Goal: Task Accomplishment & Management: Complete application form

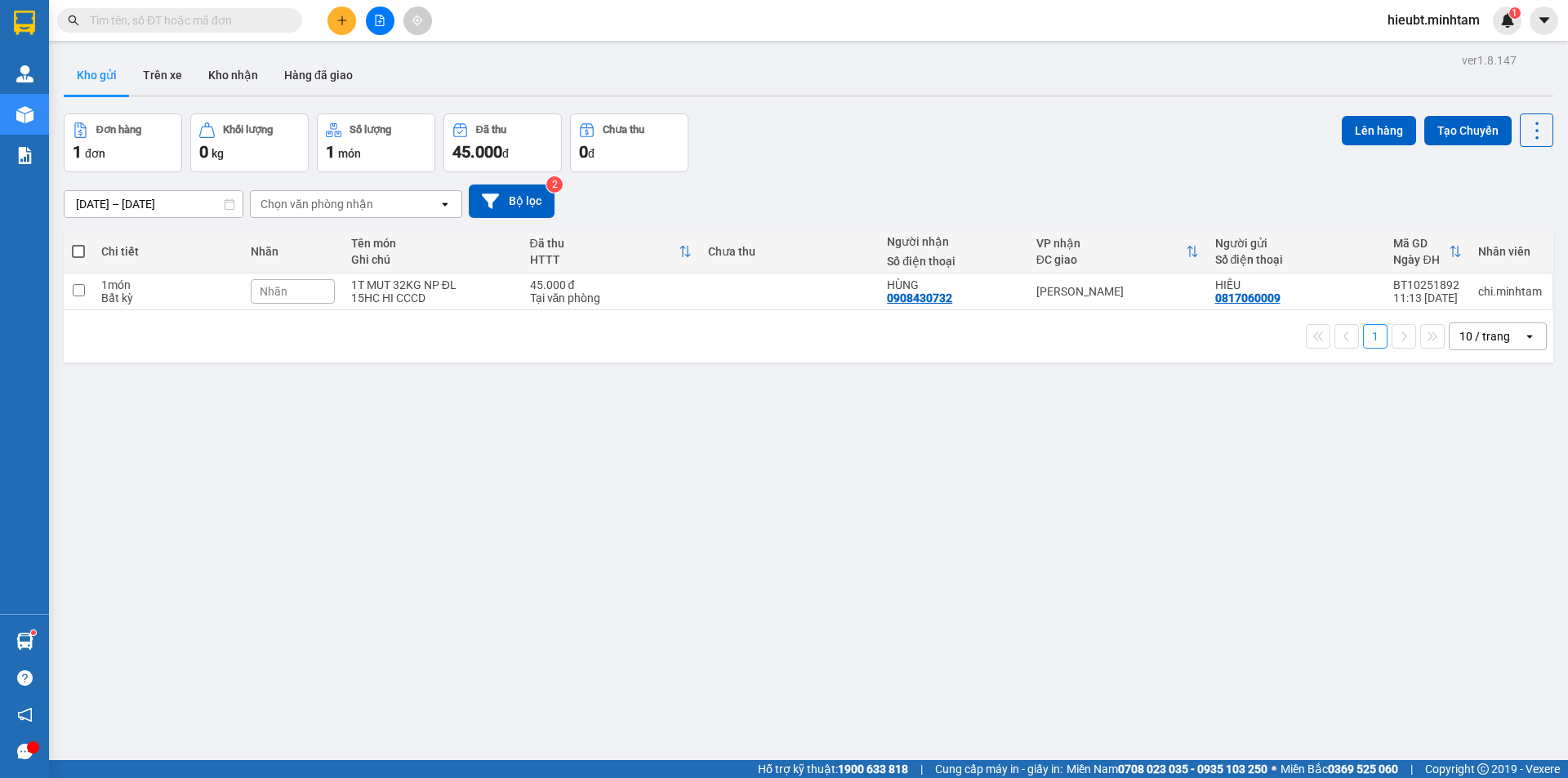
click at [40, 27] on div at bounding box center [25, 26] width 49 height 53
click at [20, 22] on img at bounding box center [25, 23] width 21 height 25
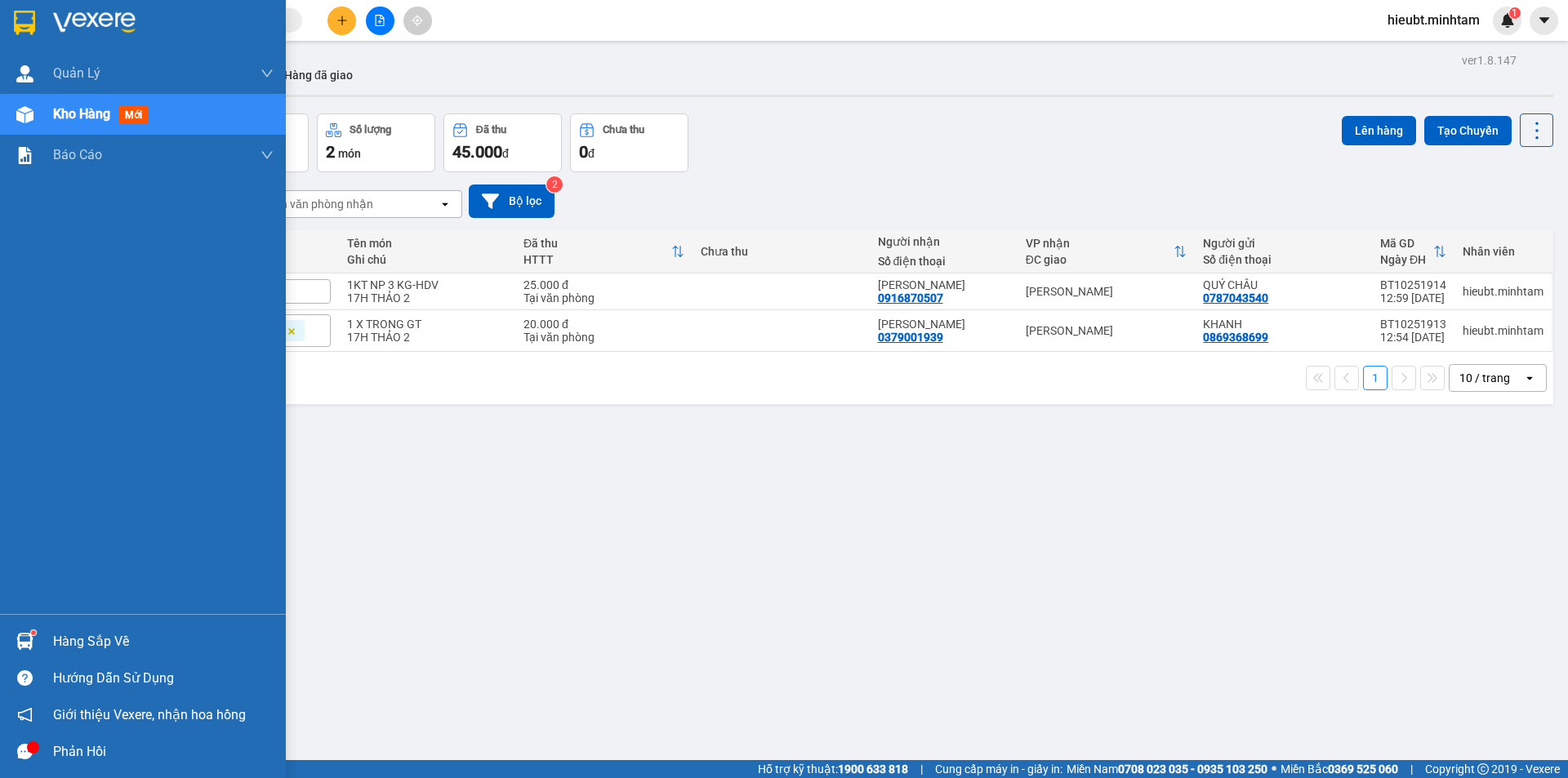
drag, startPoint x: 49, startPoint y: 643, endPoint x: 36, endPoint y: 623, distance: 23.9
click at [50, 643] on div "Hàng sắp về" at bounding box center [143, 641] width 286 height 37
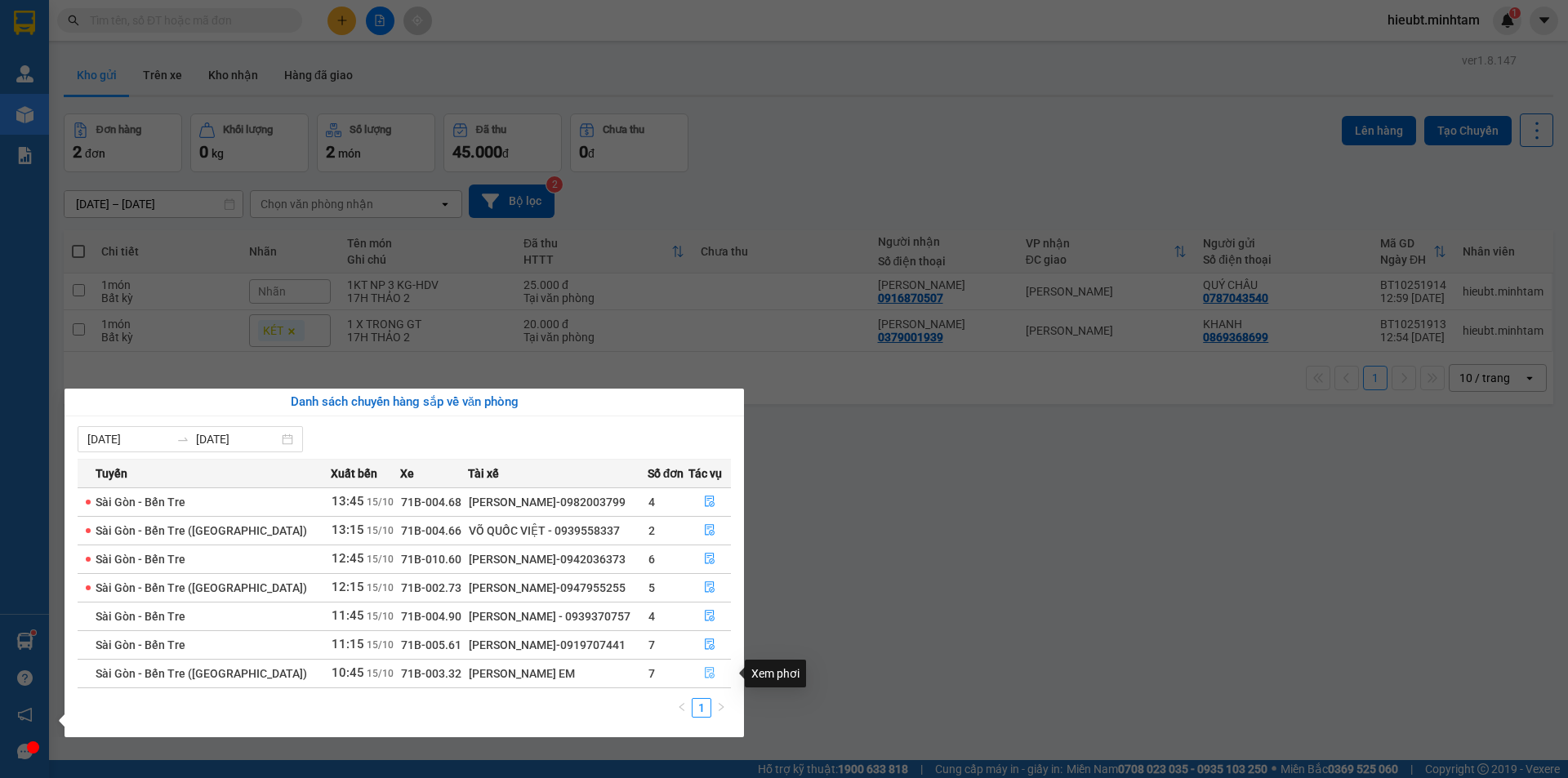
click at [708, 675] on icon "file-done" at bounding box center [710, 673] width 11 height 11
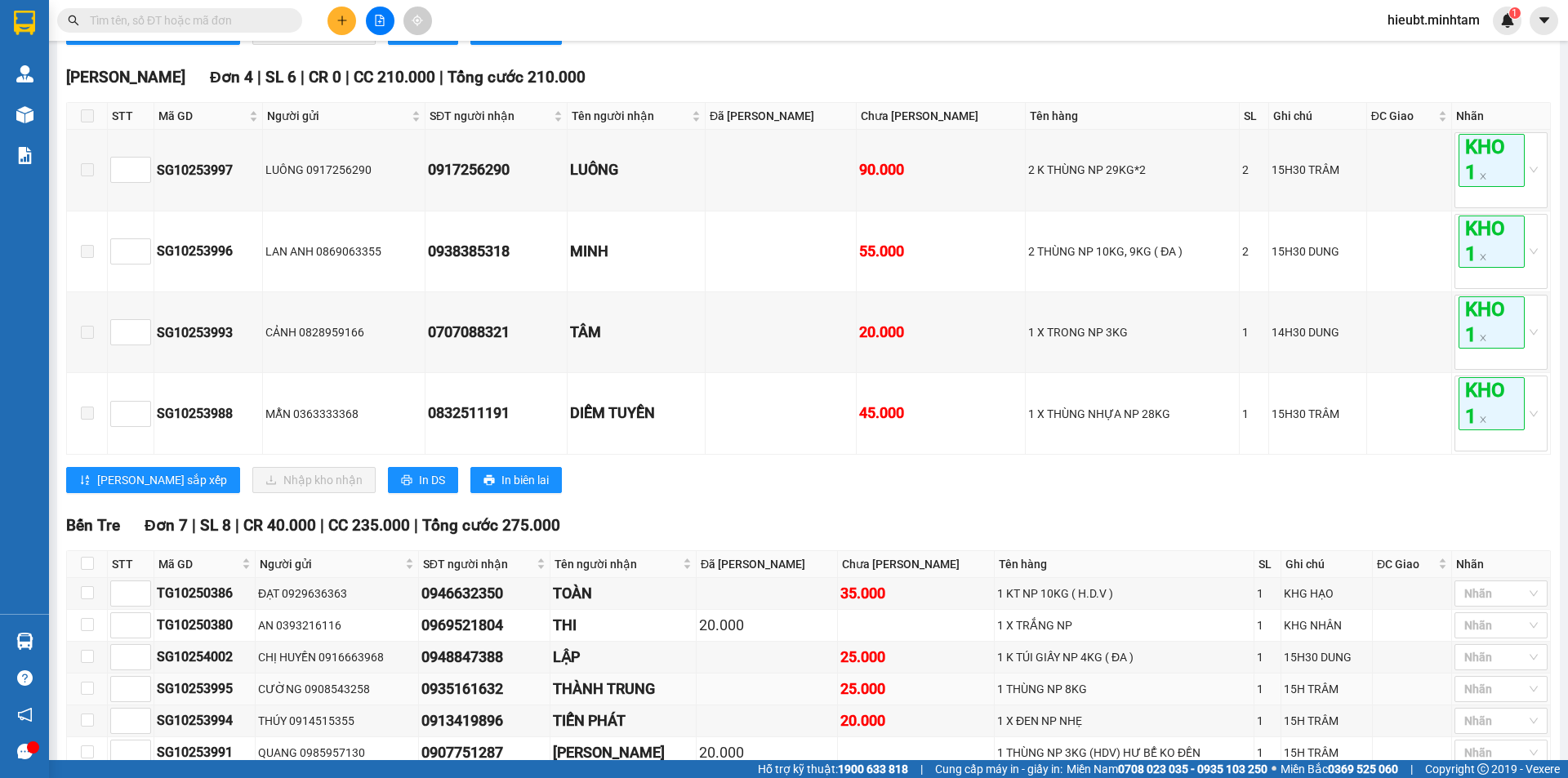
scroll to position [796, 0]
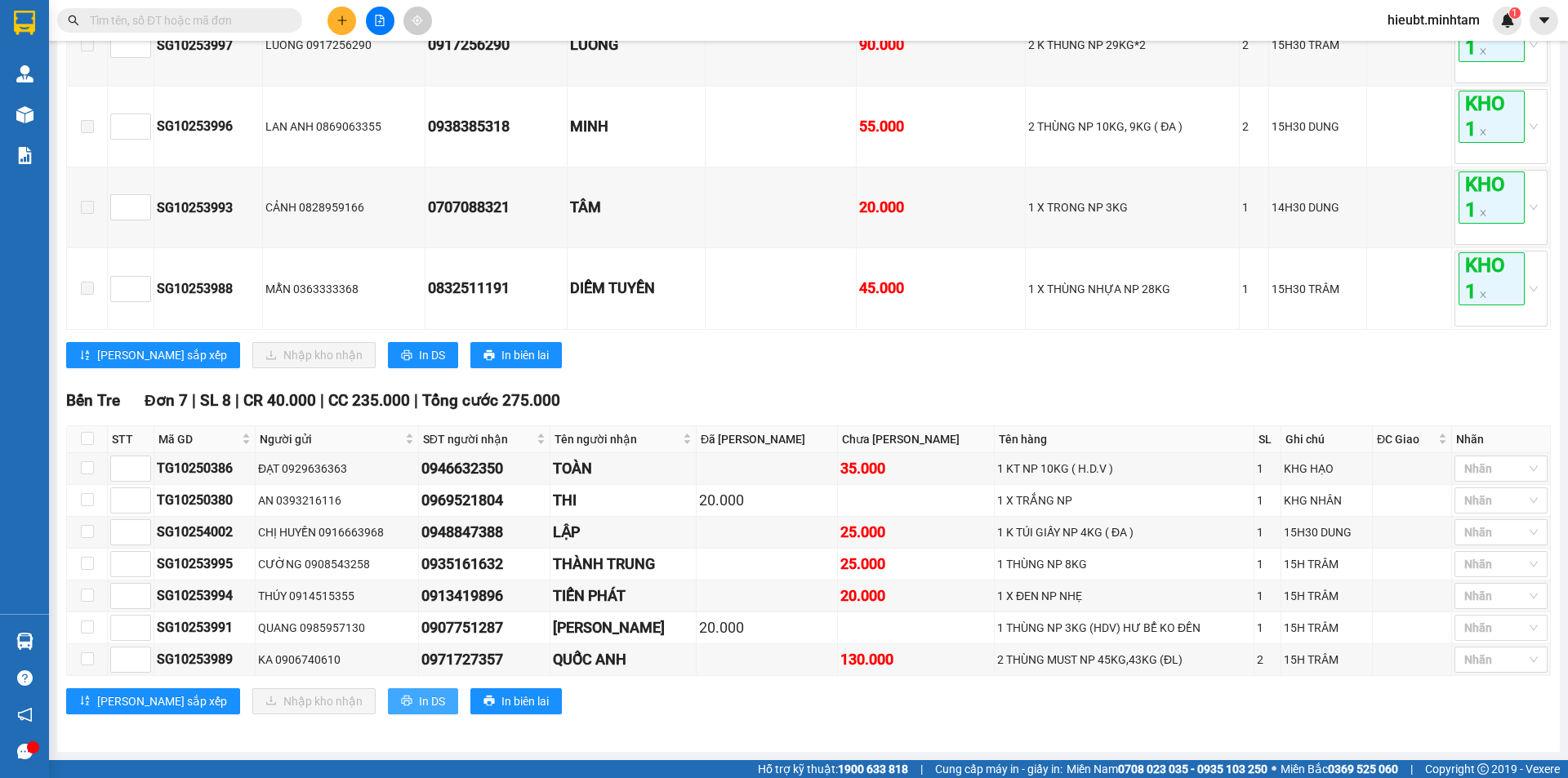
click at [419, 702] on span "In DS" at bounding box center [432, 702] width 26 height 18
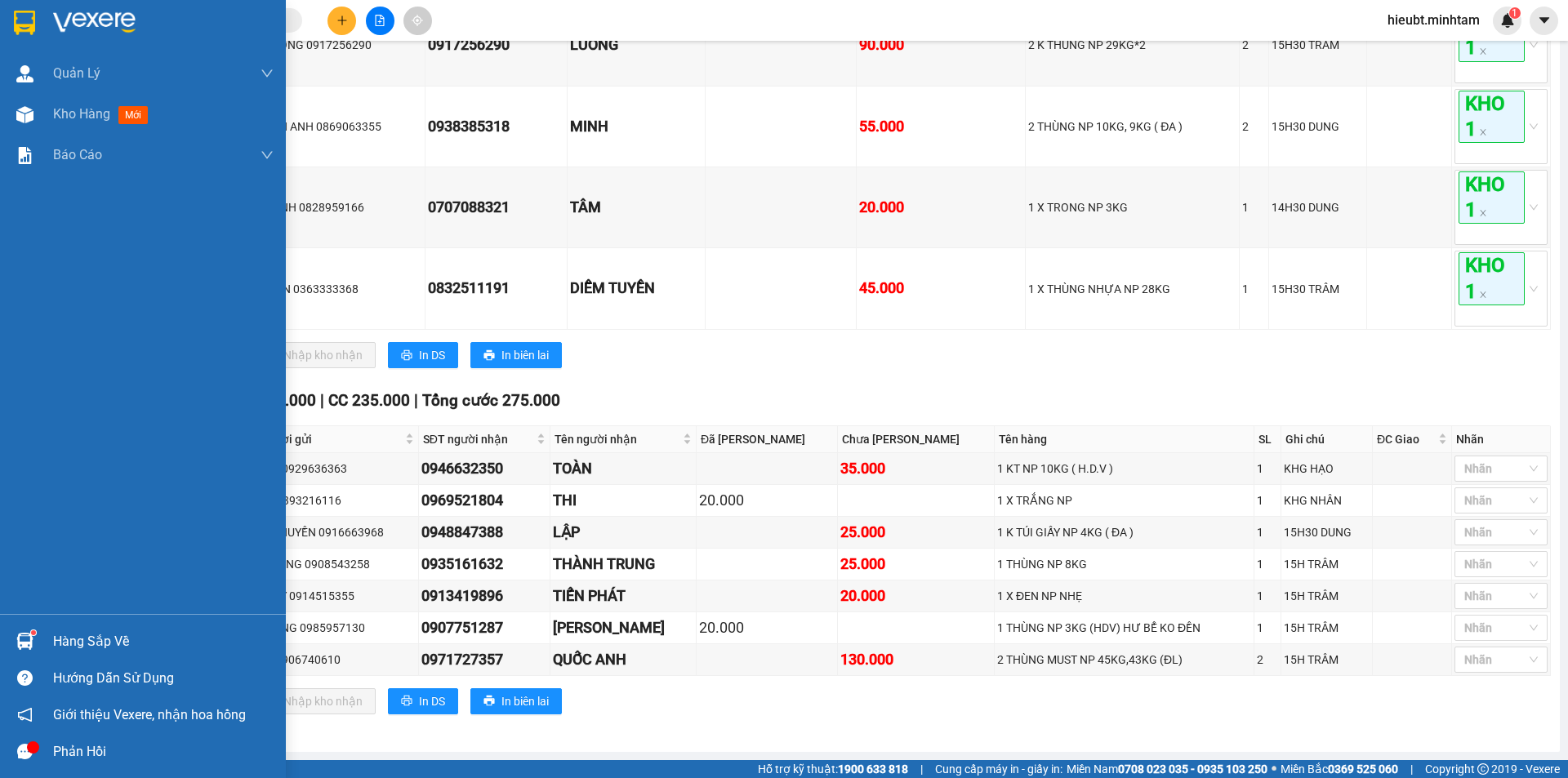
click at [20, 24] on img at bounding box center [25, 23] width 21 height 25
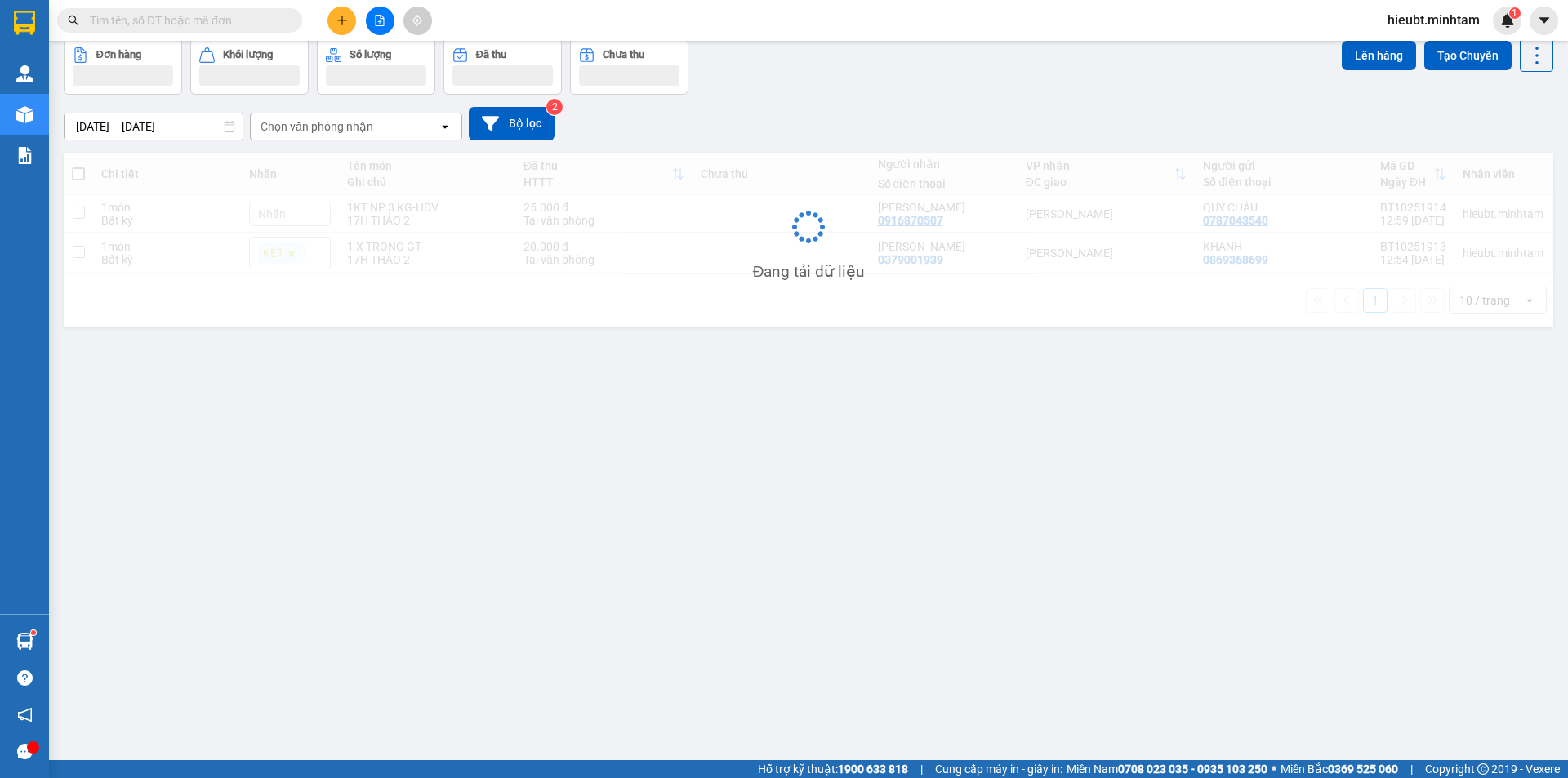
scroll to position [76, 0]
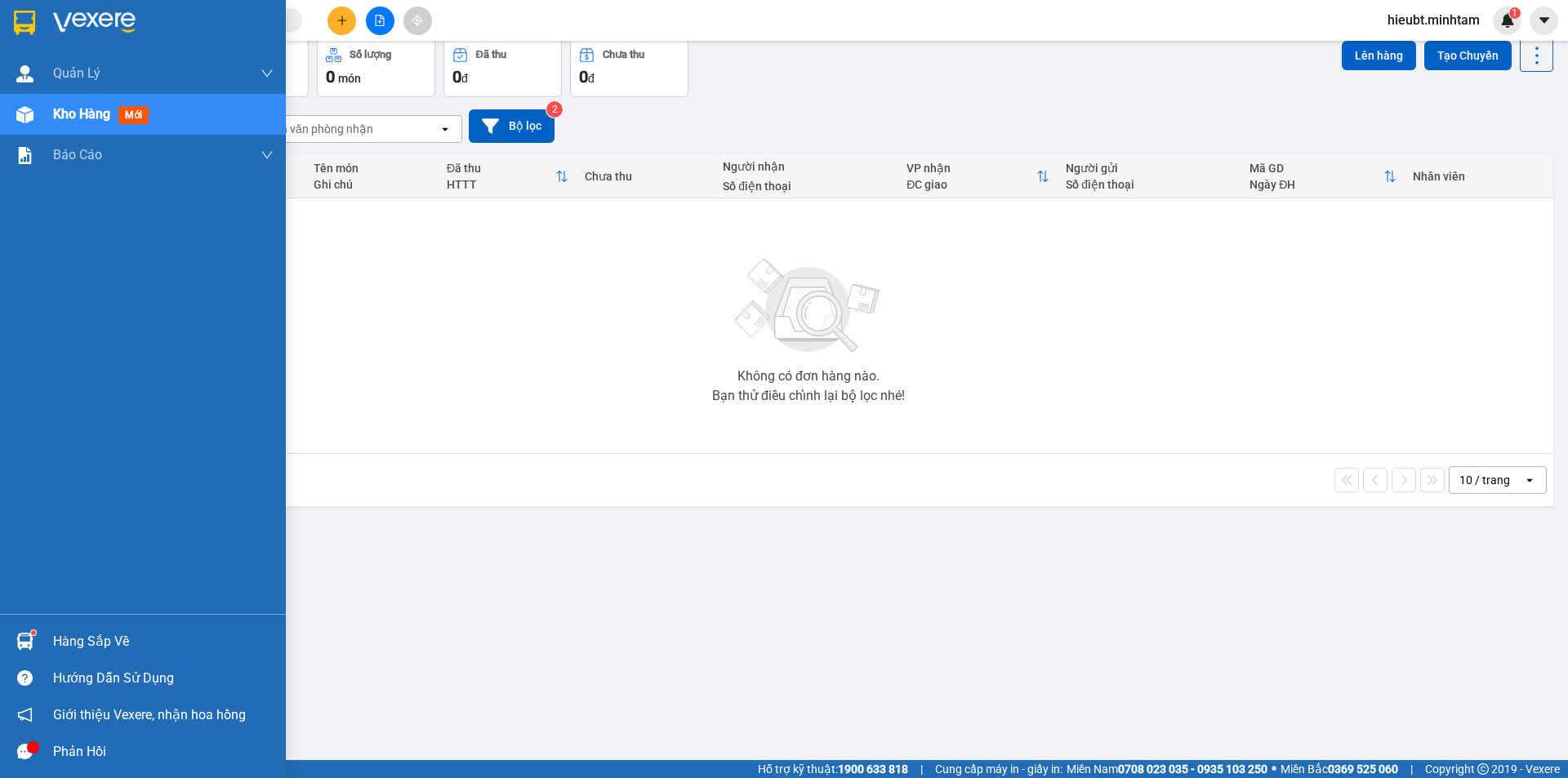
click at [6, 27] on div at bounding box center [143, 26] width 286 height 53
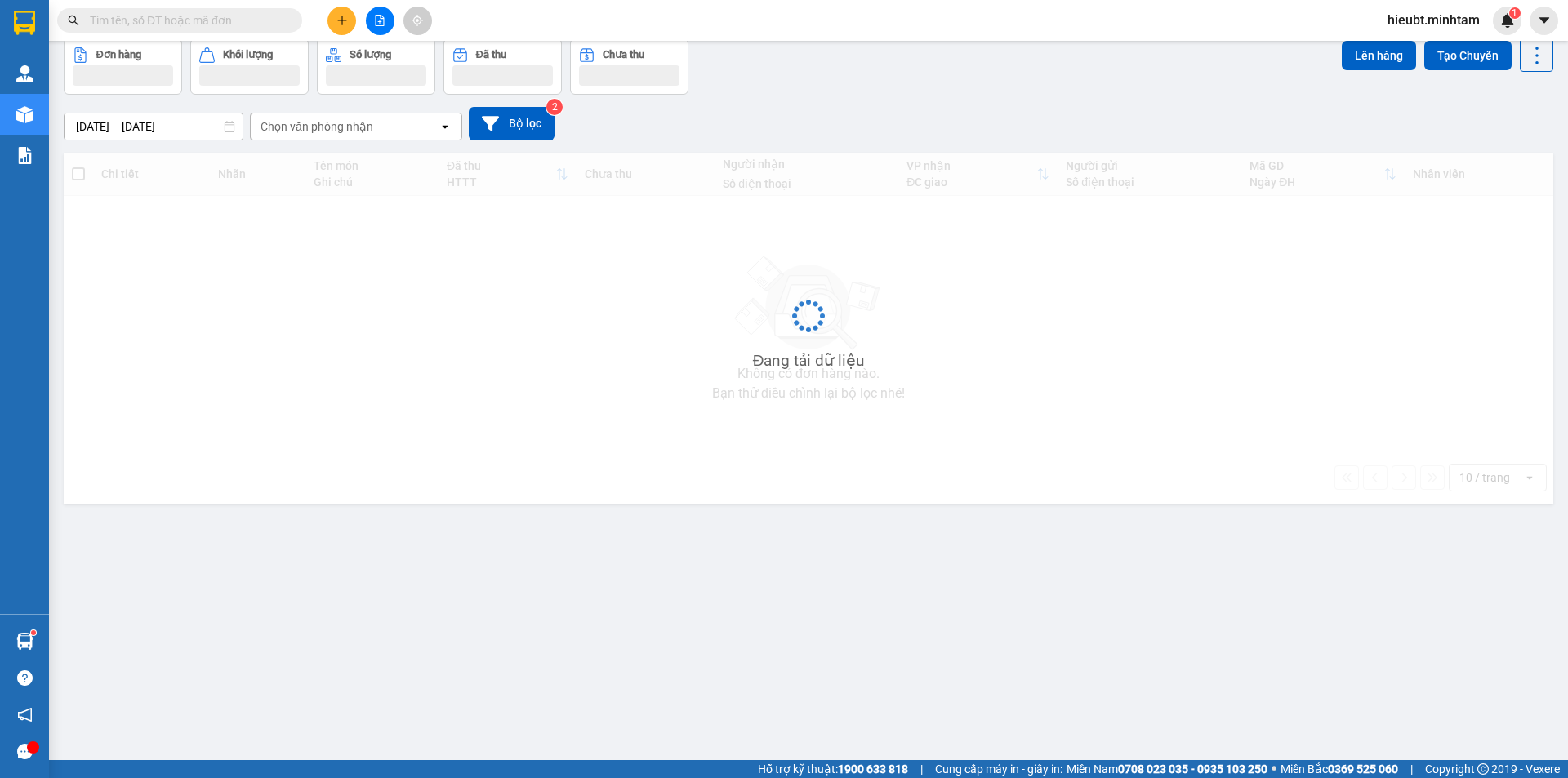
click at [381, 17] on icon "file-add" at bounding box center [380, 21] width 9 height 11
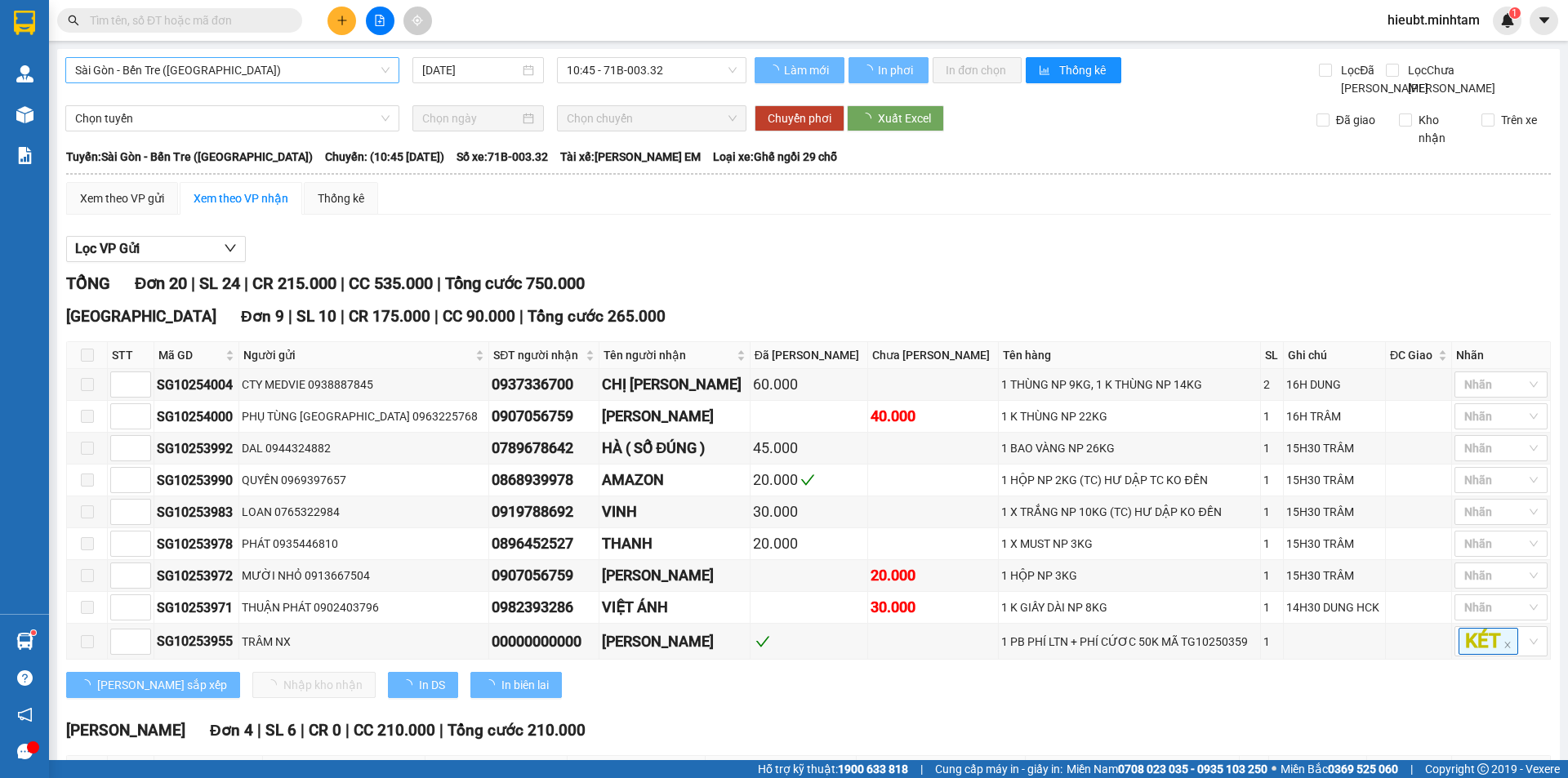
click at [225, 74] on span "Sài Gòn - Bến Tre (CN)" at bounding box center [232, 71] width 314 height 25
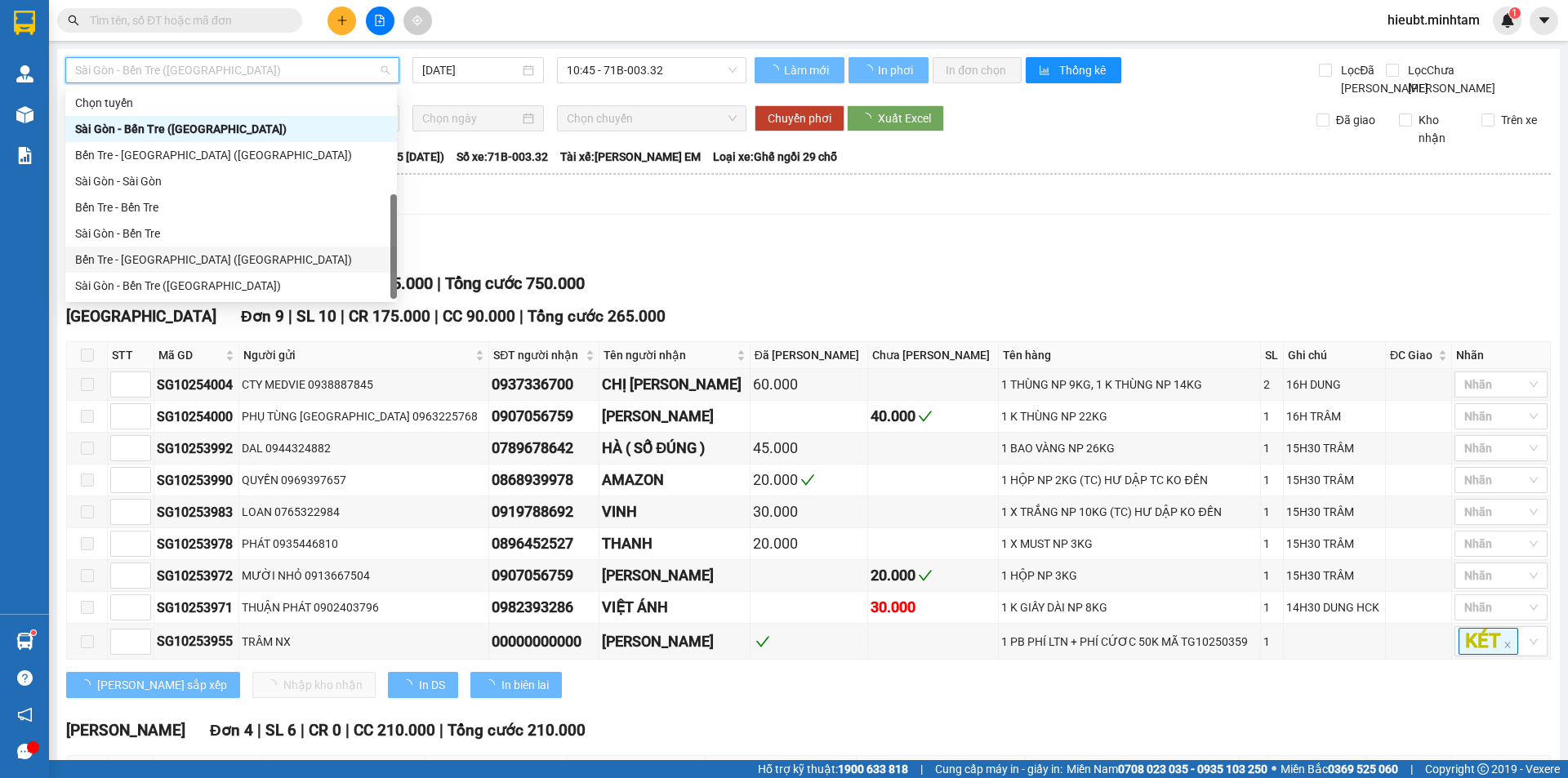
scroll to position [26, 0]
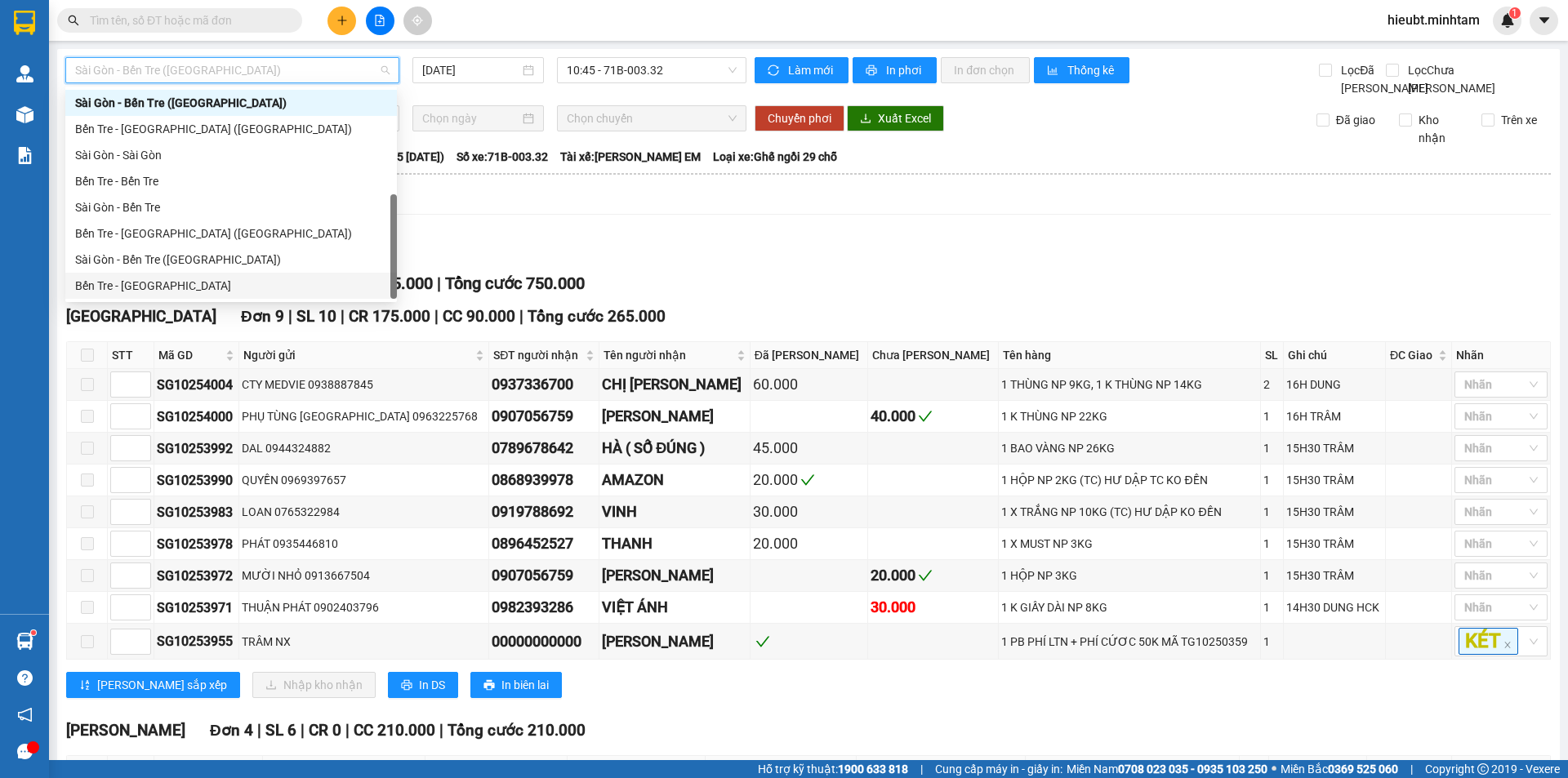
click at [178, 286] on div "Bến Tre - Sài Gòn" at bounding box center [232, 286] width 312 height 18
type input "15/10/2025"
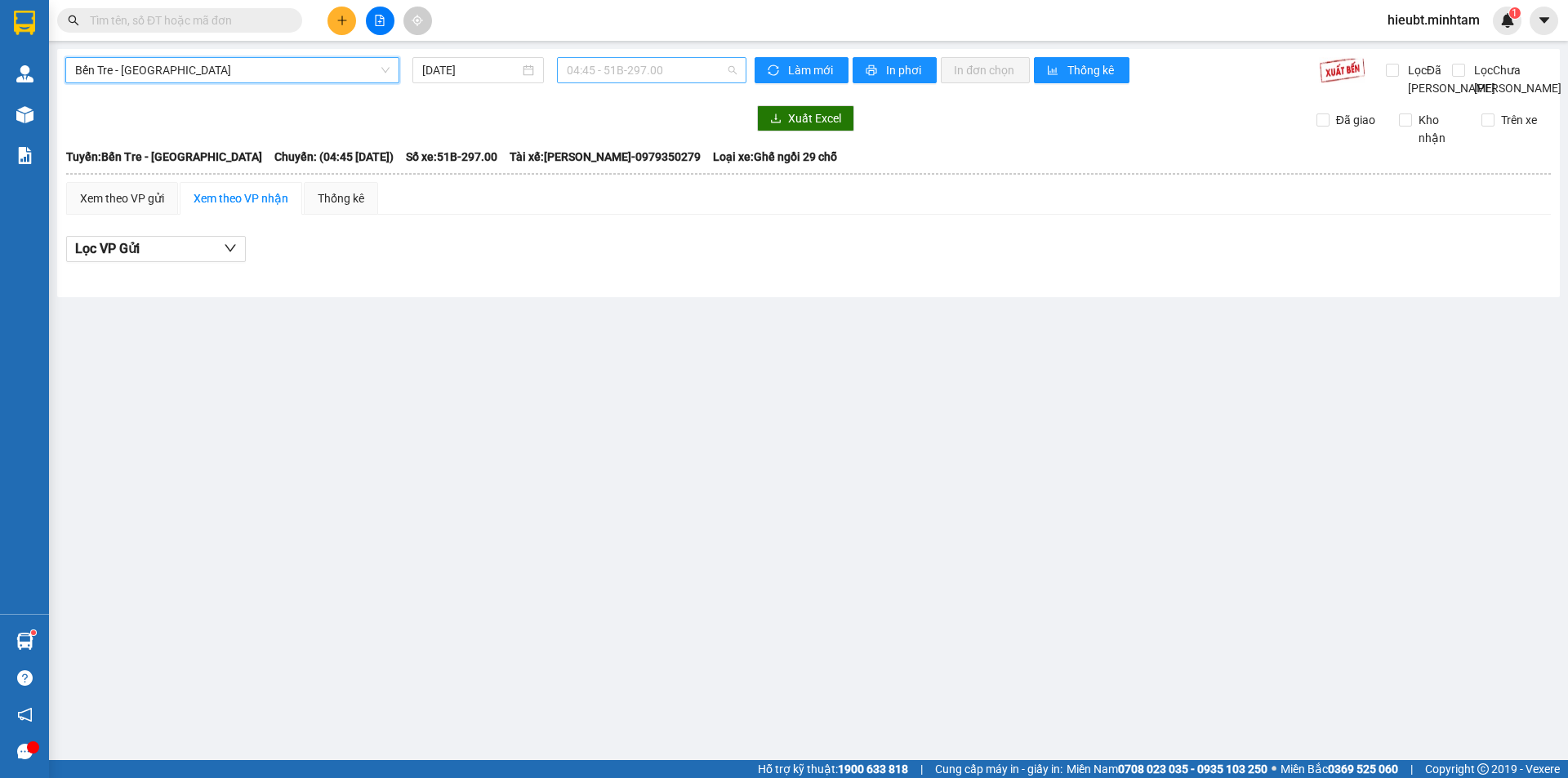
click at [638, 67] on span "04:45 - 51B-297.00" at bounding box center [652, 71] width 170 height 25
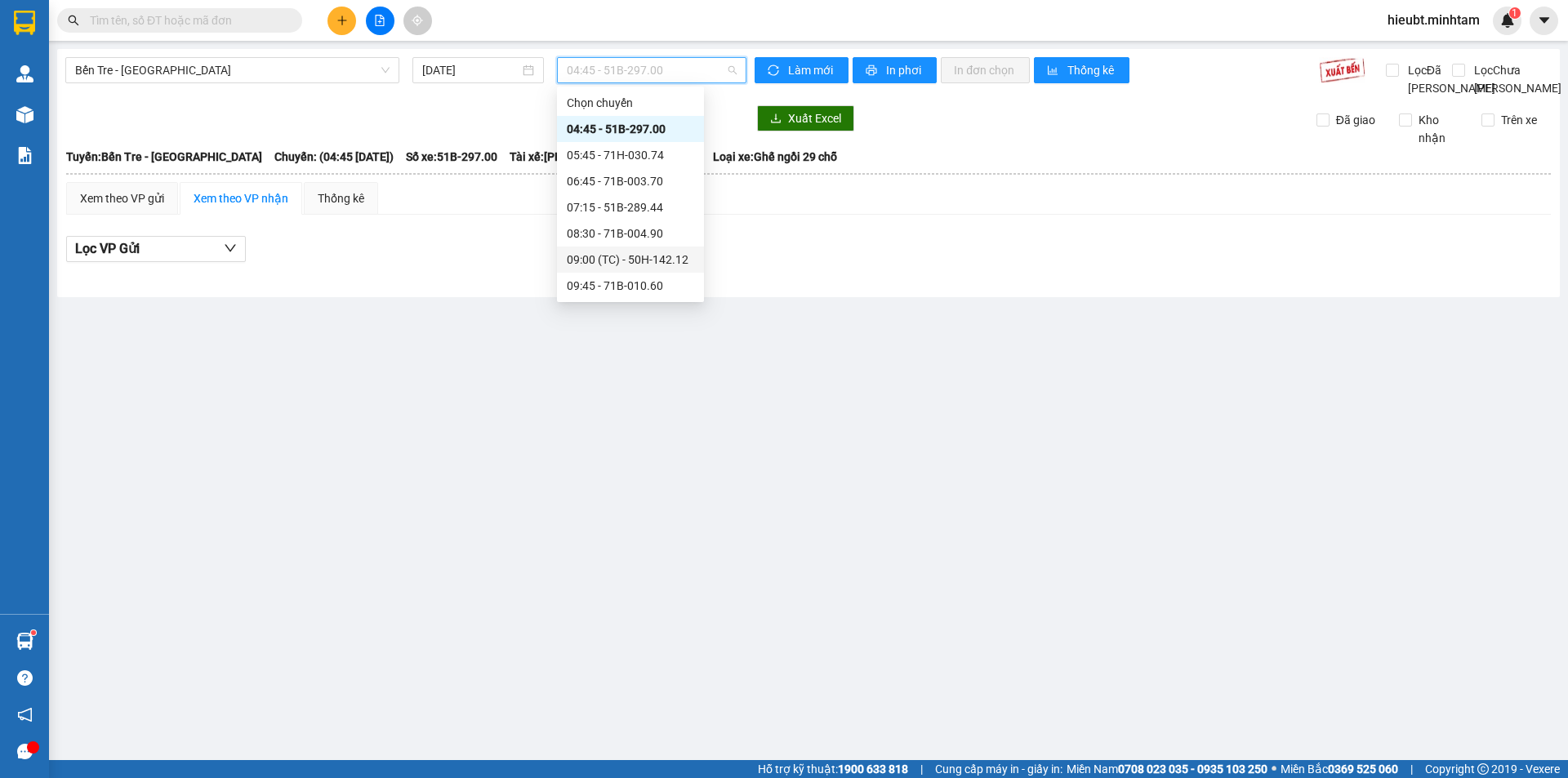
scroll to position [82, 0]
click at [613, 254] on div "11:45 - 71F-000.91" at bounding box center [630, 256] width 127 height 18
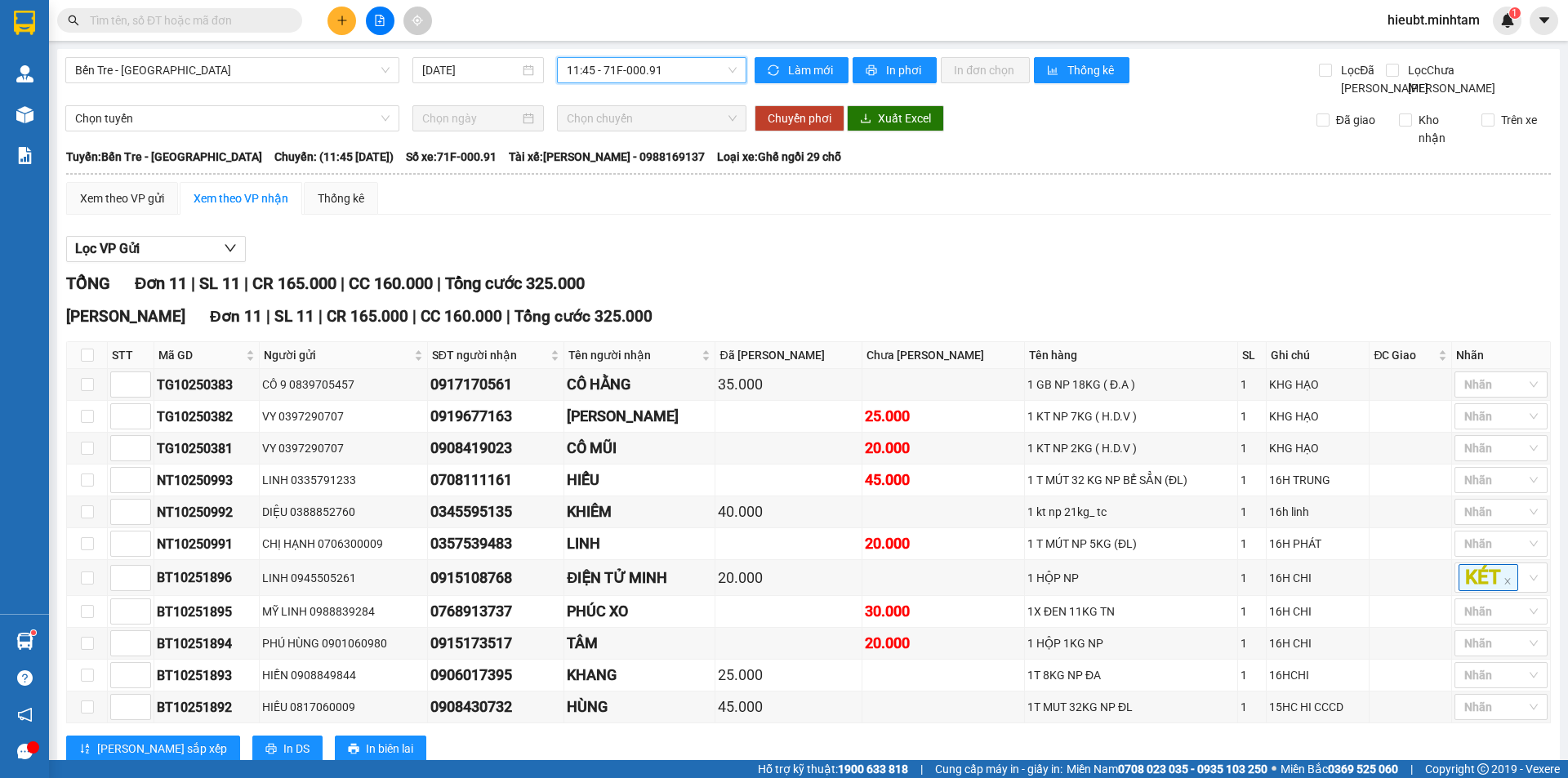
click at [587, 80] on span "11:45 - 71F-000.91" at bounding box center [652, 71] width 170 height 25
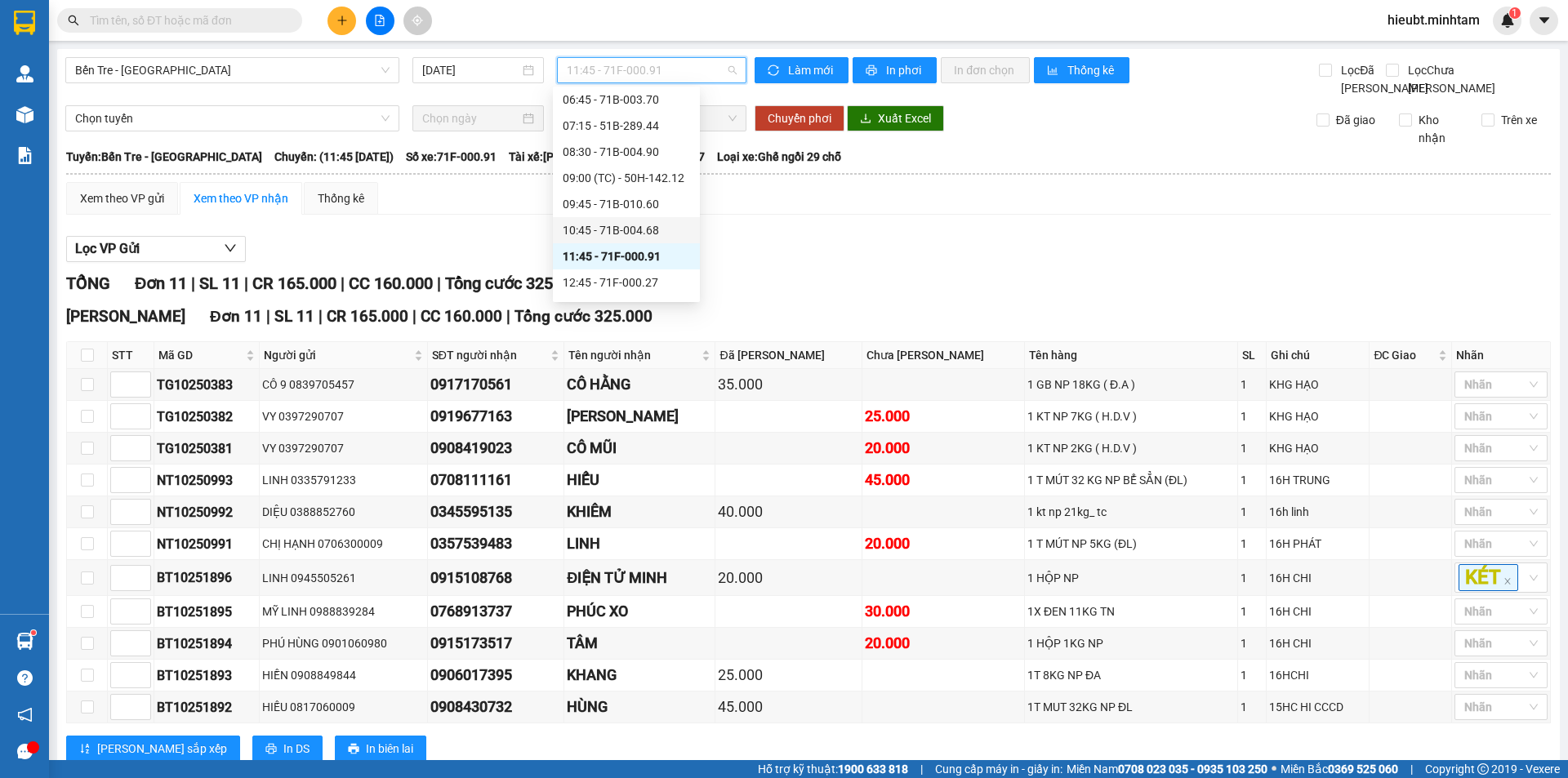
click at [609, 226] on div "10:45 - 71B-004.68" at bounding box center [626, 231] width 127 height 18
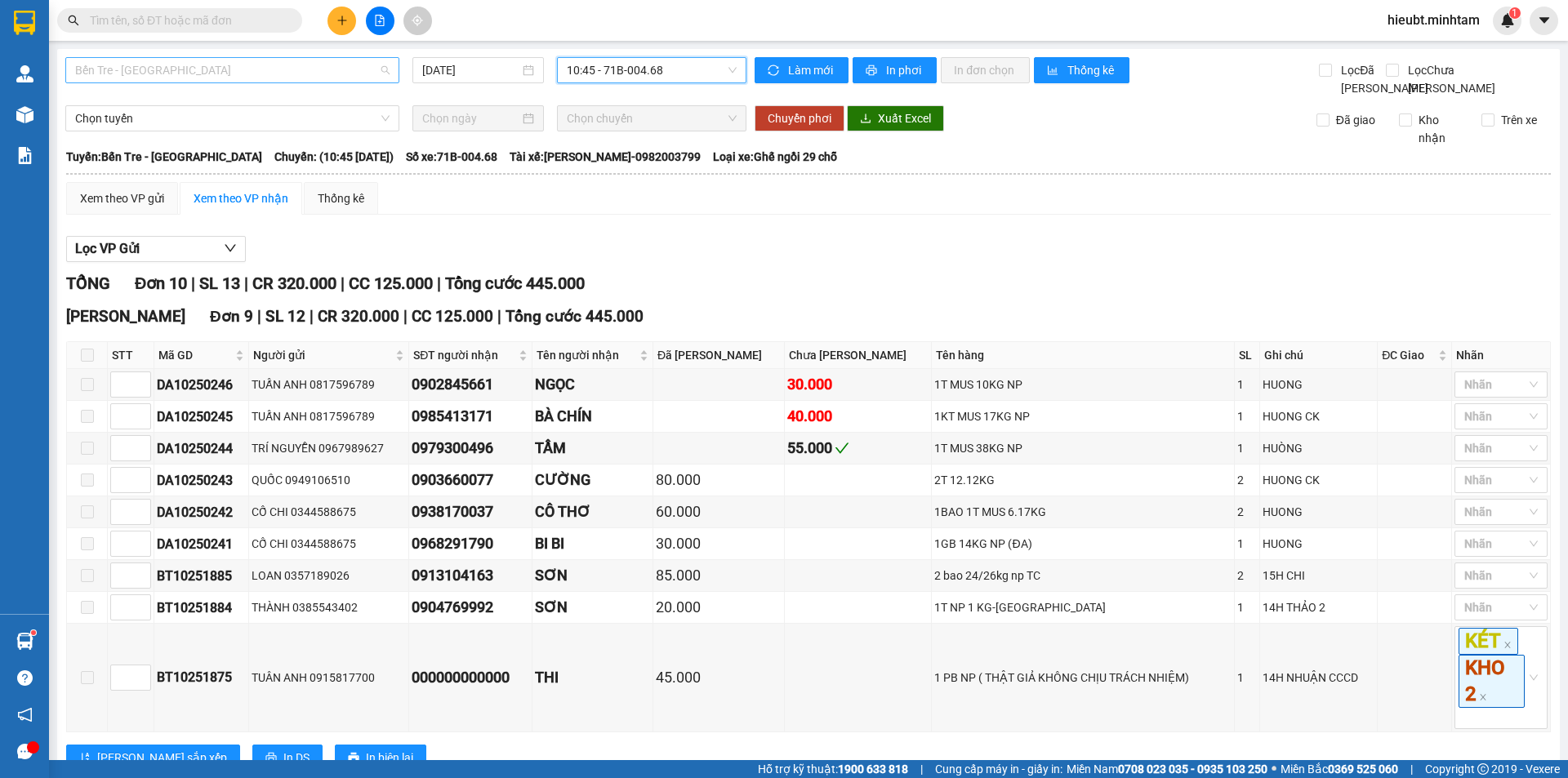
click at [280, 66] on span "Bến Tre - Sài Gòn" at bounding box center [232, 71] width 314 height 25
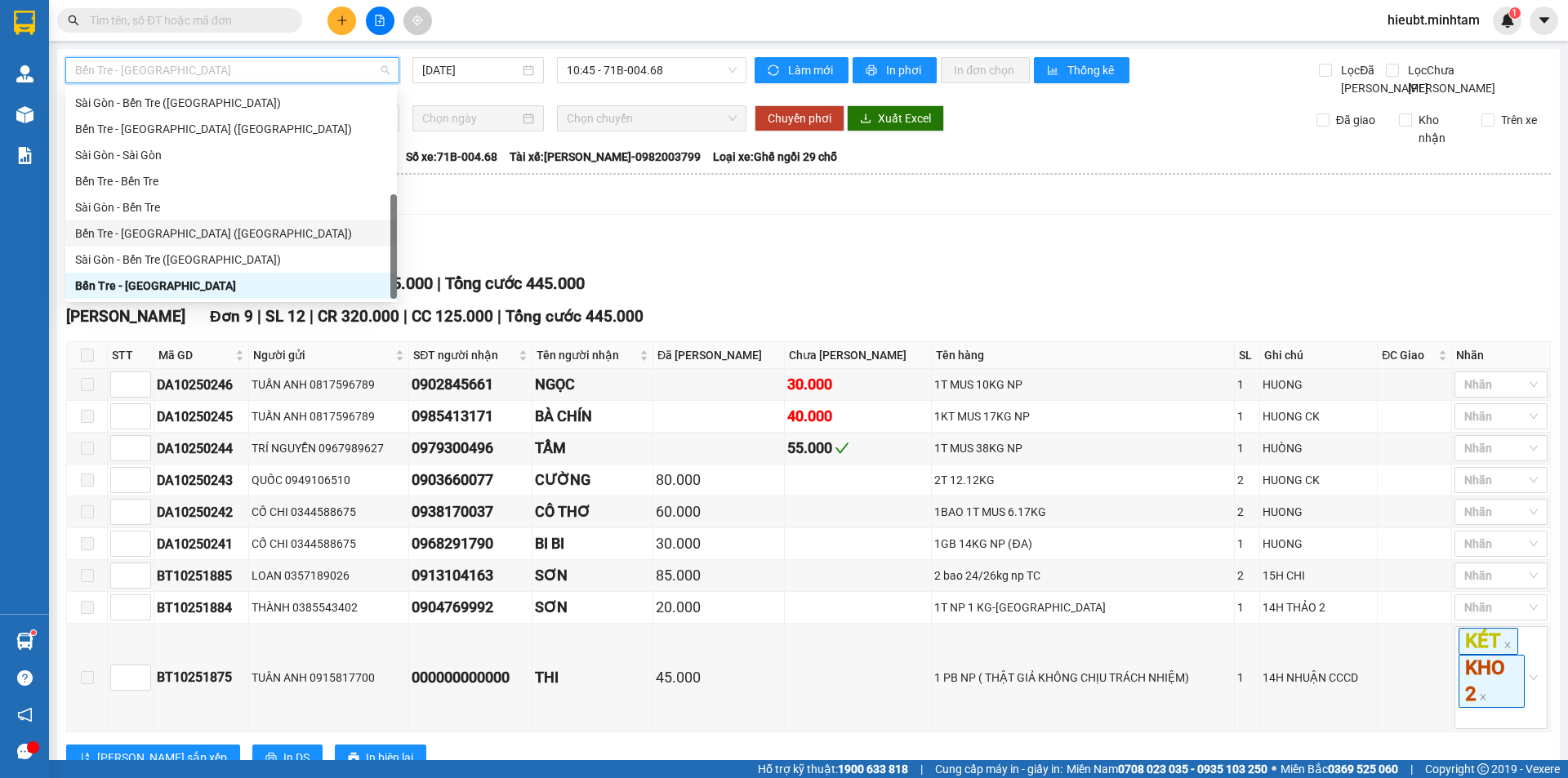
click at [181, 232] on div "Bến Tre - Sài Gòn (CT)" at bounding box center [232, 234] width 312 height 18
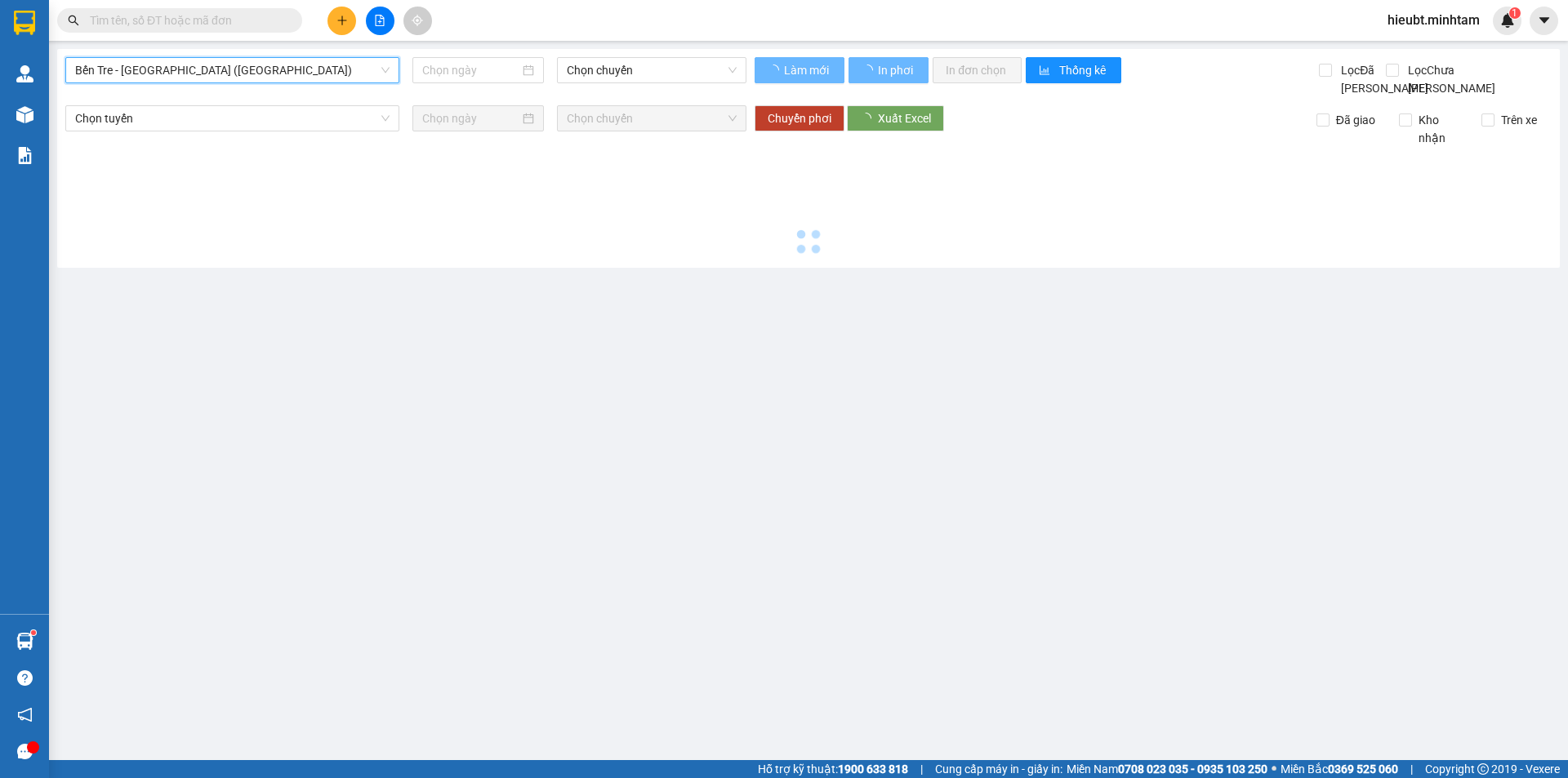
type input "15/10/2025"
click at [616, 67] on span "Chọn chuyến" at bounding box center [652, 71] width 170 height 25
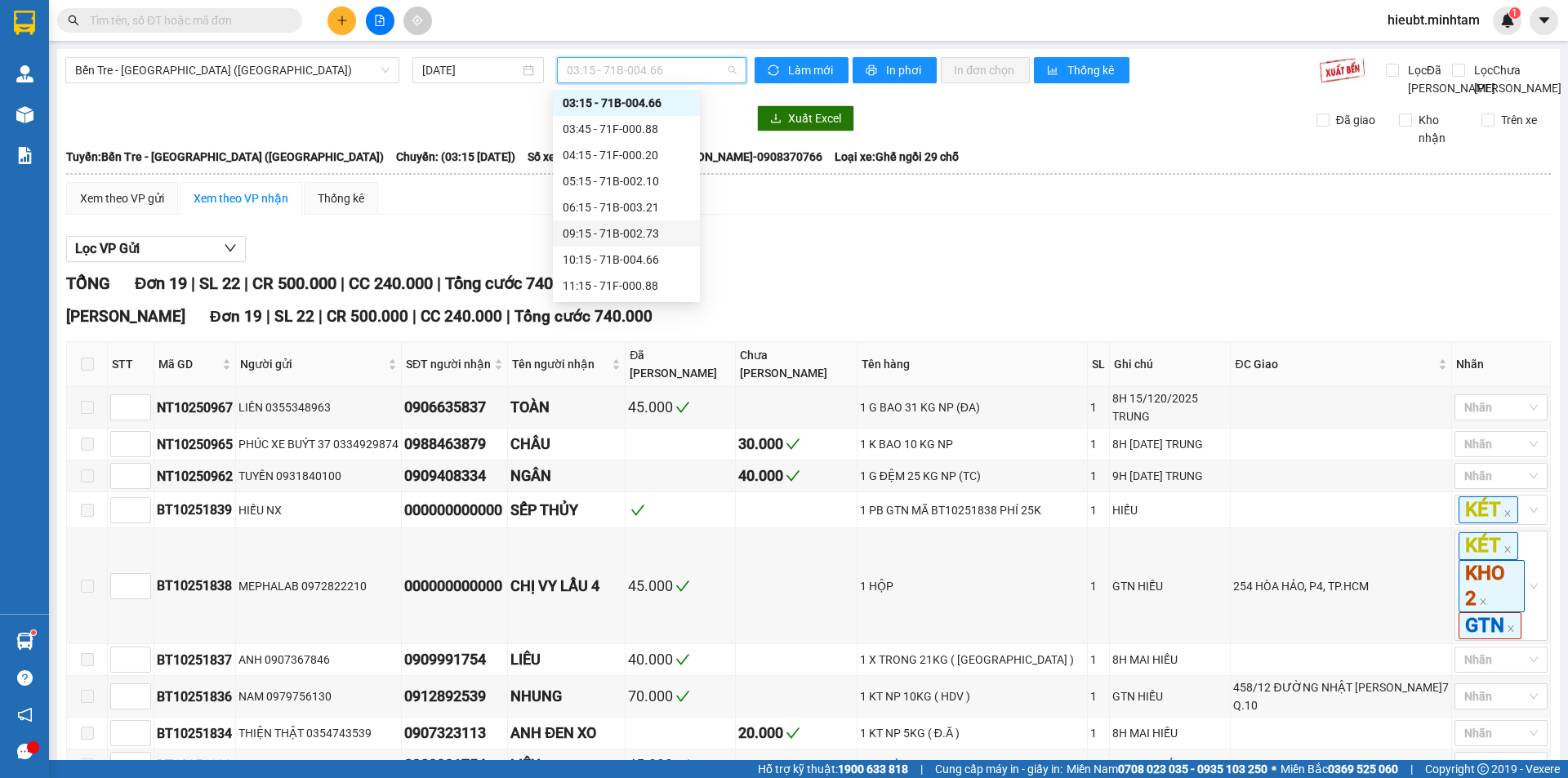
scroll to position [108, 0]
click at [630, 231] on div "12:15 - 71F-000.20" at bounding box center [626, 231] width 127 height 18
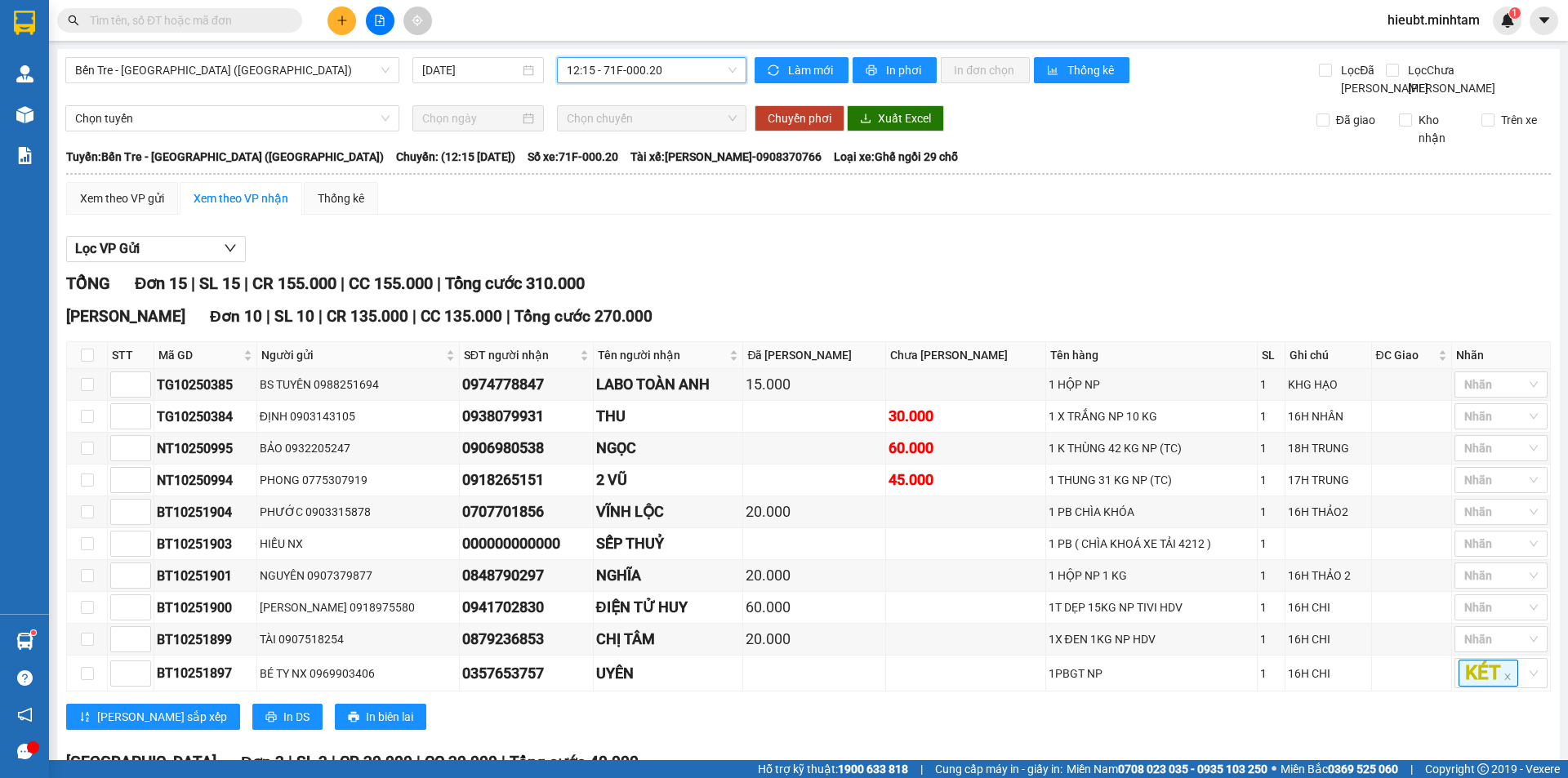
click at [614, 74] on span "12:15 - 71F-000.20" at bounding box center [652, 71] width 170 height 25
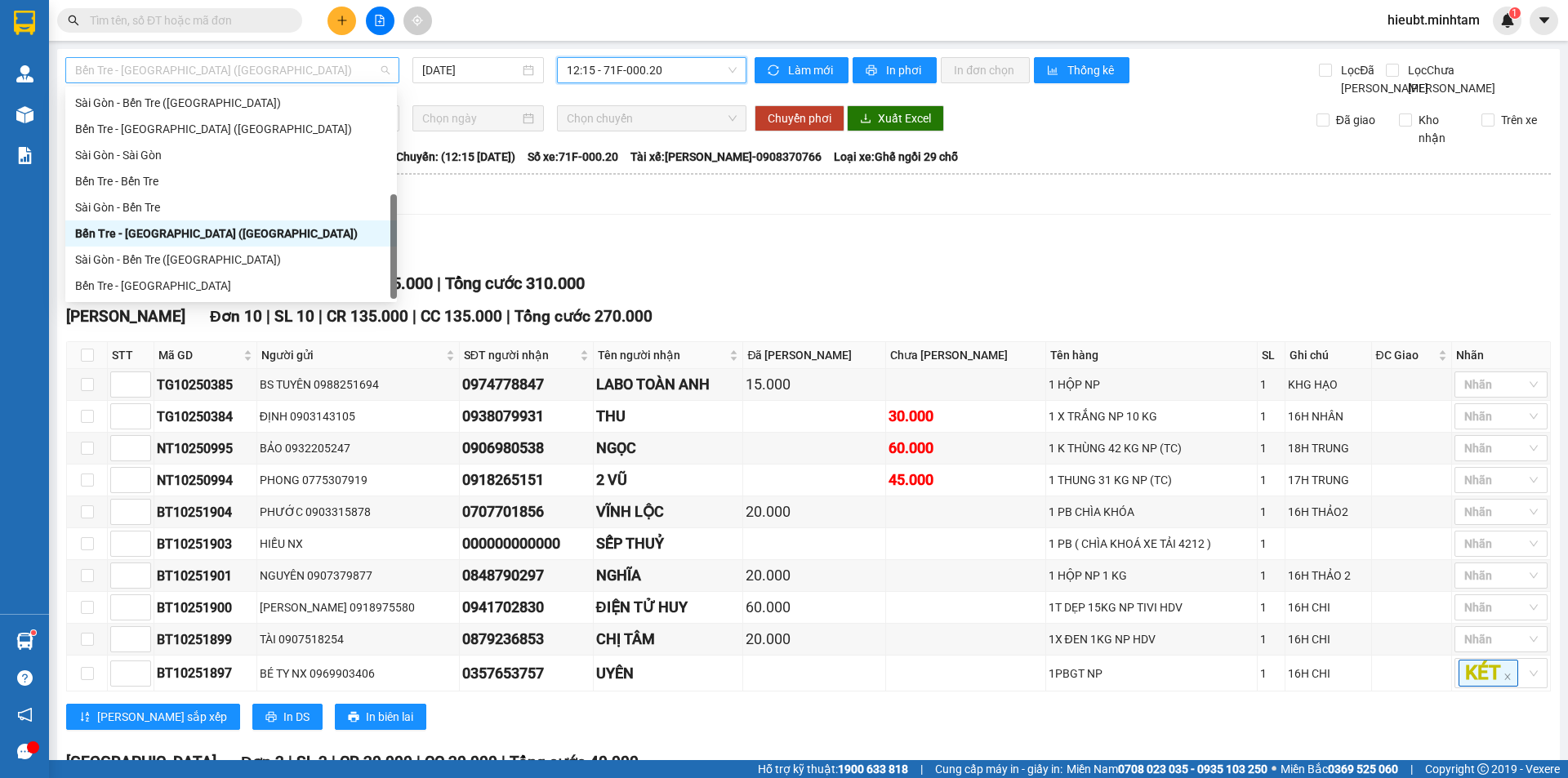
click at [167, 71] on span "Bến Tre - Sài Gòn (CT)" at bounding box center [232, 71] width 314 height 25
click at [145, 281] on div "Bến Tre - Sài Gòn" at bounding box center [232, 286] width 312 height 18
type input "15/10/2025"
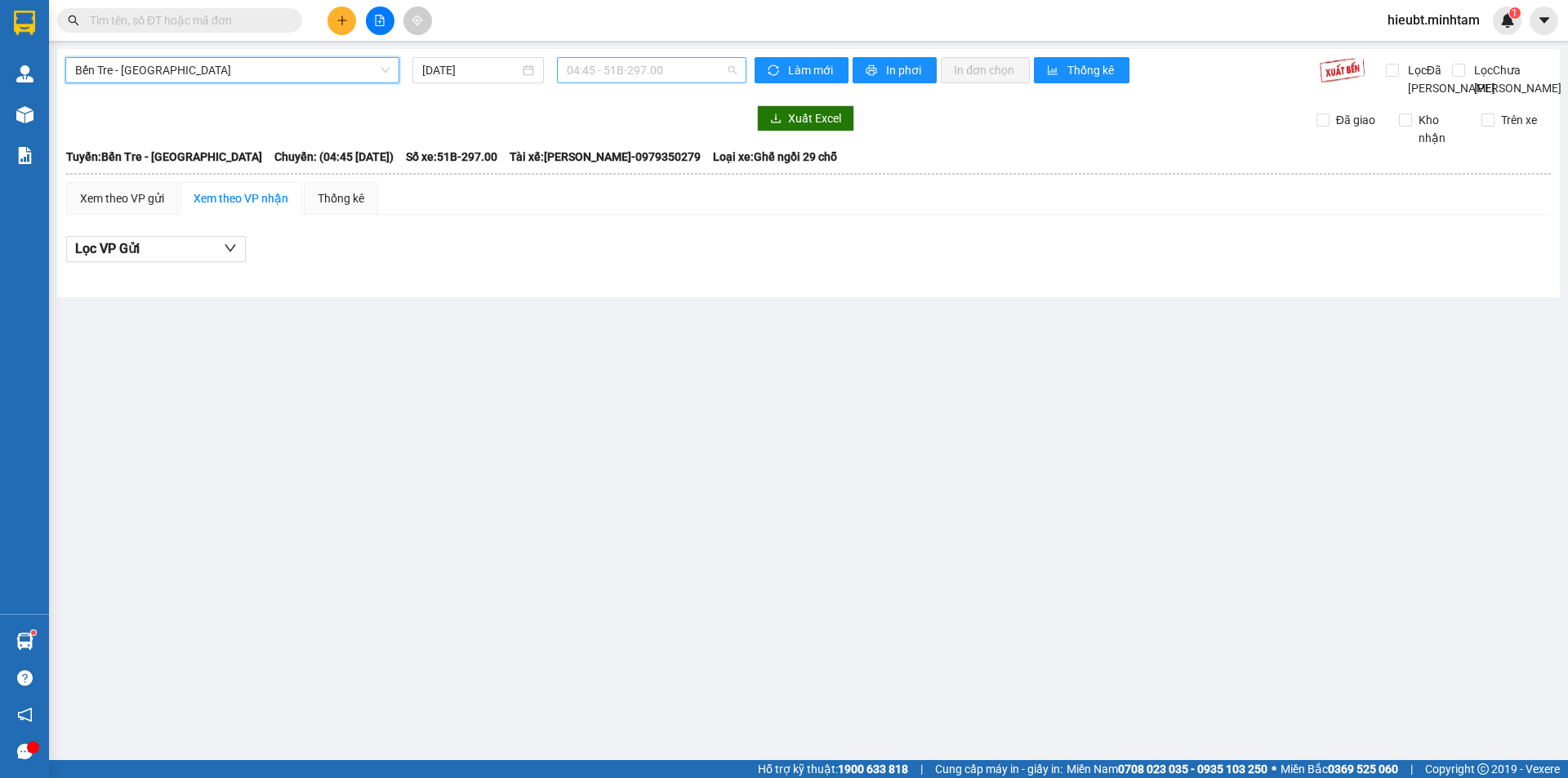
click at [601, 64] on span "04:45 - 51B-297.00" at bounding box center [652, 71] width 170 height 25
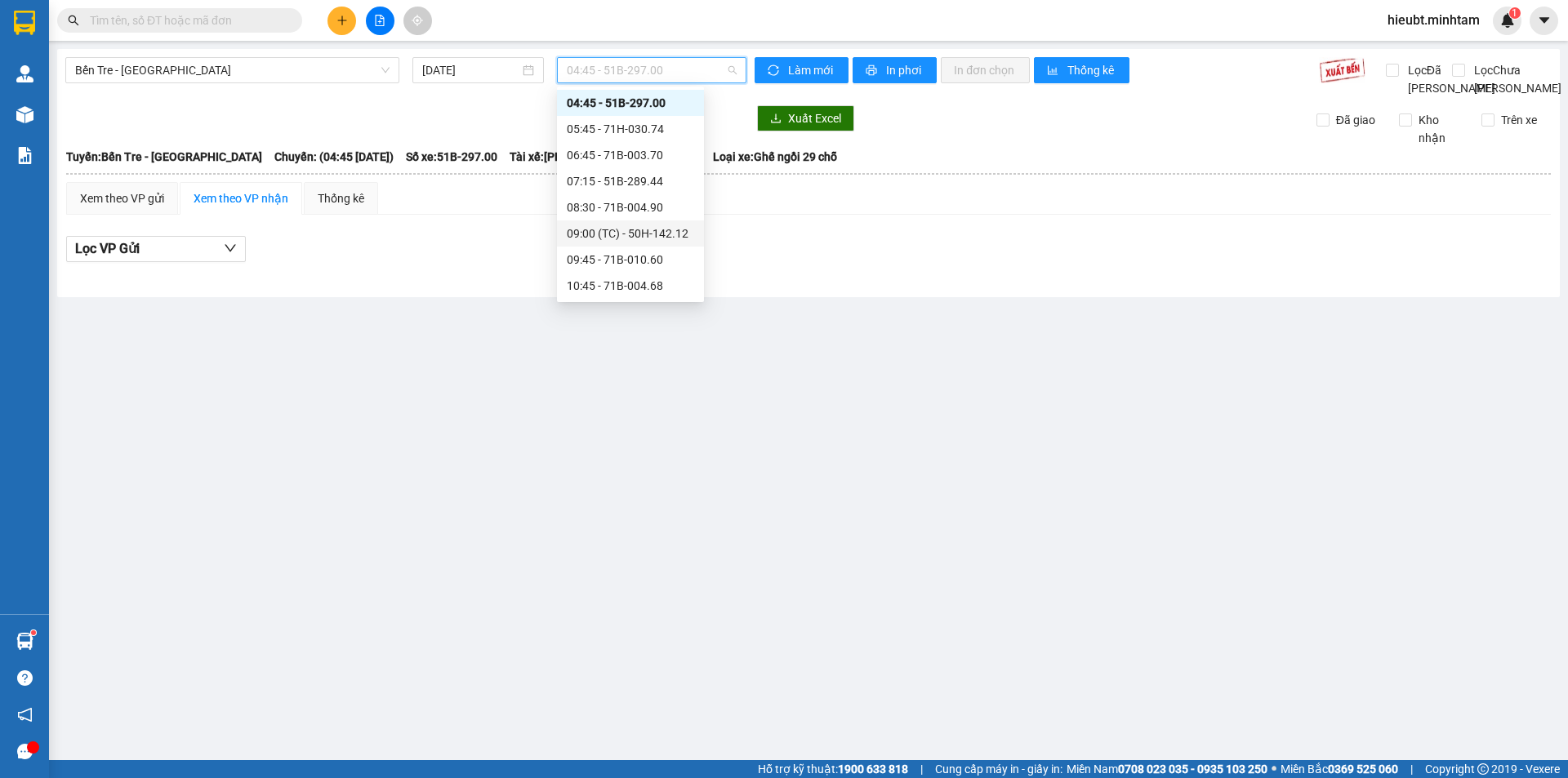
scroll to position [108, 0]
click at [625, 252] on div "12:45 - 71F-000.27" at bounding box center [630, 256] width 127 height 18
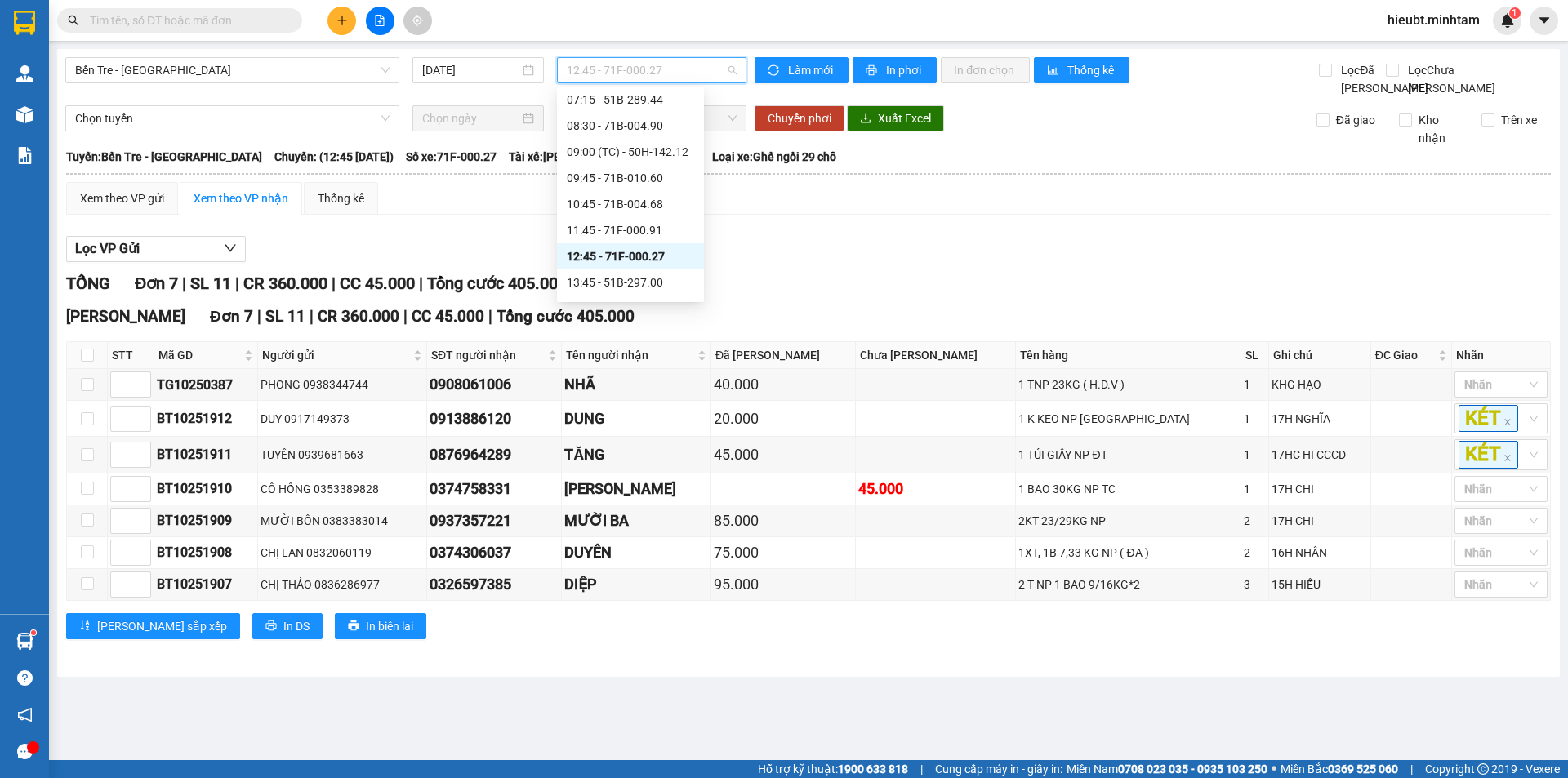
click at [619, 77] on span "12:45 - 71F-000.27" at bounding box center [652, 71] width 170 height 25
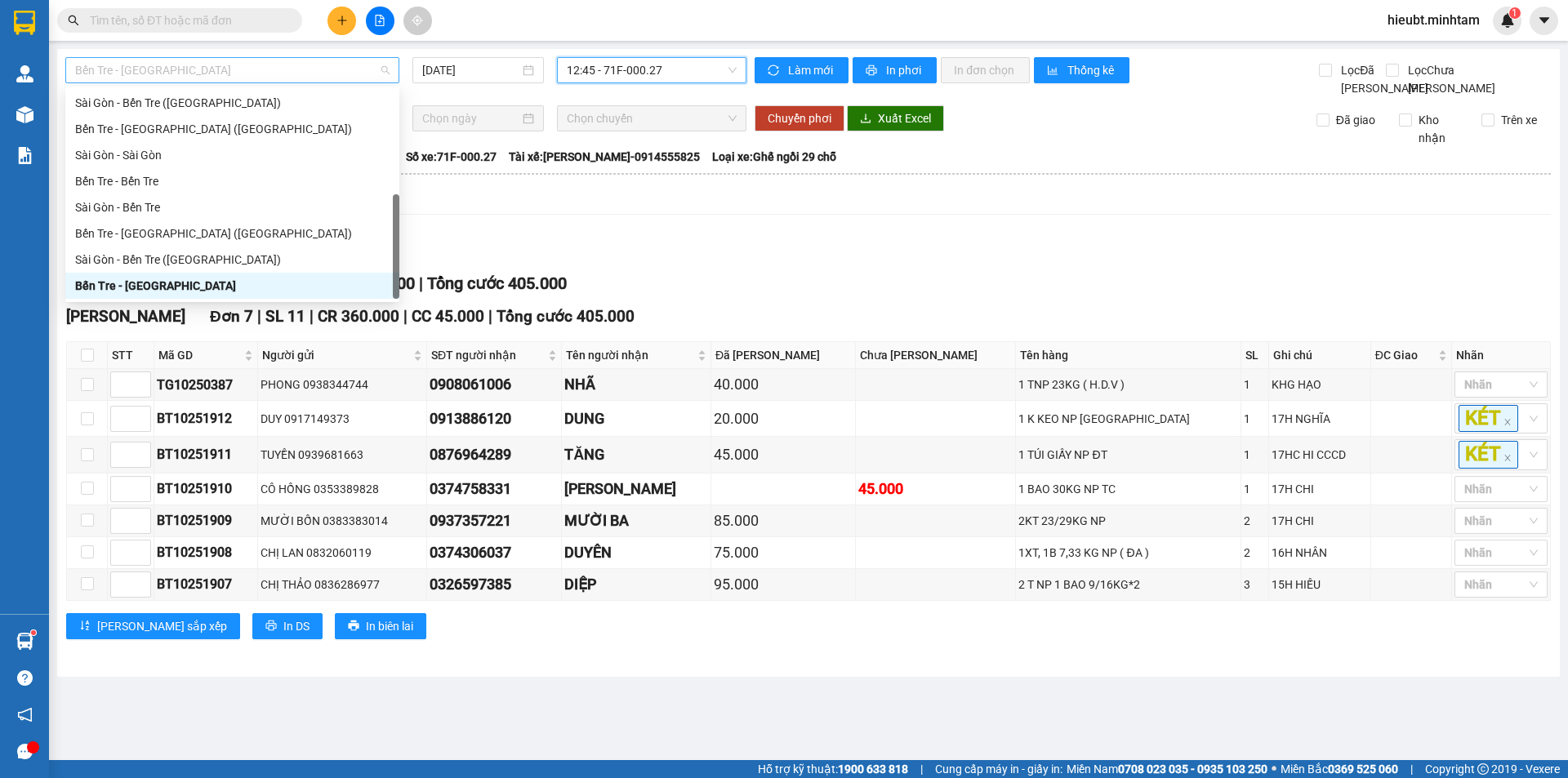
click at [180, 66] on span "Bến Tre - Sài Gòn" at bounding box center [232, 71] width 314 height 25
click at [168, 232] on div "Bến Tre - Sài Gòn (CT)" at bounding box center [232, 234] width 314 height 18
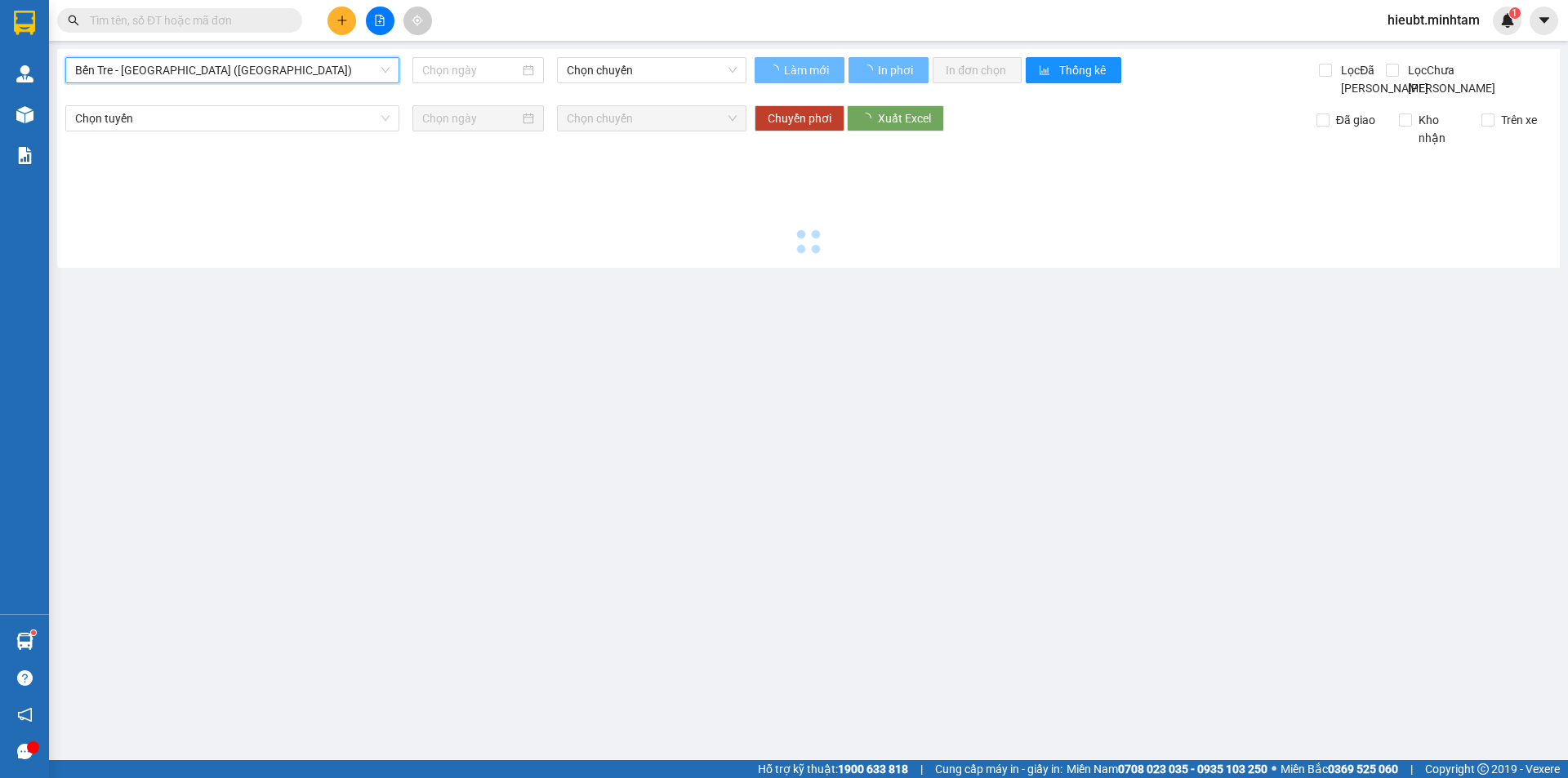
type input "15/10/2025"
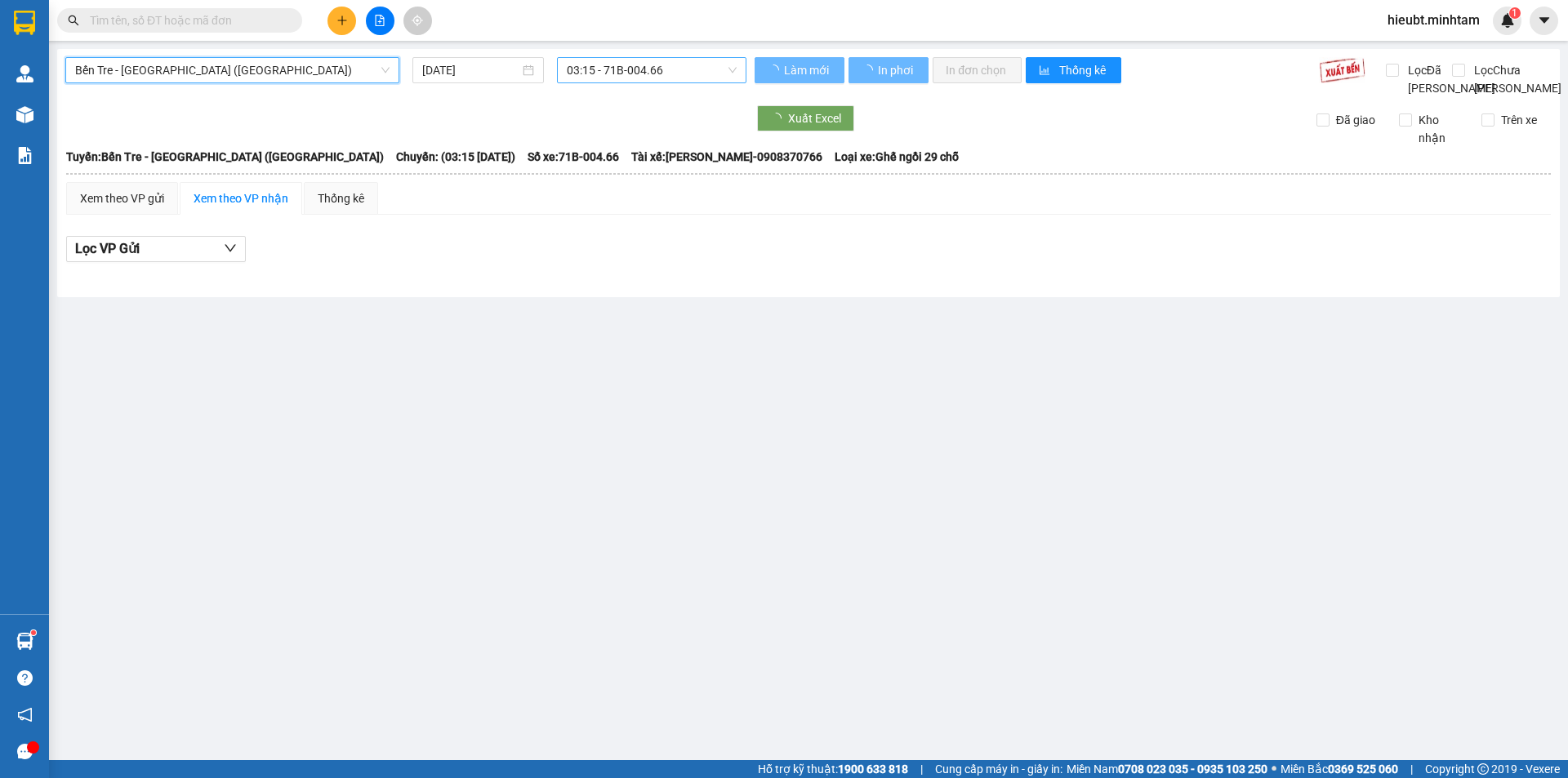
click at [625, 65] on span "03:15 - 71B-004.66" at bounding box center [652, 71] width 170 height 25
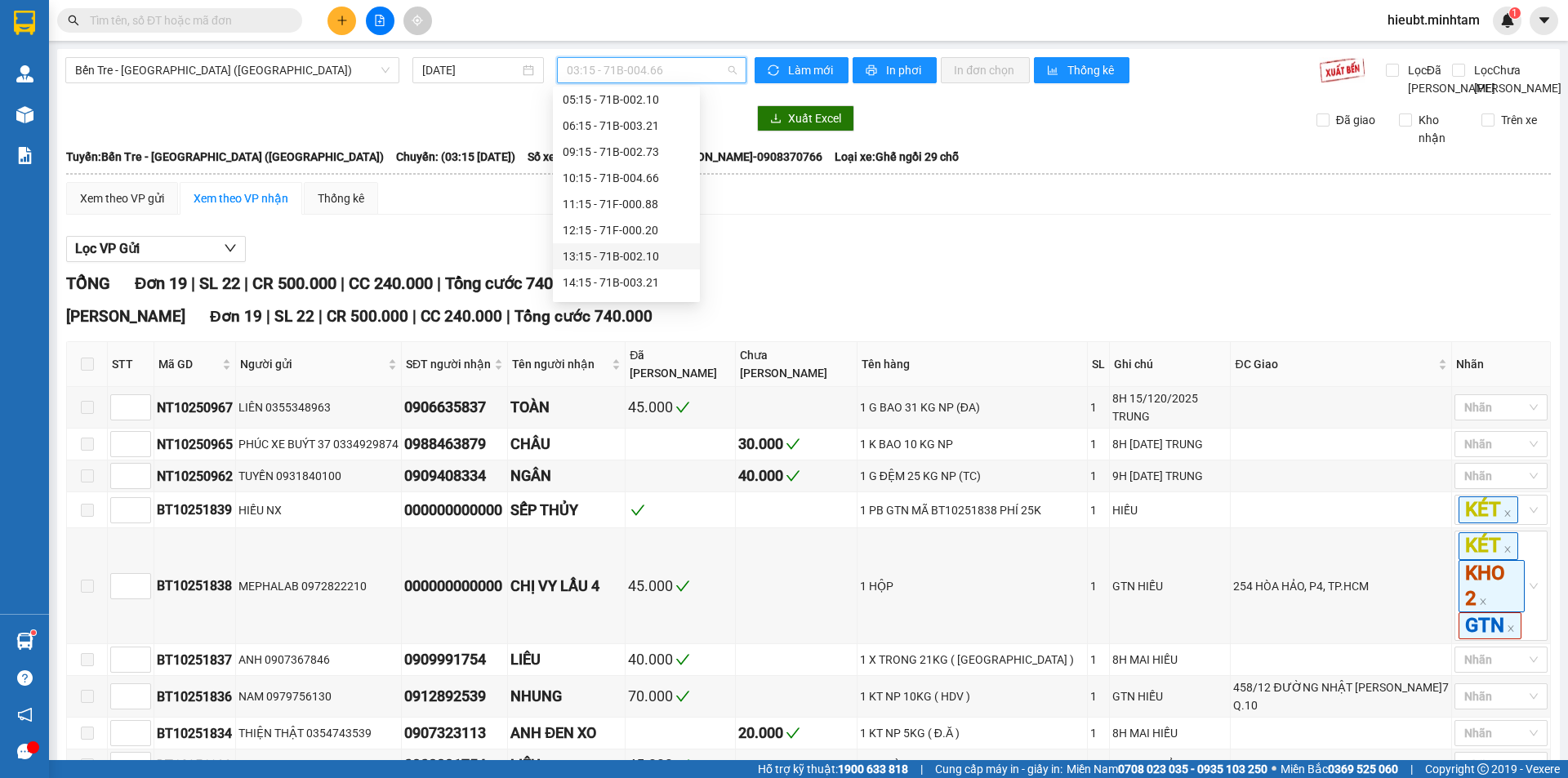
scroll to position [130, 0]
click at [621, 259] on div "14:15 - 71B-003.21" at bounding box center [626, 259] width 127 height 18
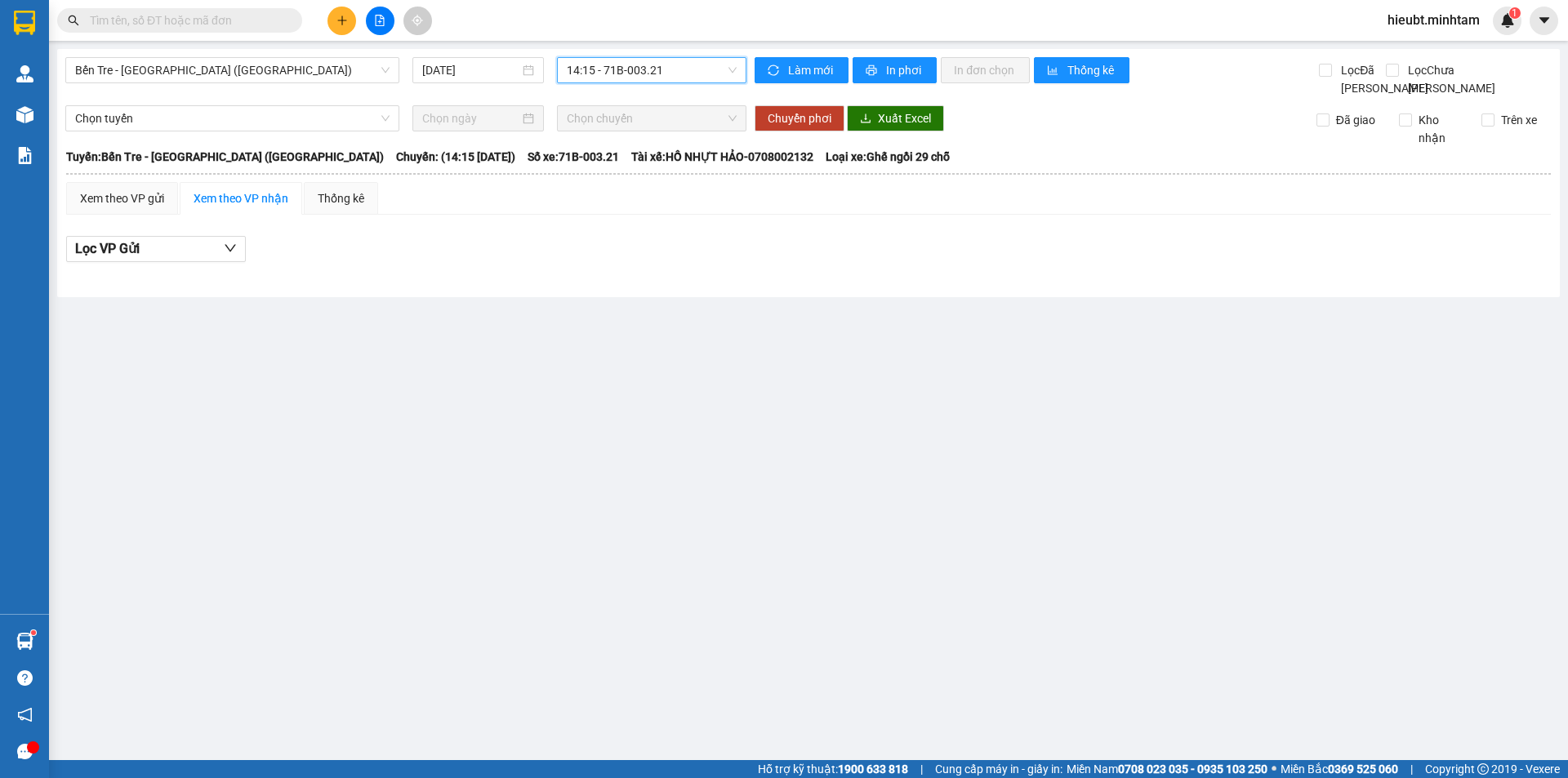
click at [618, 67] on span "14:15 - 71B-003.21" at bounding box center [652, 71] width 170 height 25
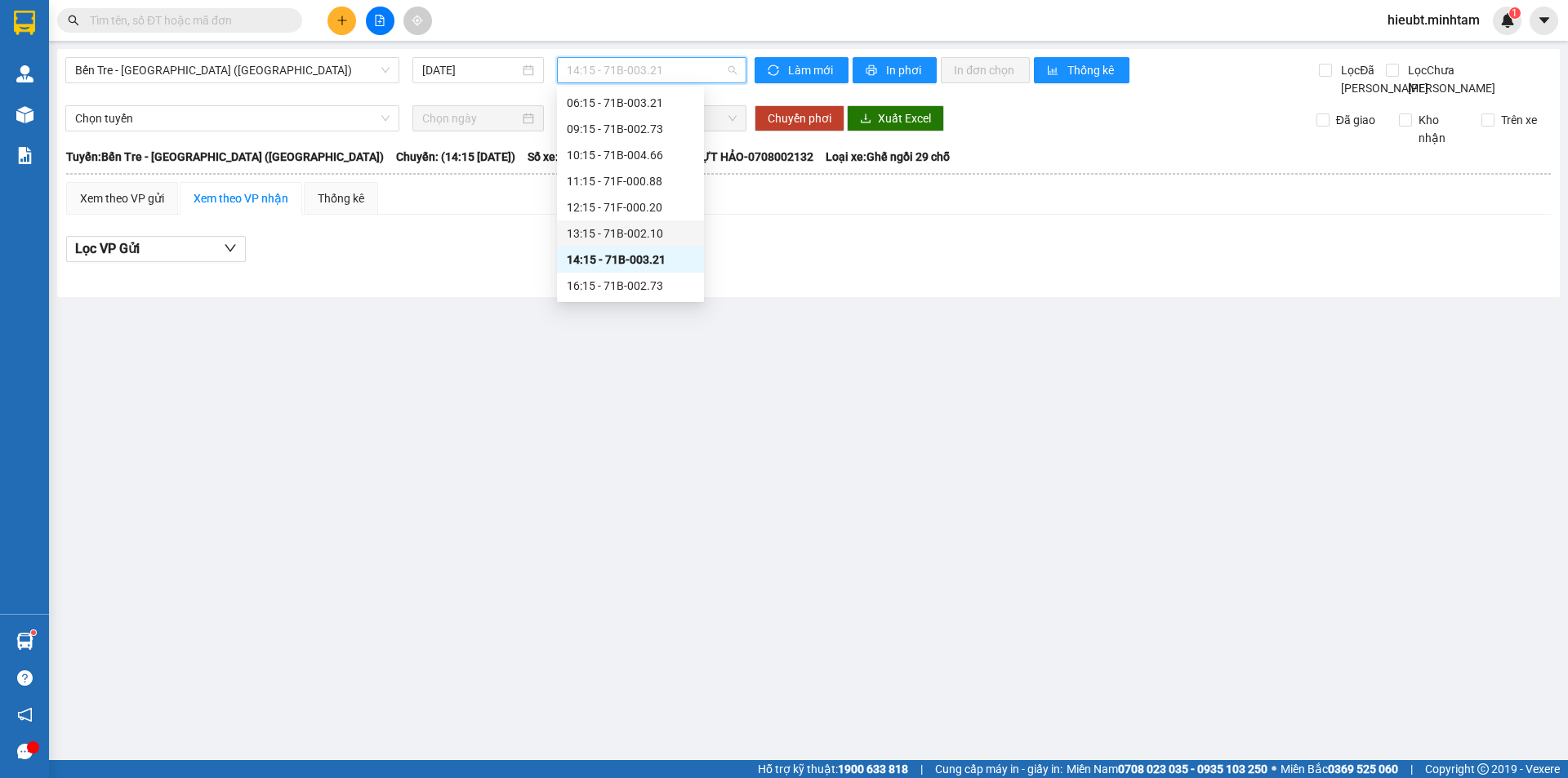
click at [622, 235] on div "13:15 - 71B-002.10" at bounding box center [630, 234] width 127 height 18
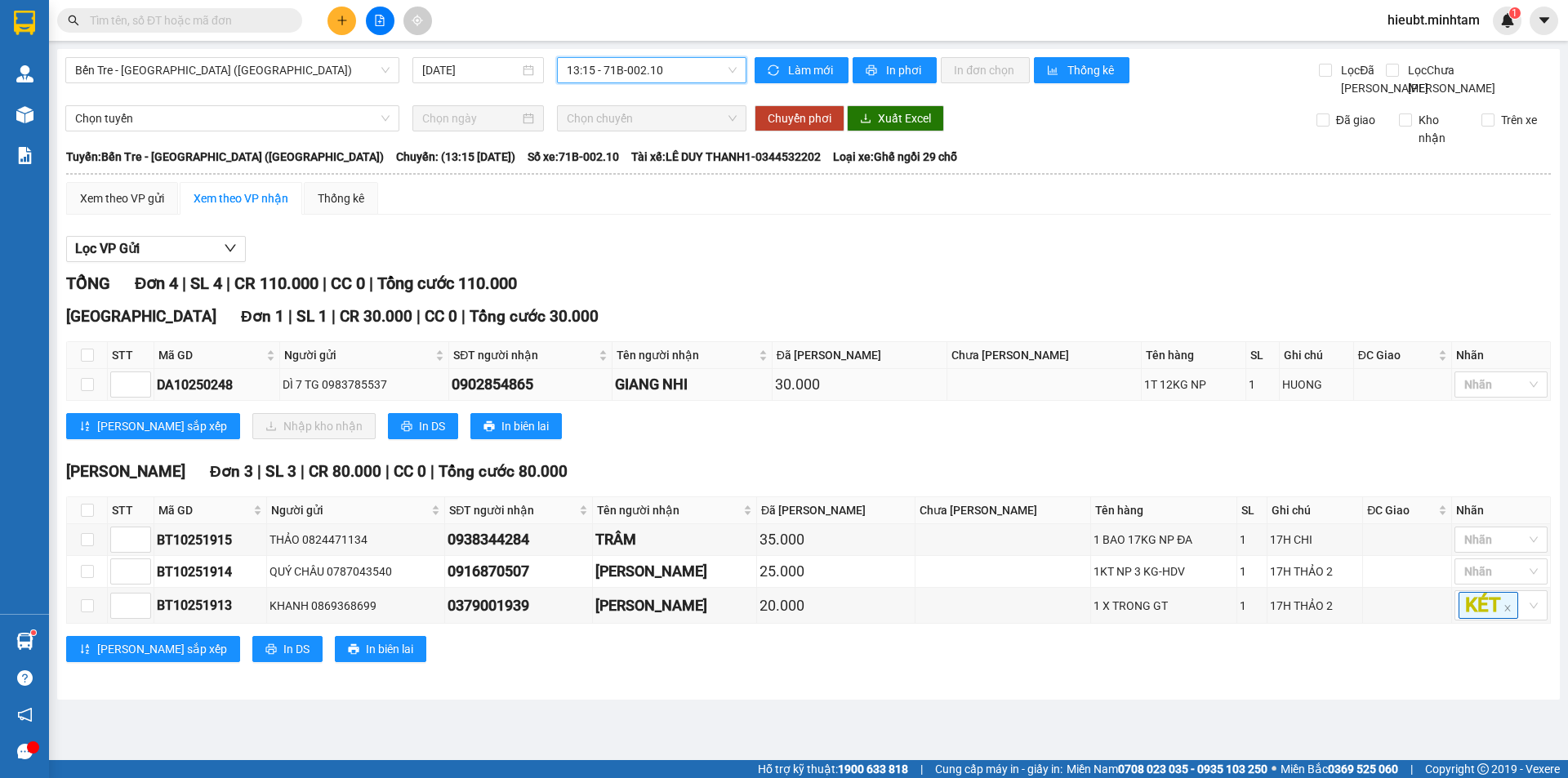
click at [187, 396] on div "DA10250248" at bounding box center [217, 385] width 120 height 21
click at [653, 77] on span "13:15 - 71B-002.10" at bounding box center [652, 71] width 170 height 25
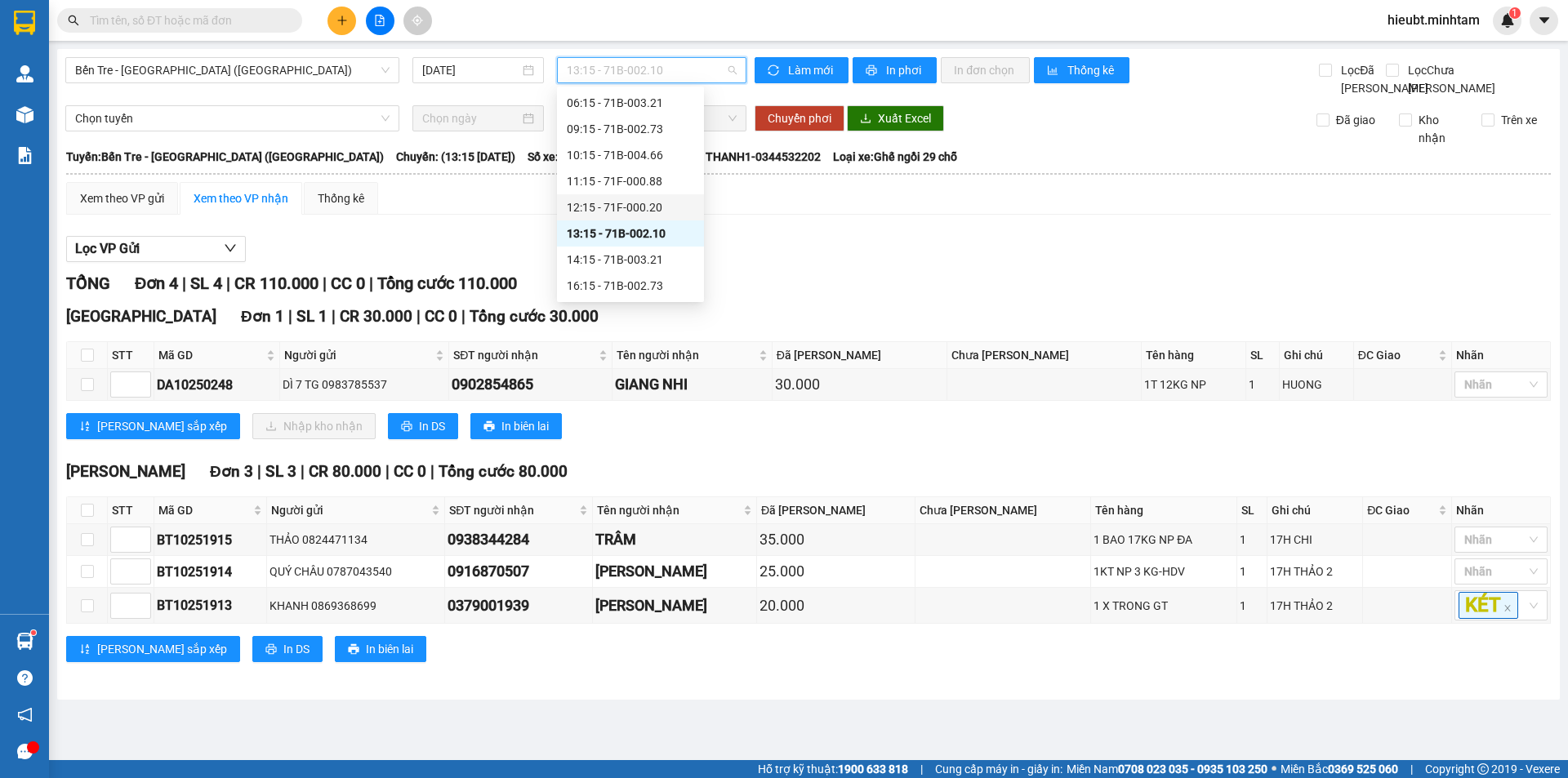
click at [629, 207] on div "12:15 - 71F-000.20" at bounding box center [630, 208] width 127 height 18
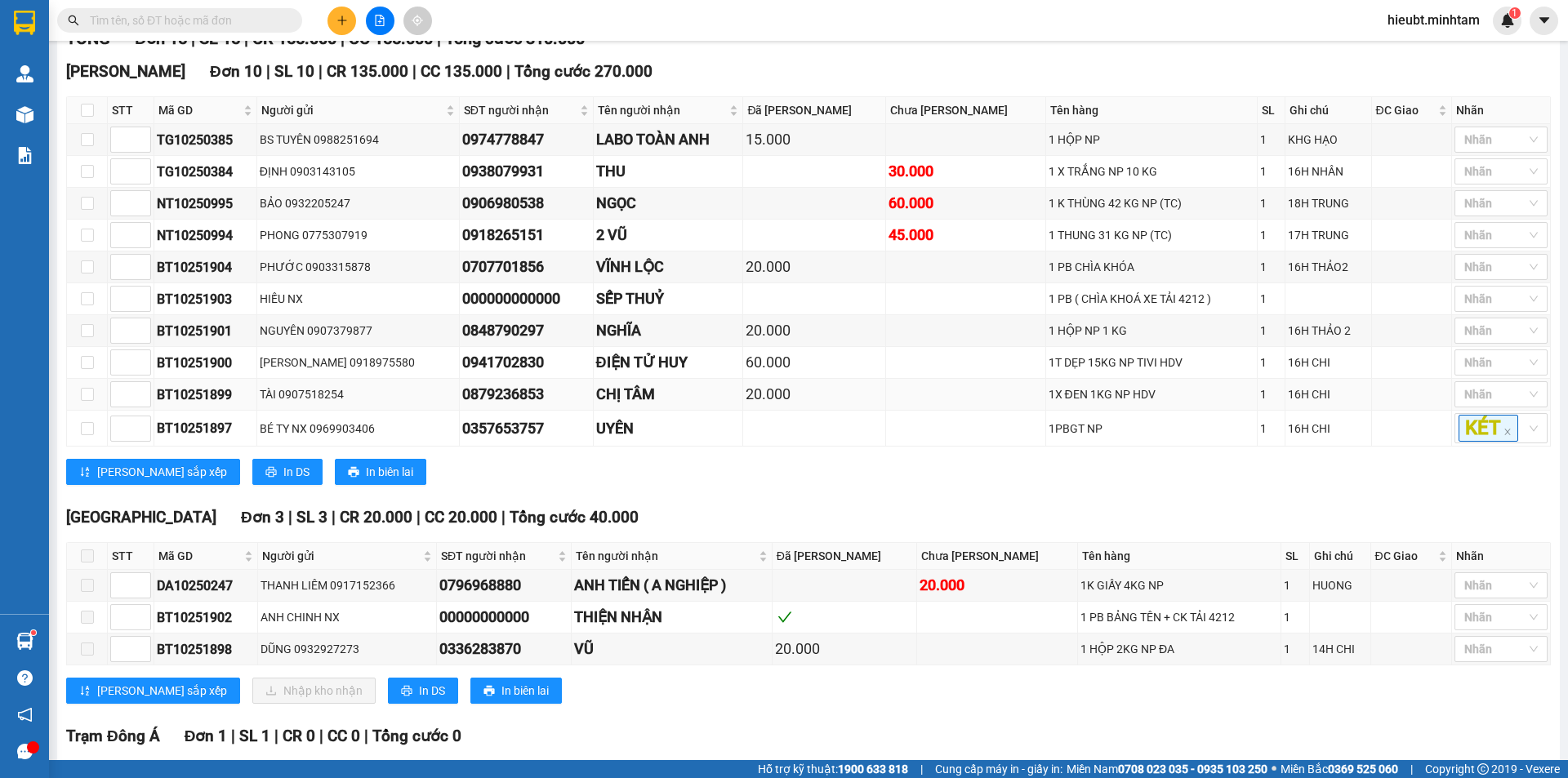
scroll to position [327, 0]
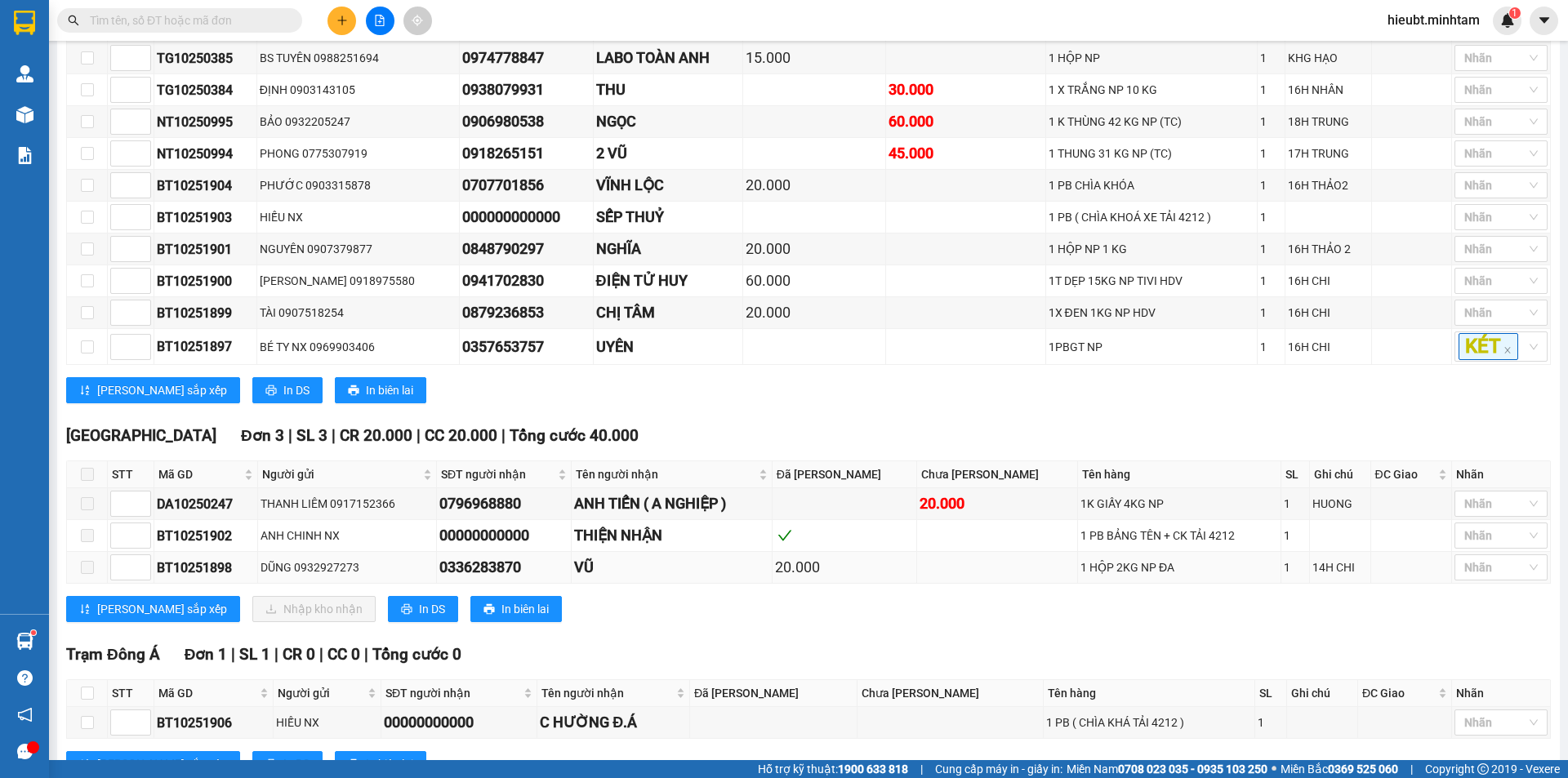
click at [91, 574] on span at bounding box center [88, 568] width 13 height 13
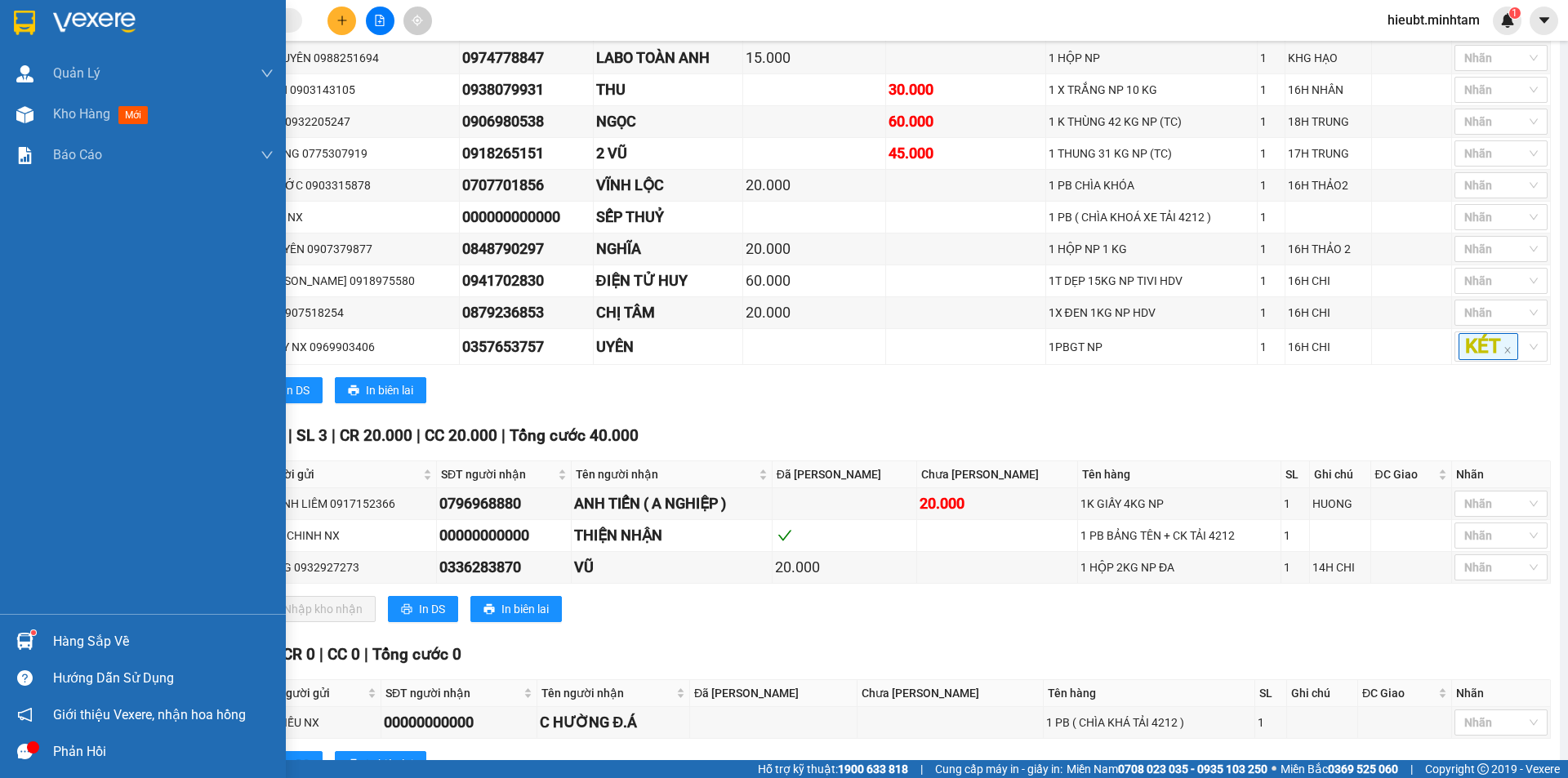
click at [22, 23] on img at bounding box center [25, 23] width 21 height 25
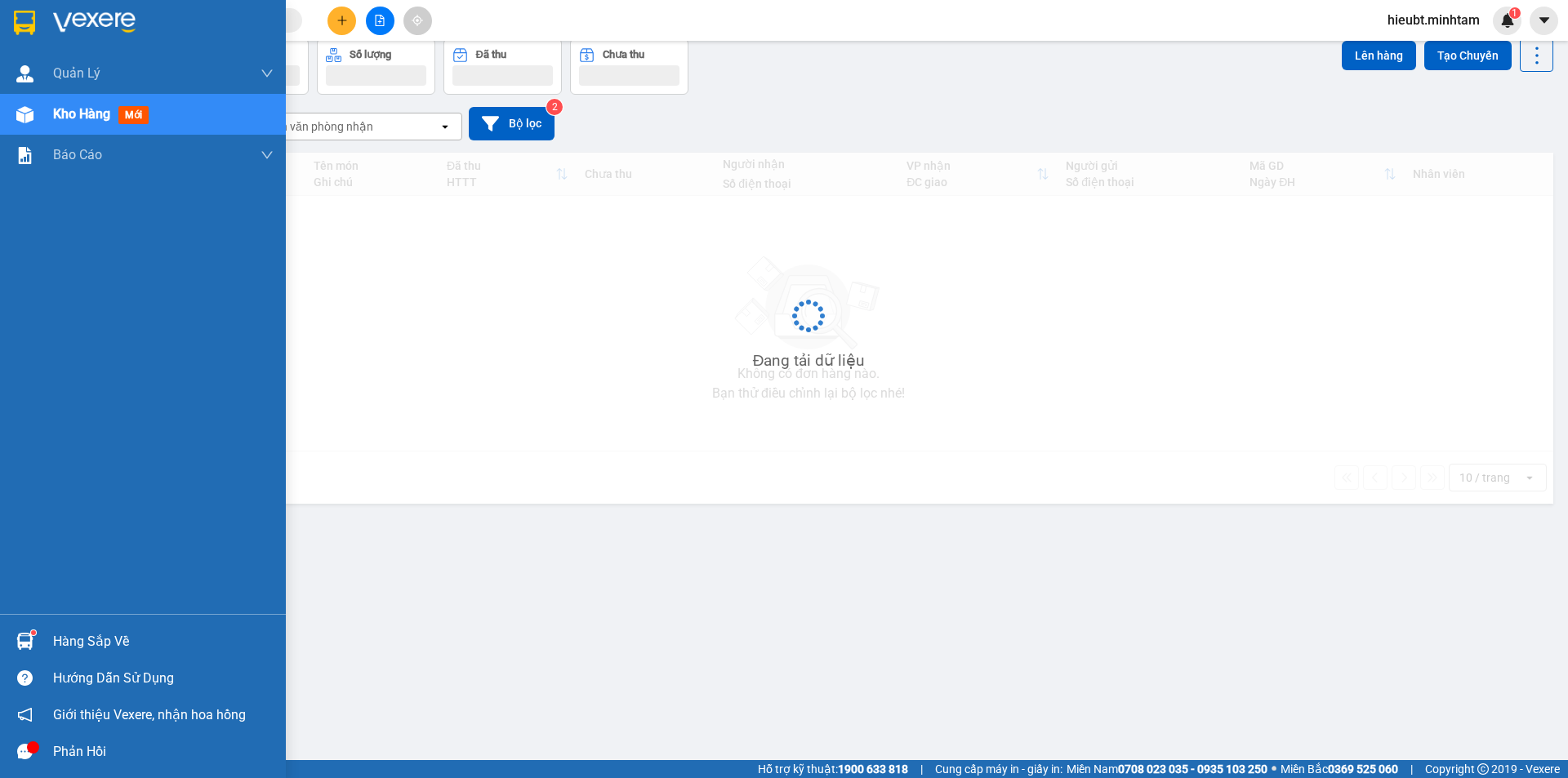
scroll to position [76, 0]
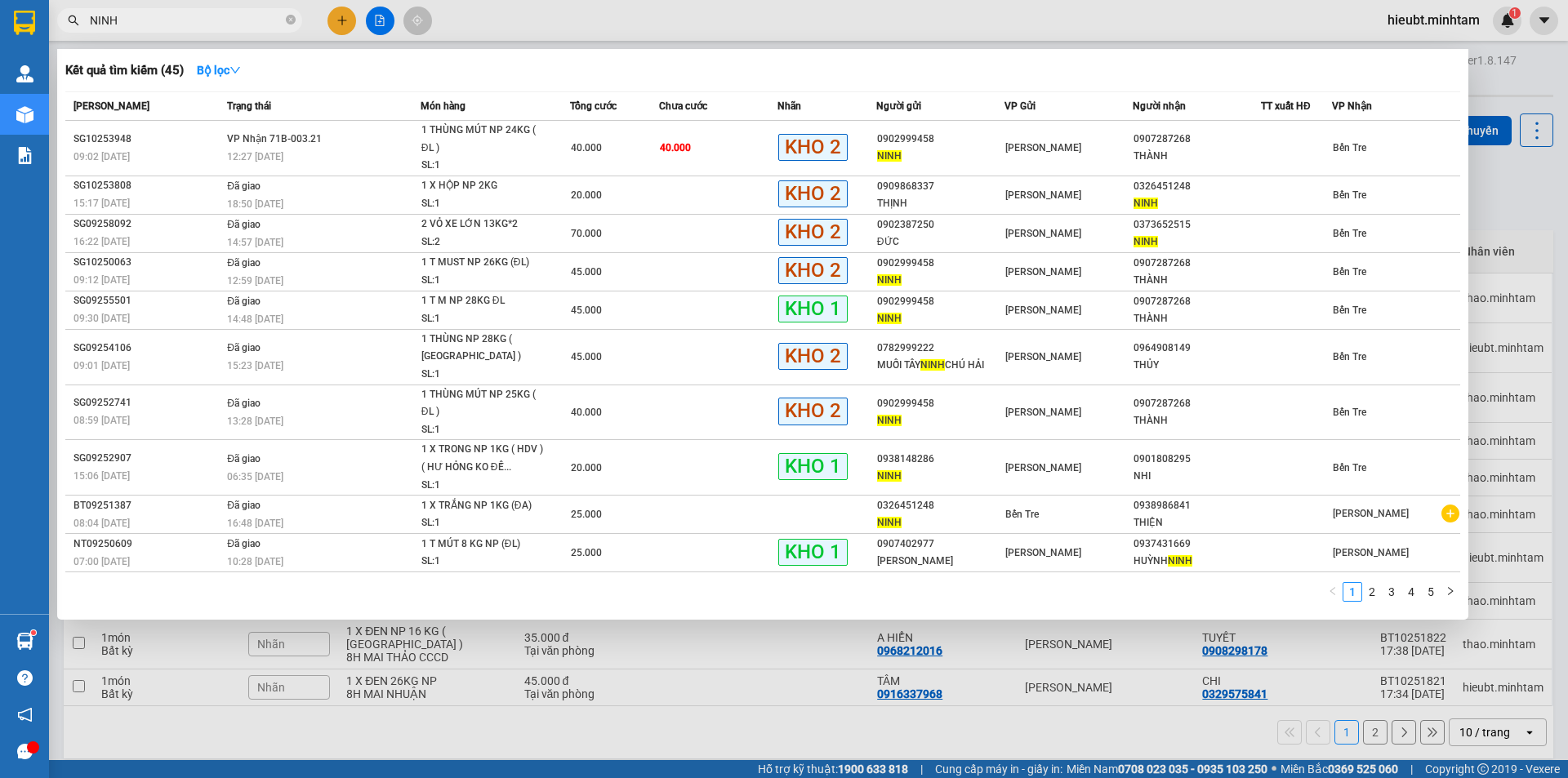
click at [177, 21] on input "NINH" at bounding box center [186, 21] width 193 height 18
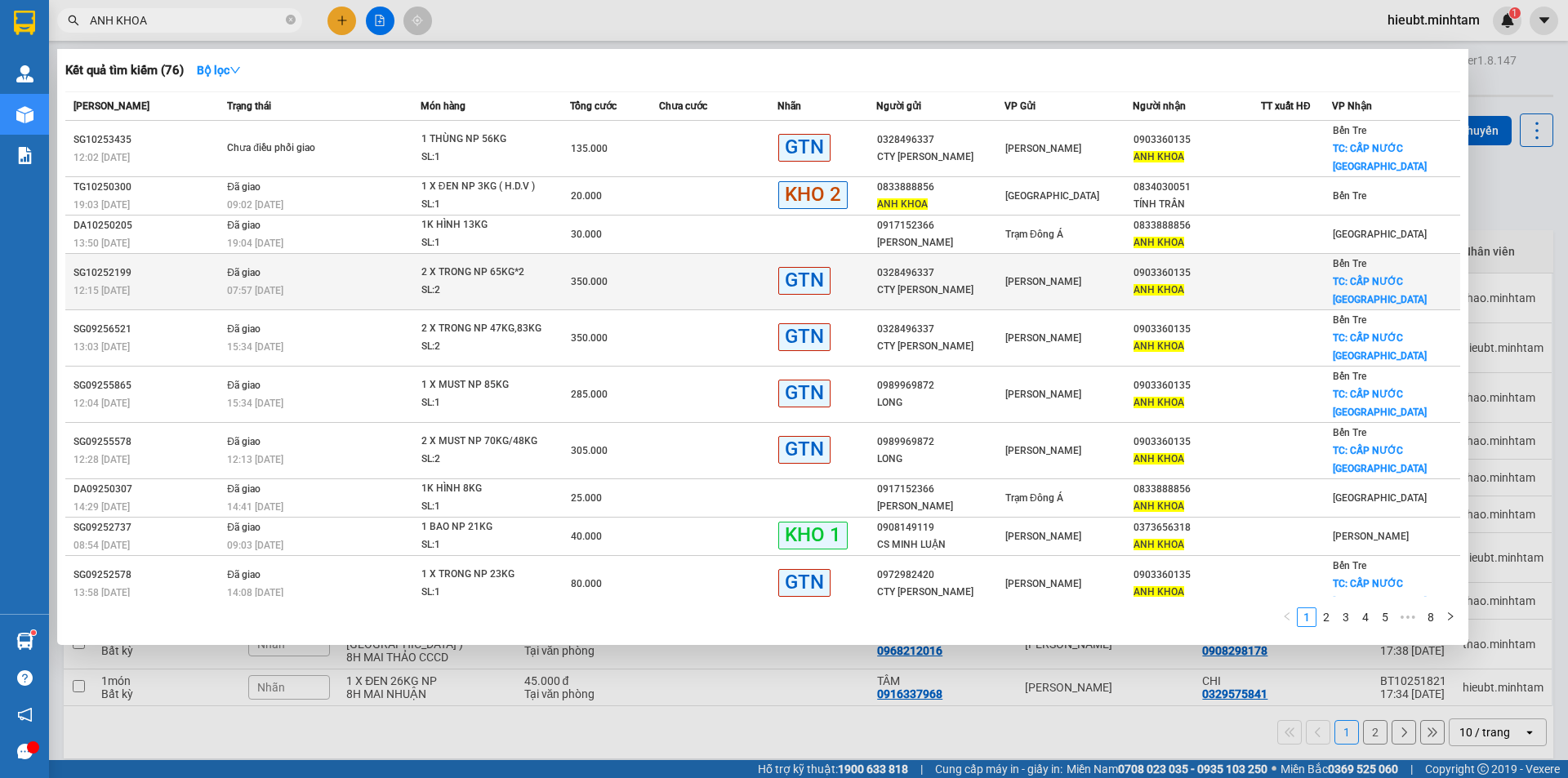
type input "ANH KHOA"
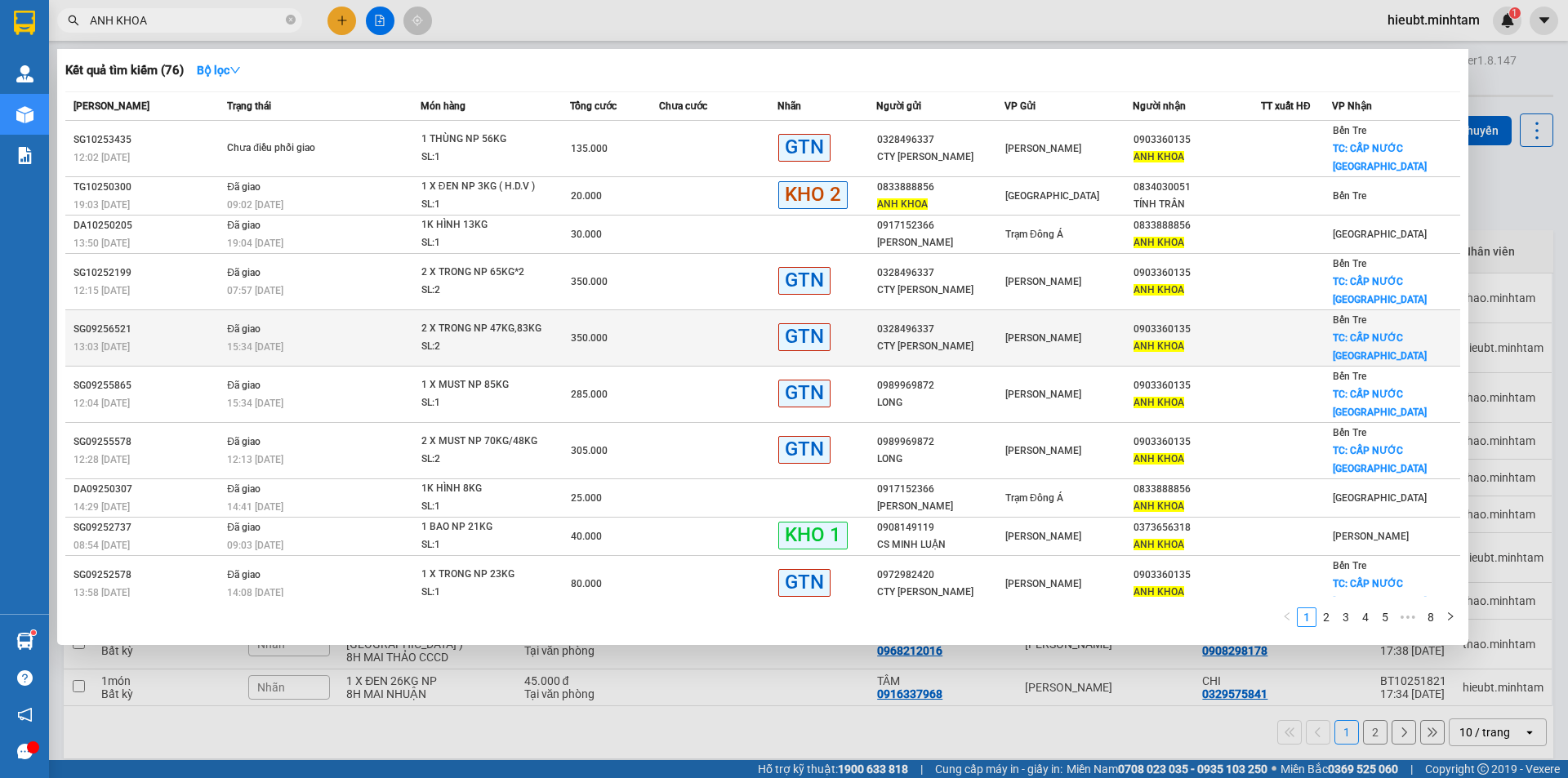
drag, startPoint x: 442, startPoint y: 254, endPoint x: 258, endPoint y: 291, distance: 187.7
click at [258, 322] on span "Đã giao" at bounding box center [244, 328] width 34 height 13
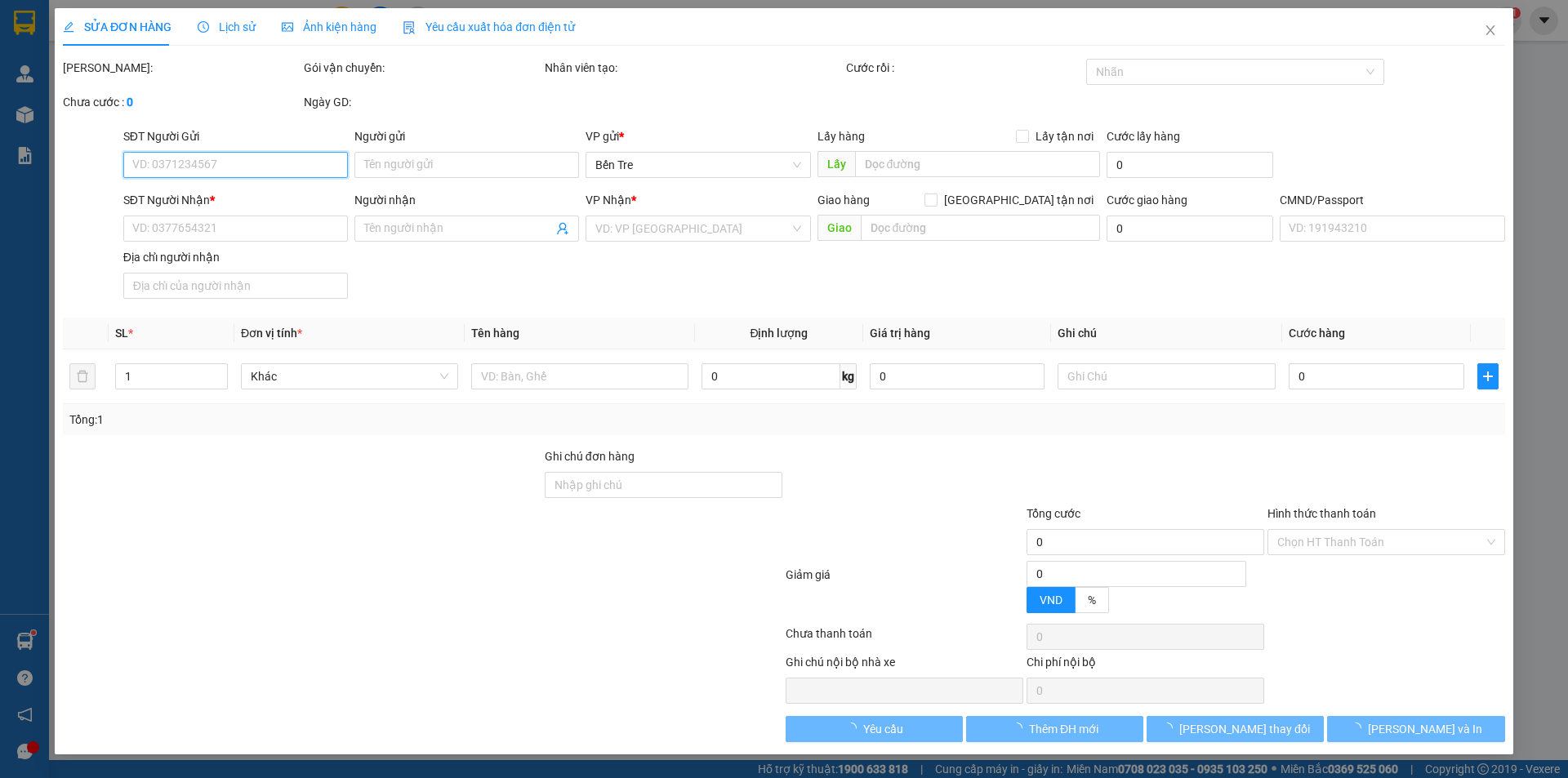
type input "0328496337"
type input "CTY SHIN YI"
type input "0903360135"
type input "ANH KHOA"
checkbox input "true"
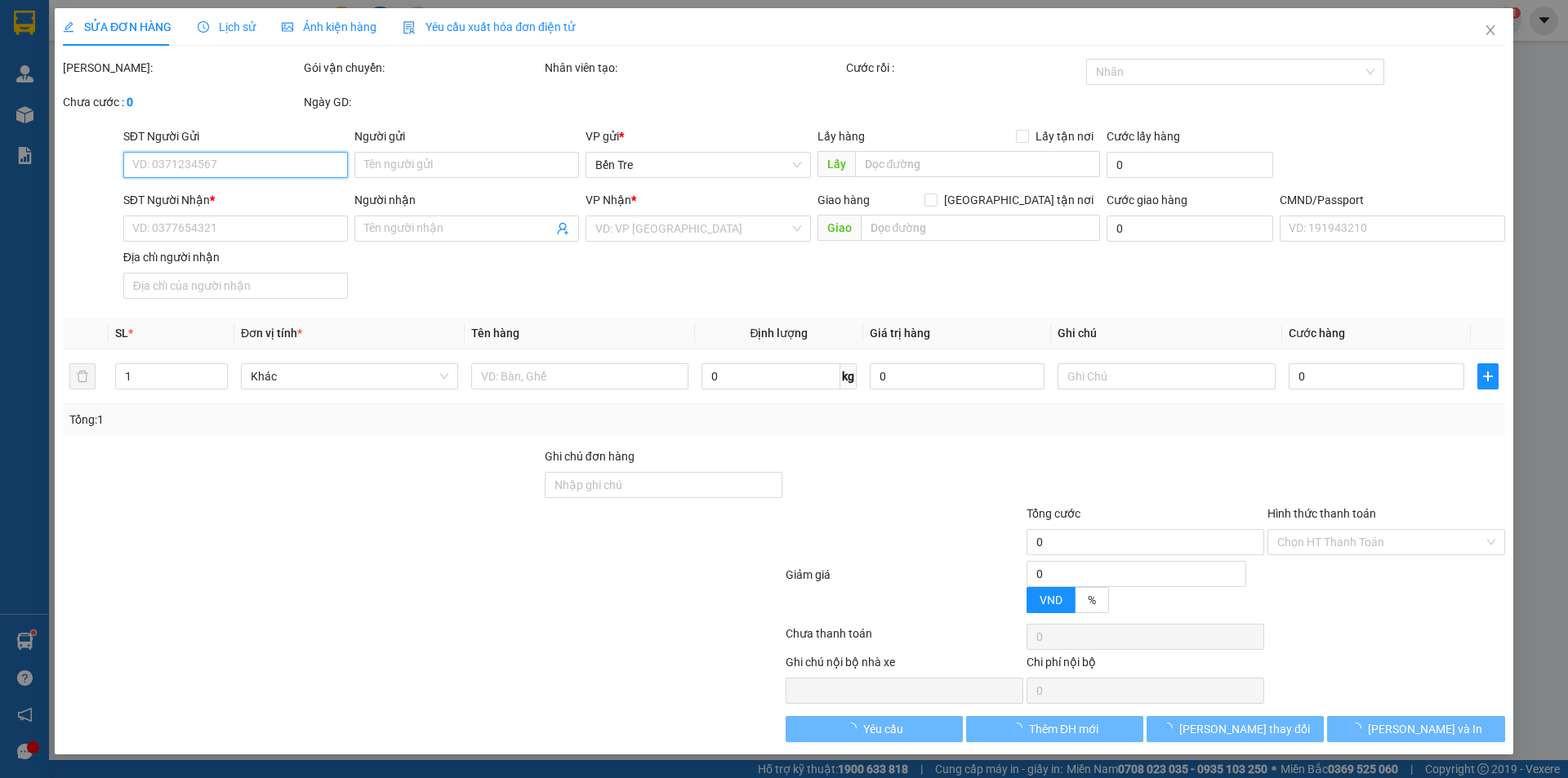
type input "CẤP NƯỚC SƠN ĐÔNG"
type input "150.000"
type input "350.000"
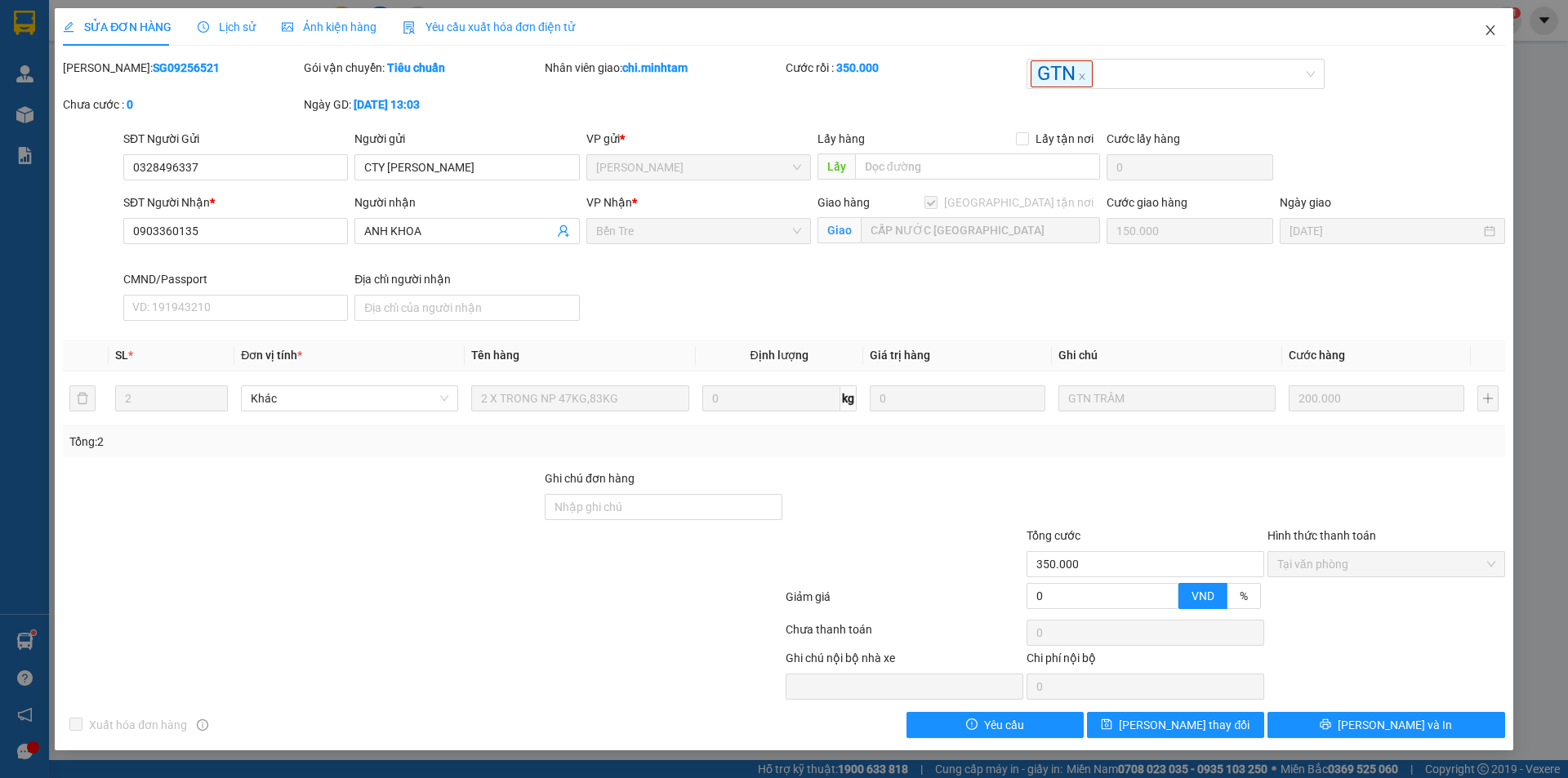
click at [1491, 27] on icon "close" at bounding box center [1491, 30] width 13 height 13
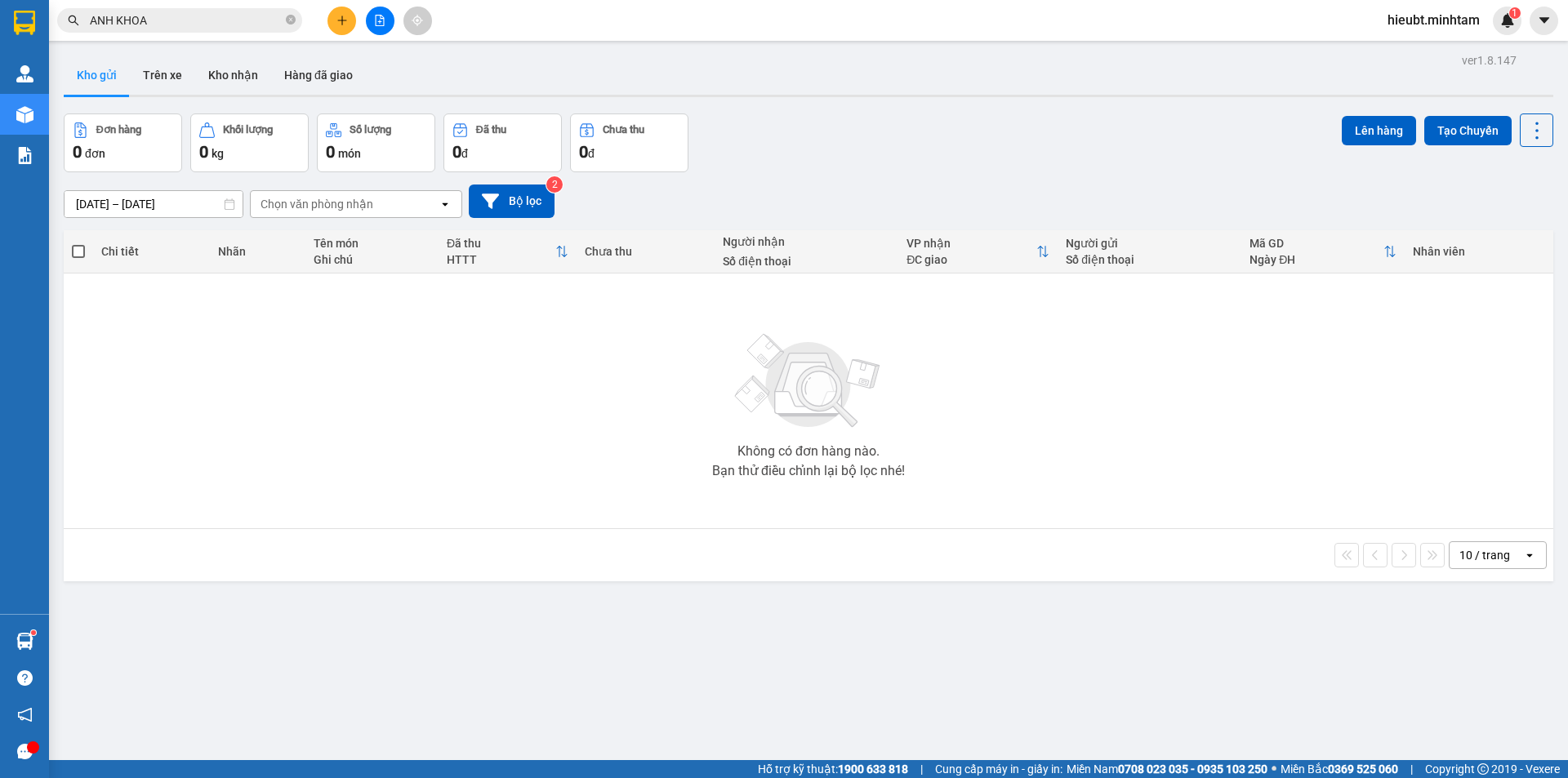
click at [210, 19] on input "ANH KHOA" at bounding box center [186, 21] width 193 height 18
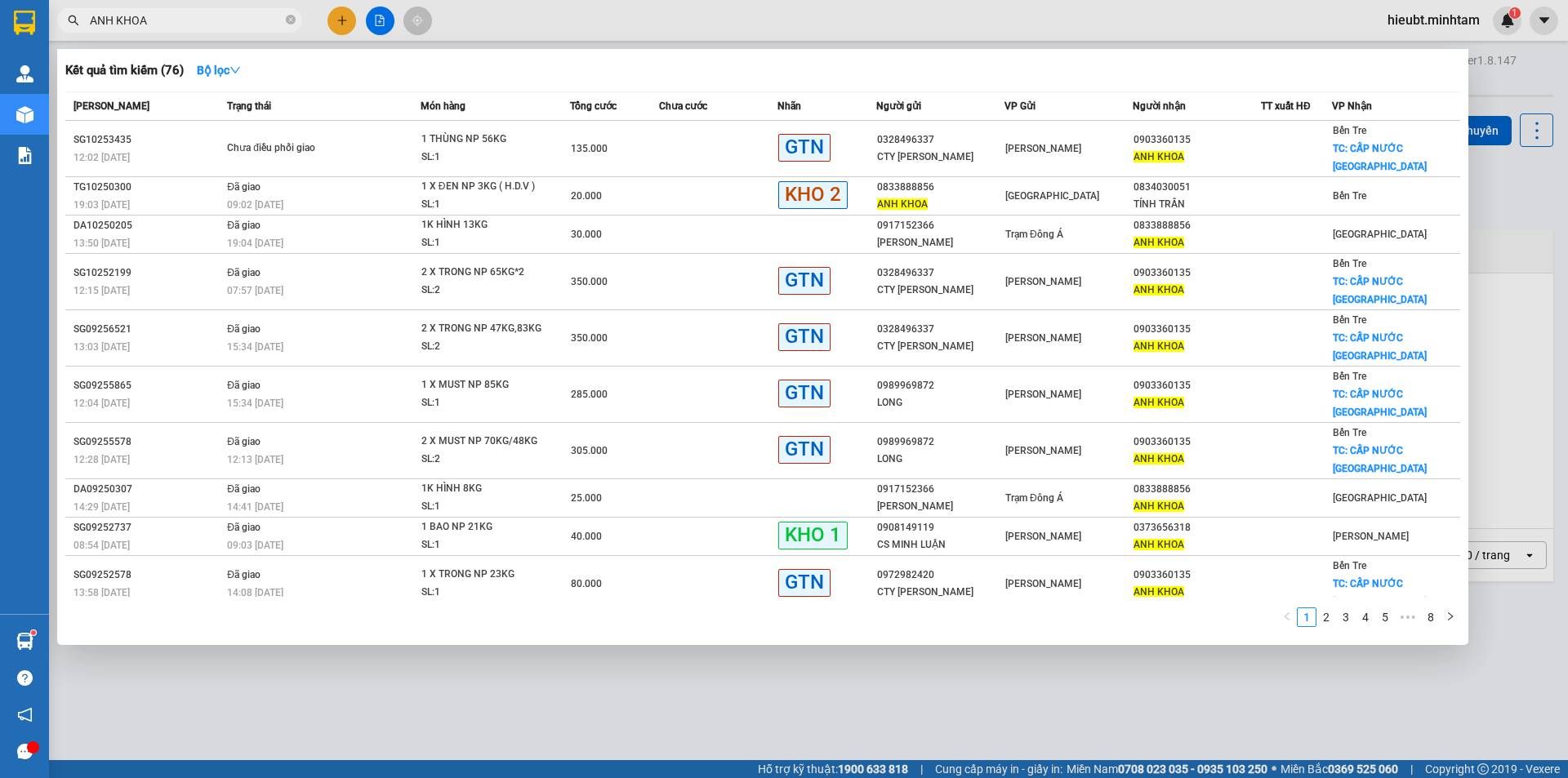
click at [170, 25] on input "ANH KHOA" at bounding box center [186, 21] width 193 height 18
click at [169, 24] on input "ANH KHOA" at bounding box center [186, 21] width 193 height 18
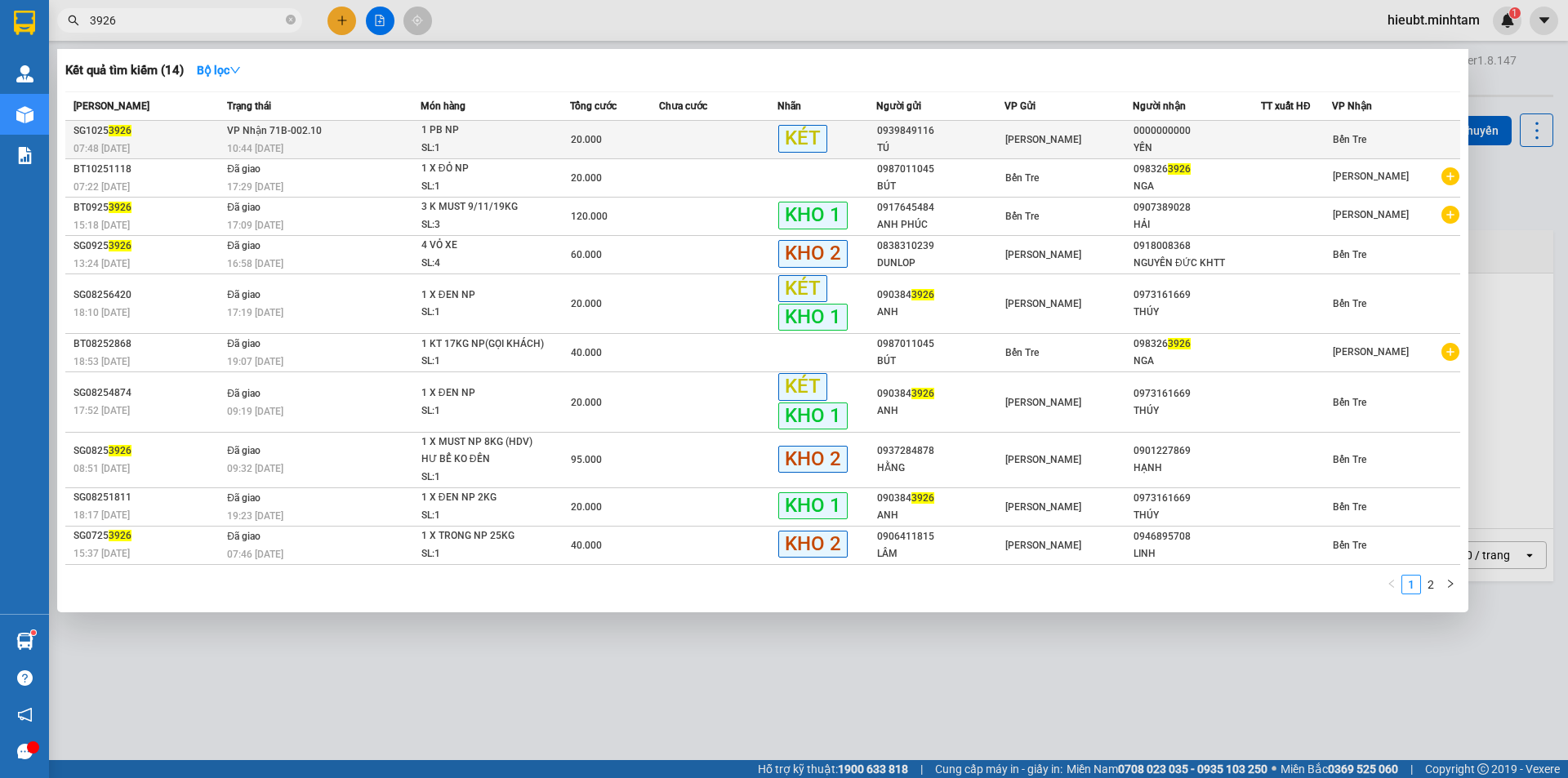
type input "3926"
click at [1113, 126] on td "Hồ Chí Minh" at bounding box center [1069, 140] width 128 height 39
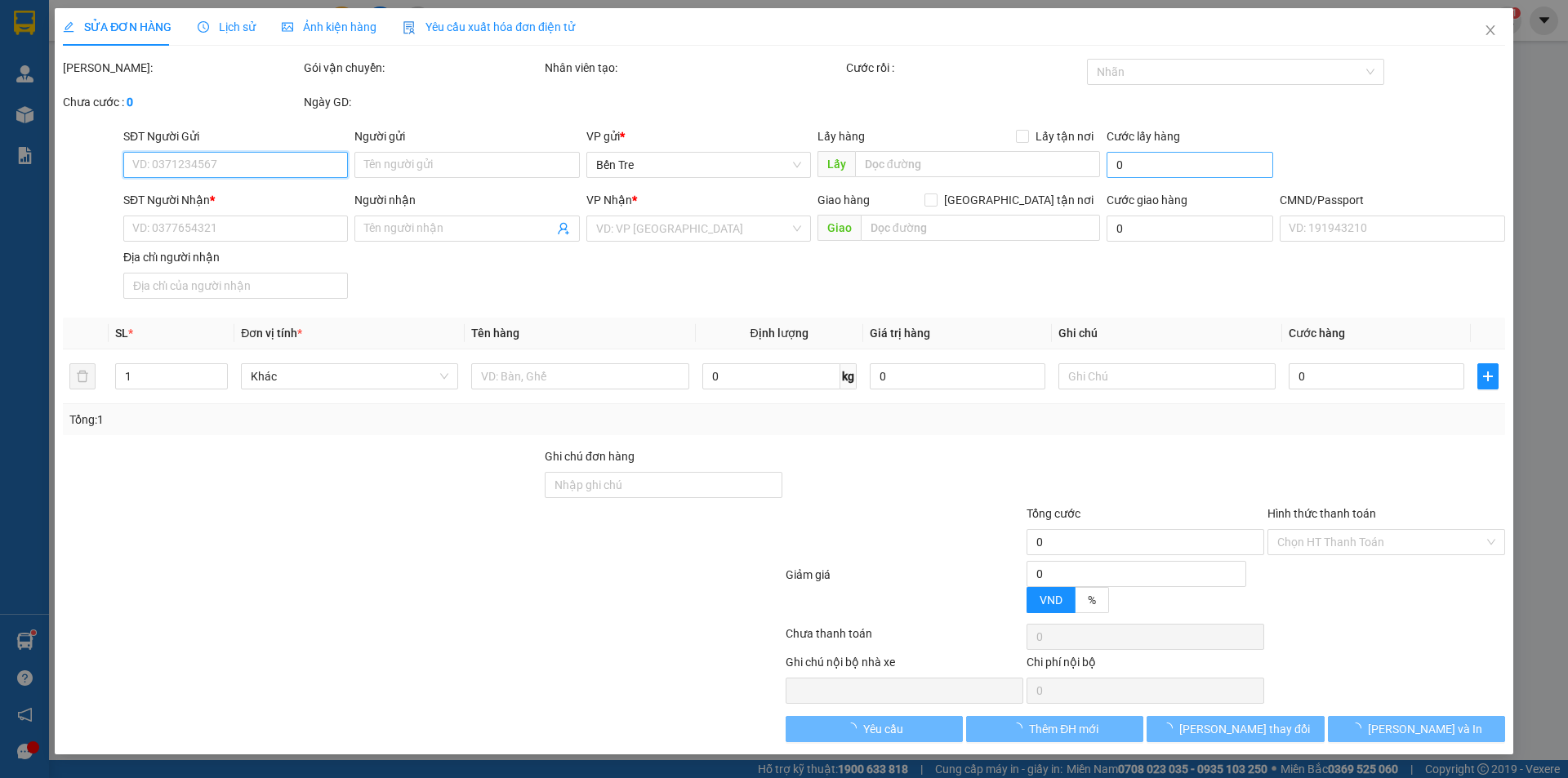
type input "0939849116"
type input "TÚ"
type input "0000000000"
type input "YẾN"
type input "083158010015"
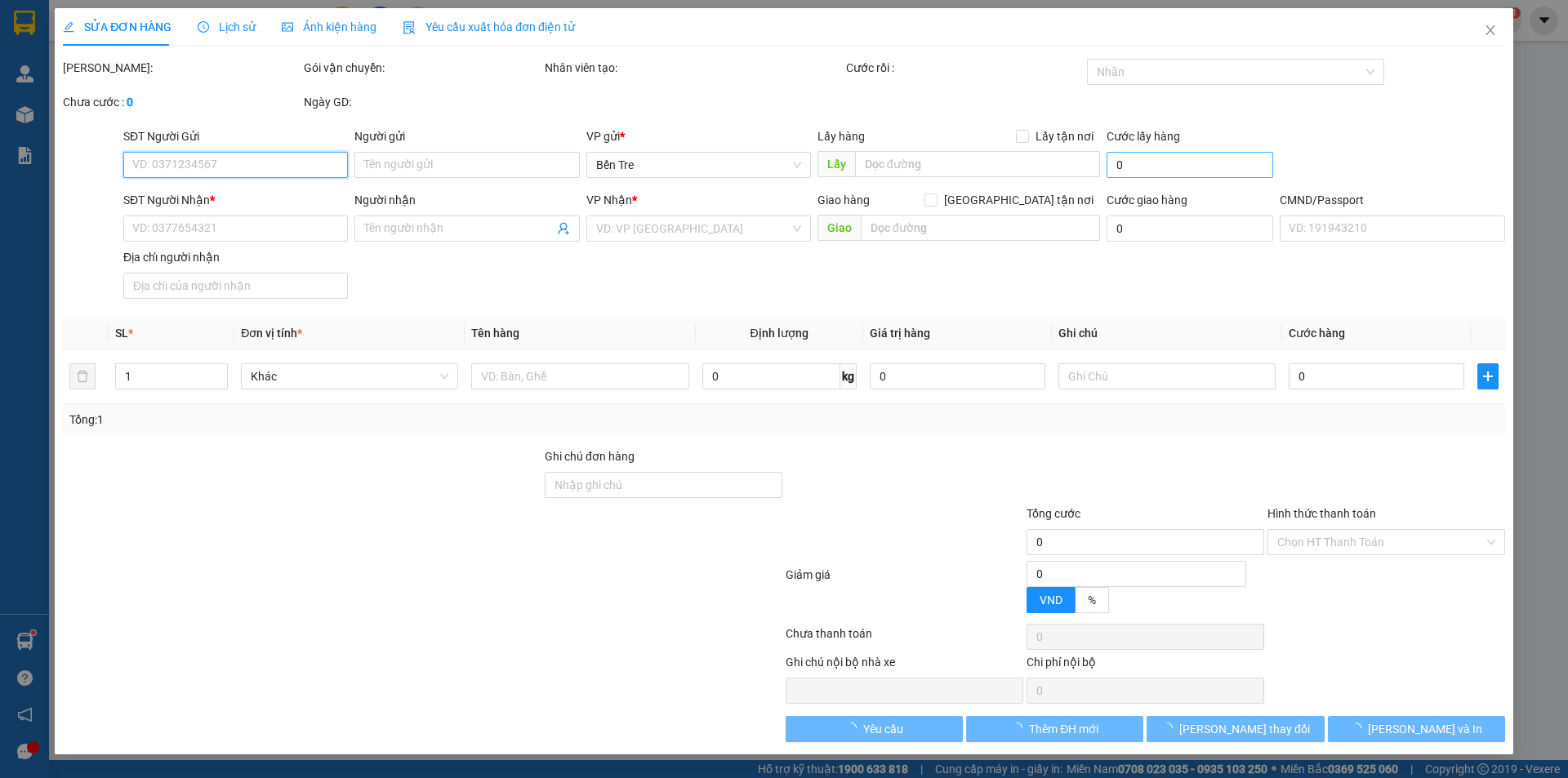
type input "0931026819"
type input "20.000"
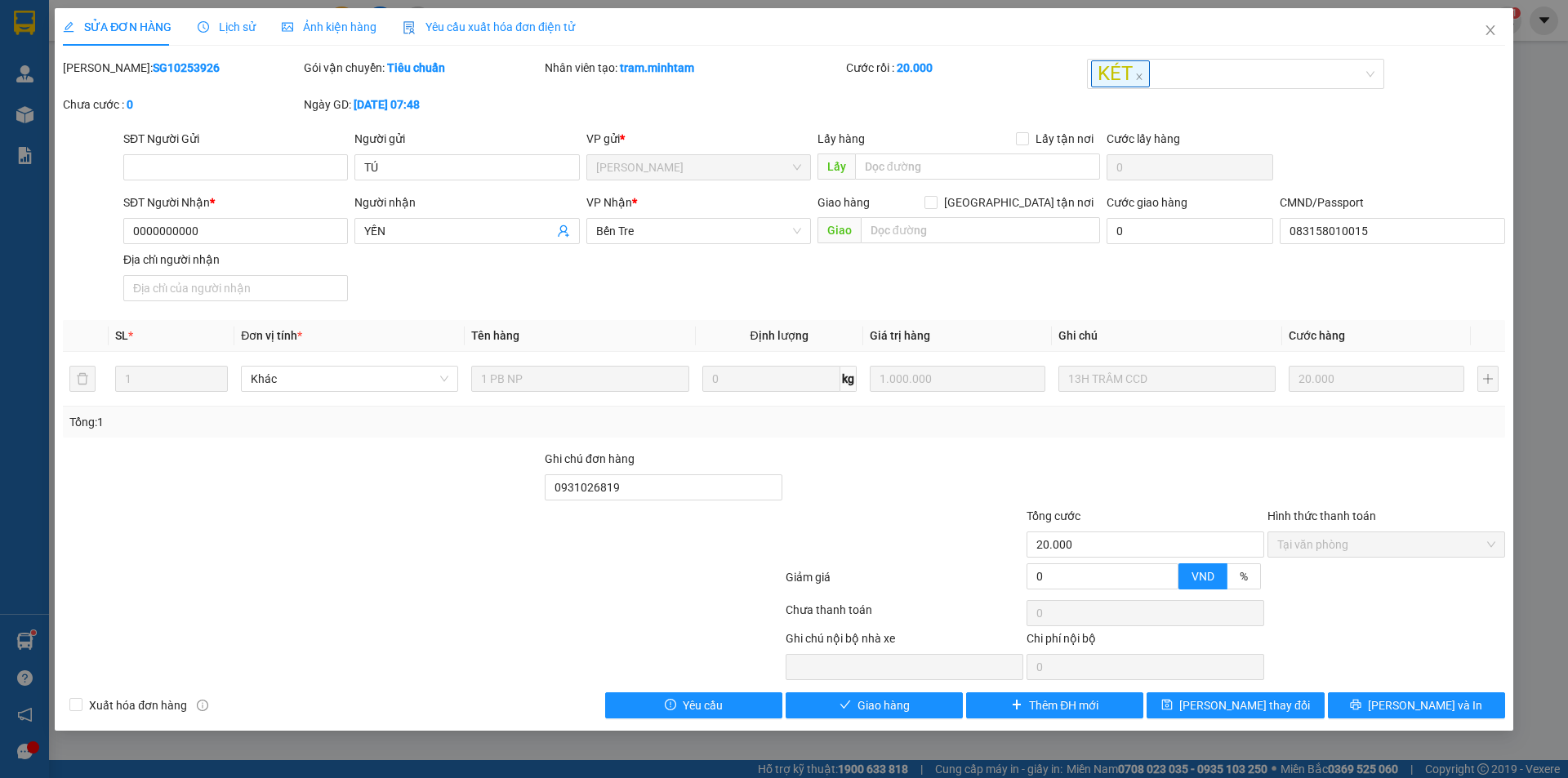
click at [29, 640] on img at bounding box center [25, 641] width 17 height 17
click at [221, 565] on section "Kết quả tìm kiếm ( 14 ) Bộ lọc Mã ĐH Trạng thái Món hàng Tổng cước Chưa cước Nh…" at bounding box center [784, 389] width 1568 height 778
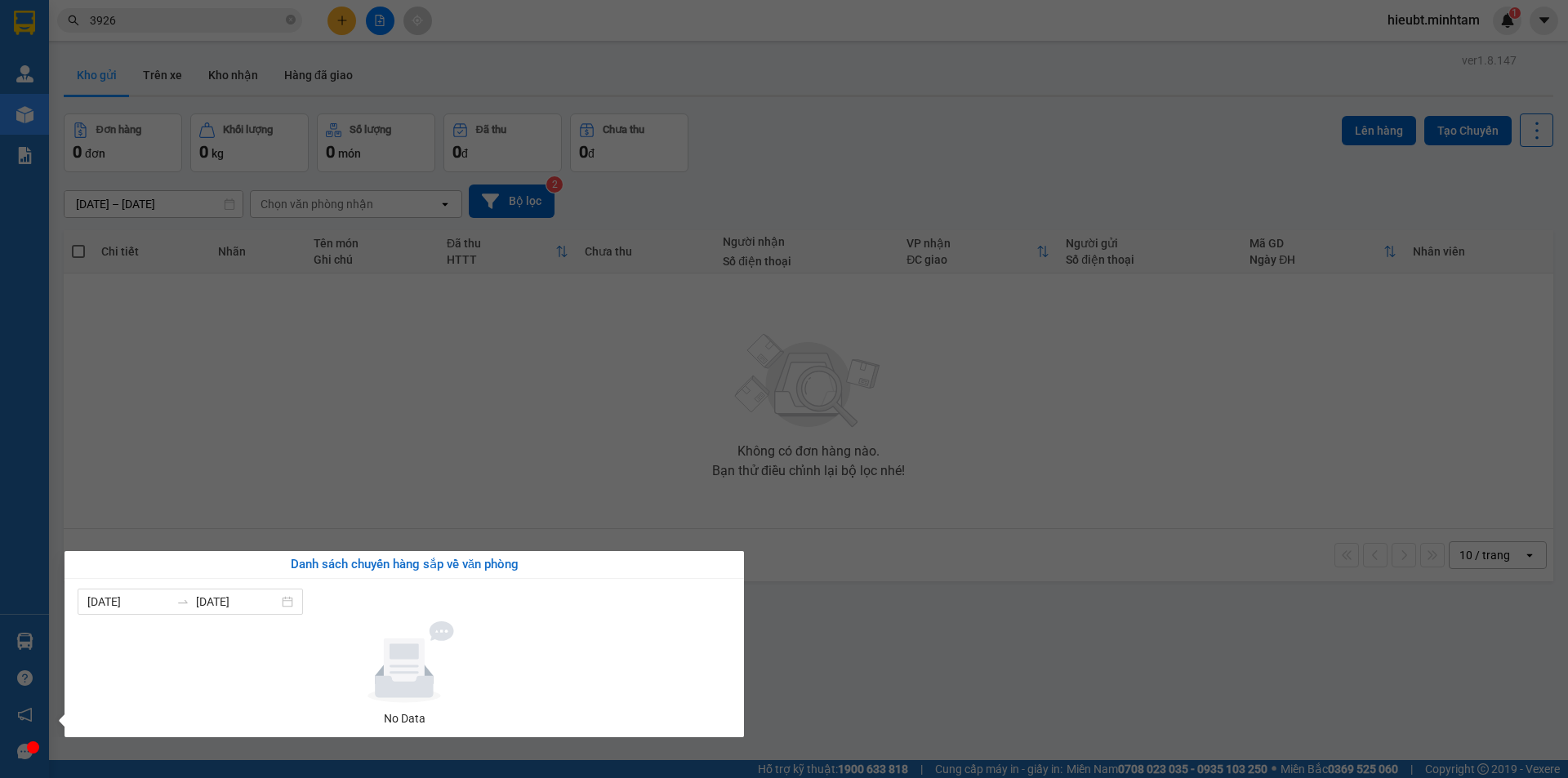
drag, startPoint x: 319, startPoint y: 429, endPoint x: 288, endPoint y: 444, distance: 34.4
click at [316, 432] on section "Kết quả tìm kiếm ( 14 ) Bộ lọc Mã ĐH Trạng thái Món hàng Tổng cước Chưa cước Nh…" at bounding box center [784, 389] width 1568 height 778
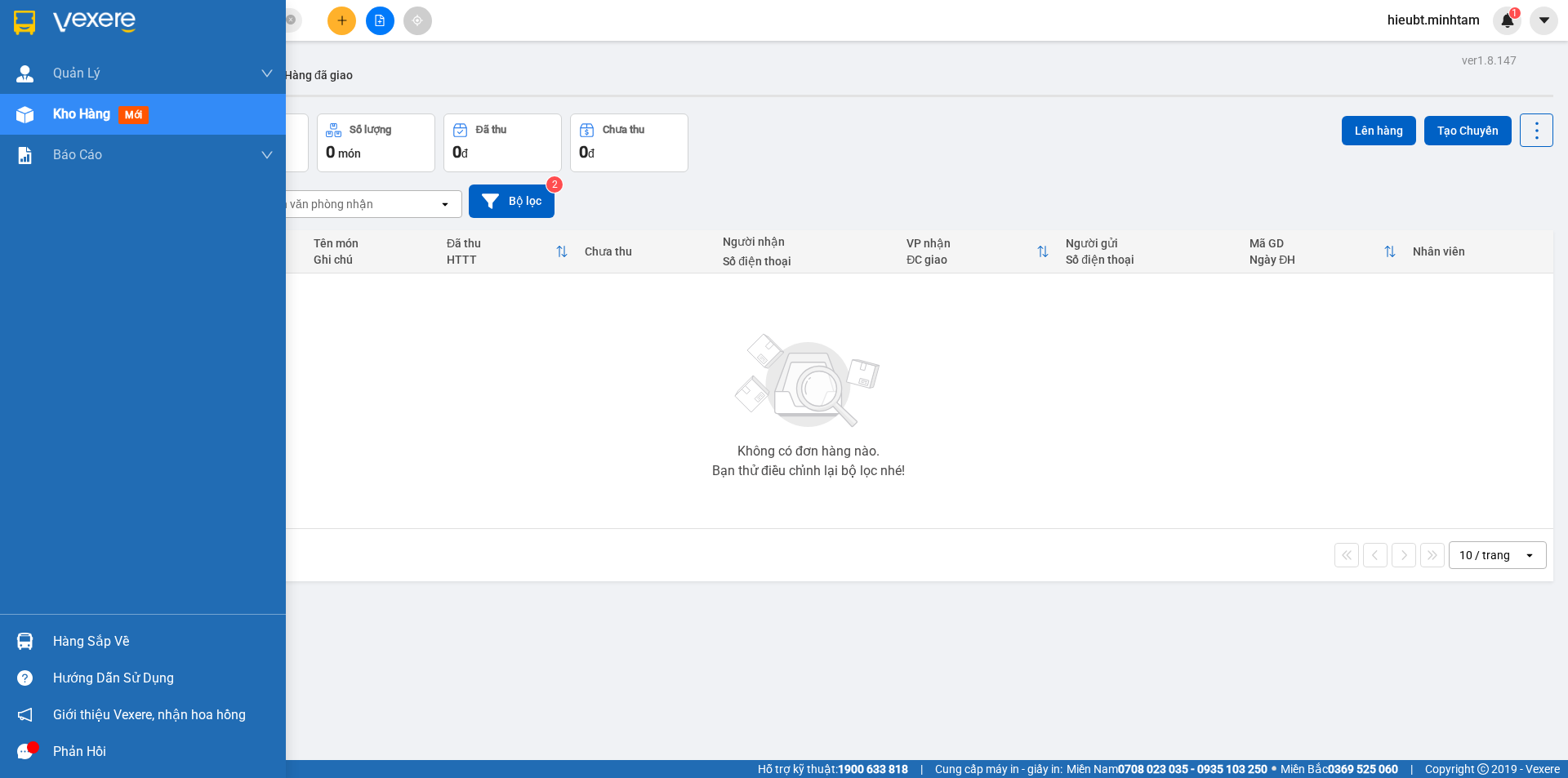
click at [108, 641] on div "Hàng sắp về" at bounding box center [163, 642] width 221 height 25
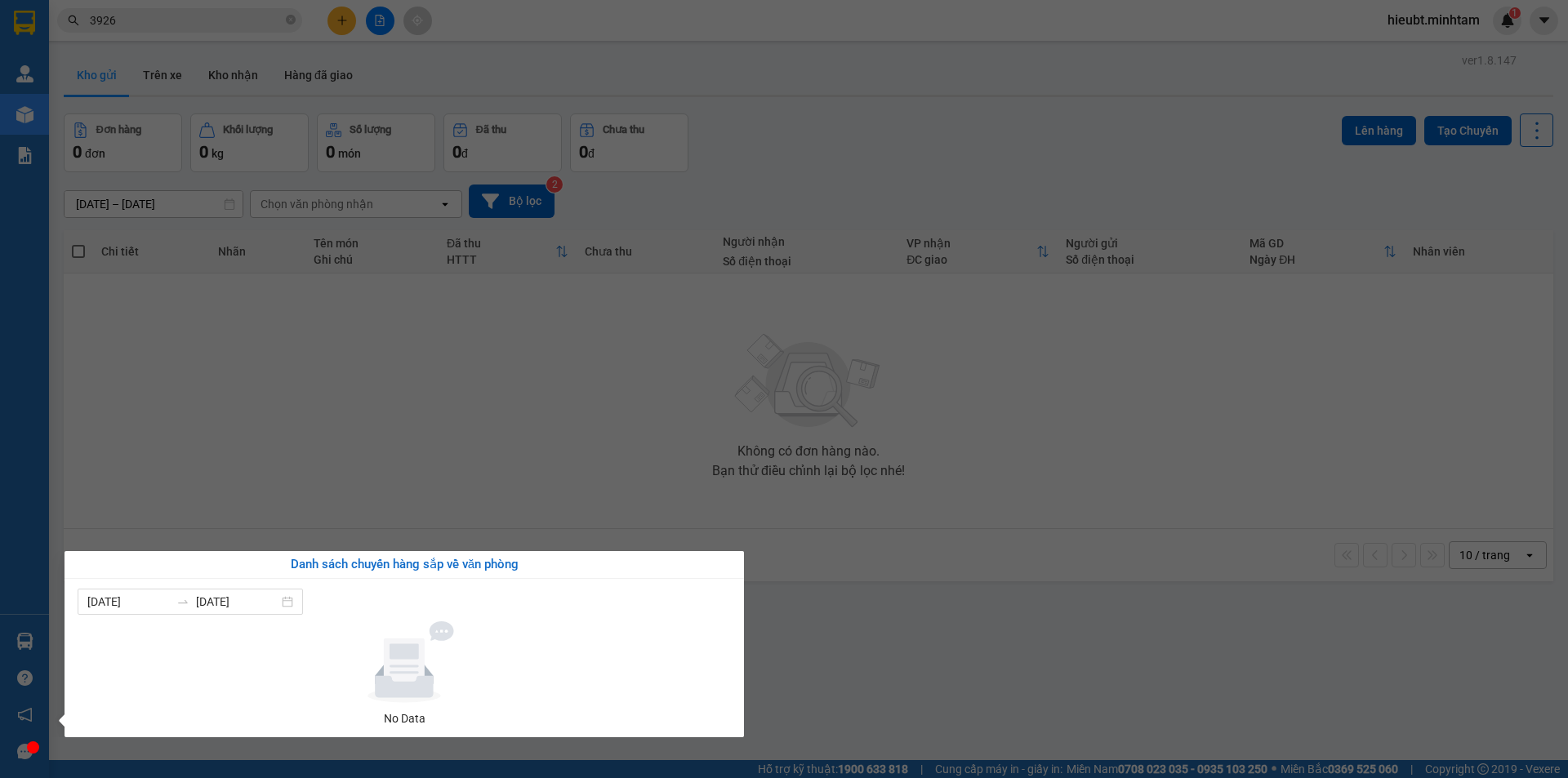
click at [336, 393] on section "Kết quả tìm kiếm ( 14 ) Bộ lọc Mã ĐH Trạng thái Món hàng Tổng cước Chưa cước Nh…" at bounding box center [784, 389] width 1568 height 778
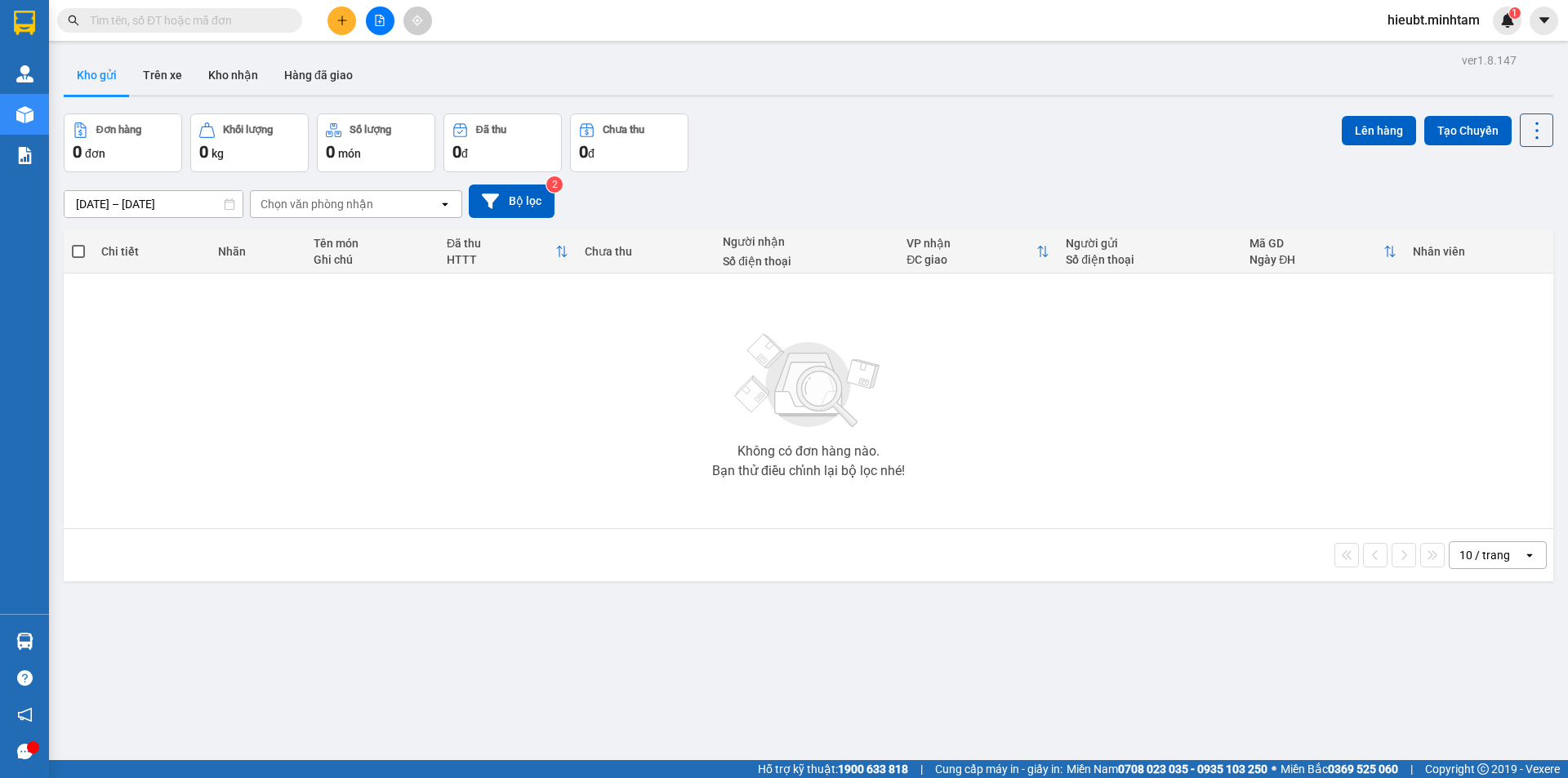
click at [180, 21] on input "text" at bounding box center [186, 21] width 193 height 18
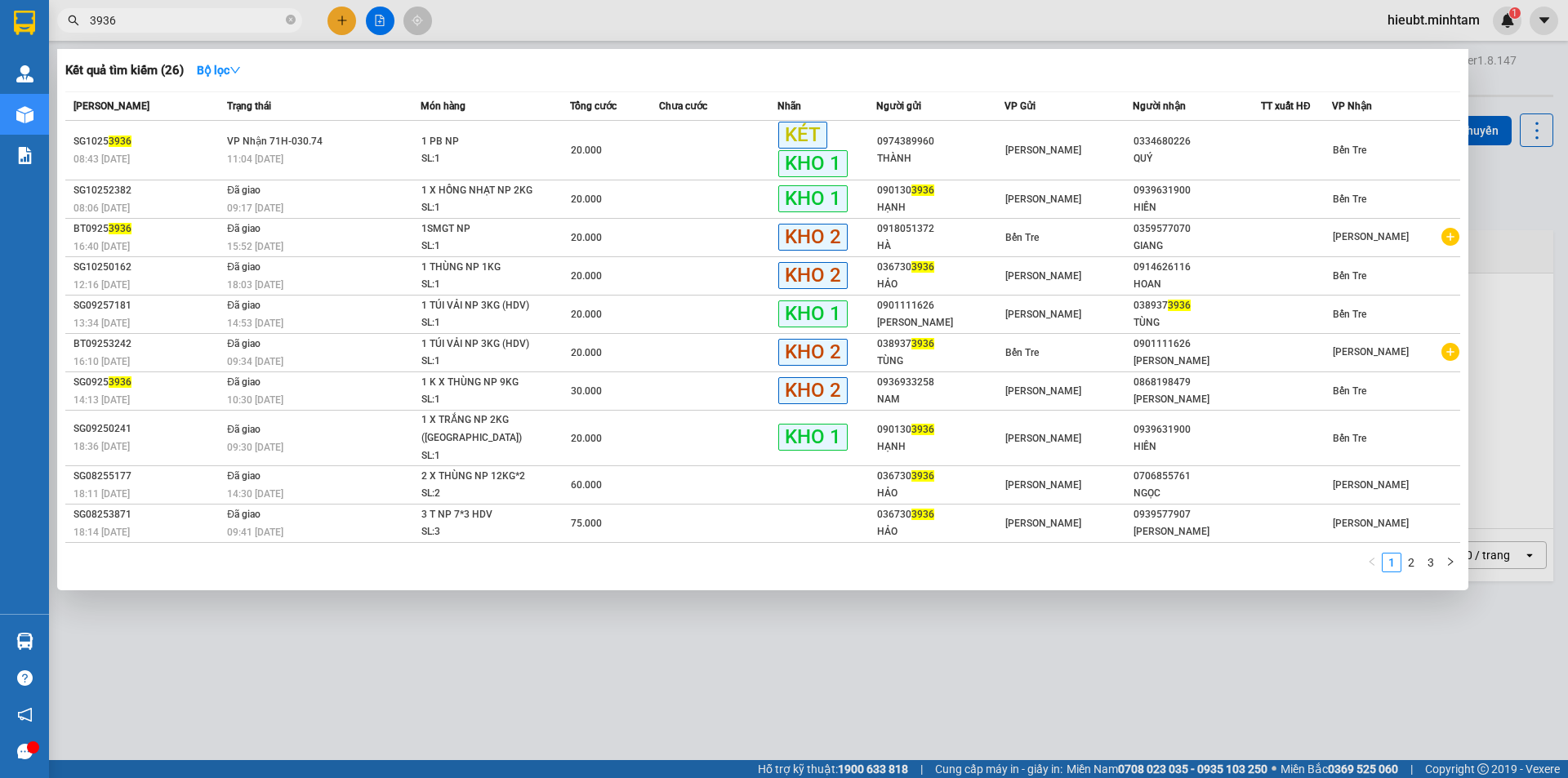
type input "3936"
drag, startPoint x: 1120, startPoint y: 651, endPoint x: 1220, endPoint y: 601, distance: 111.8
click at [1124, 643] on div at bounding box center [784, 389] width 1568 height 778
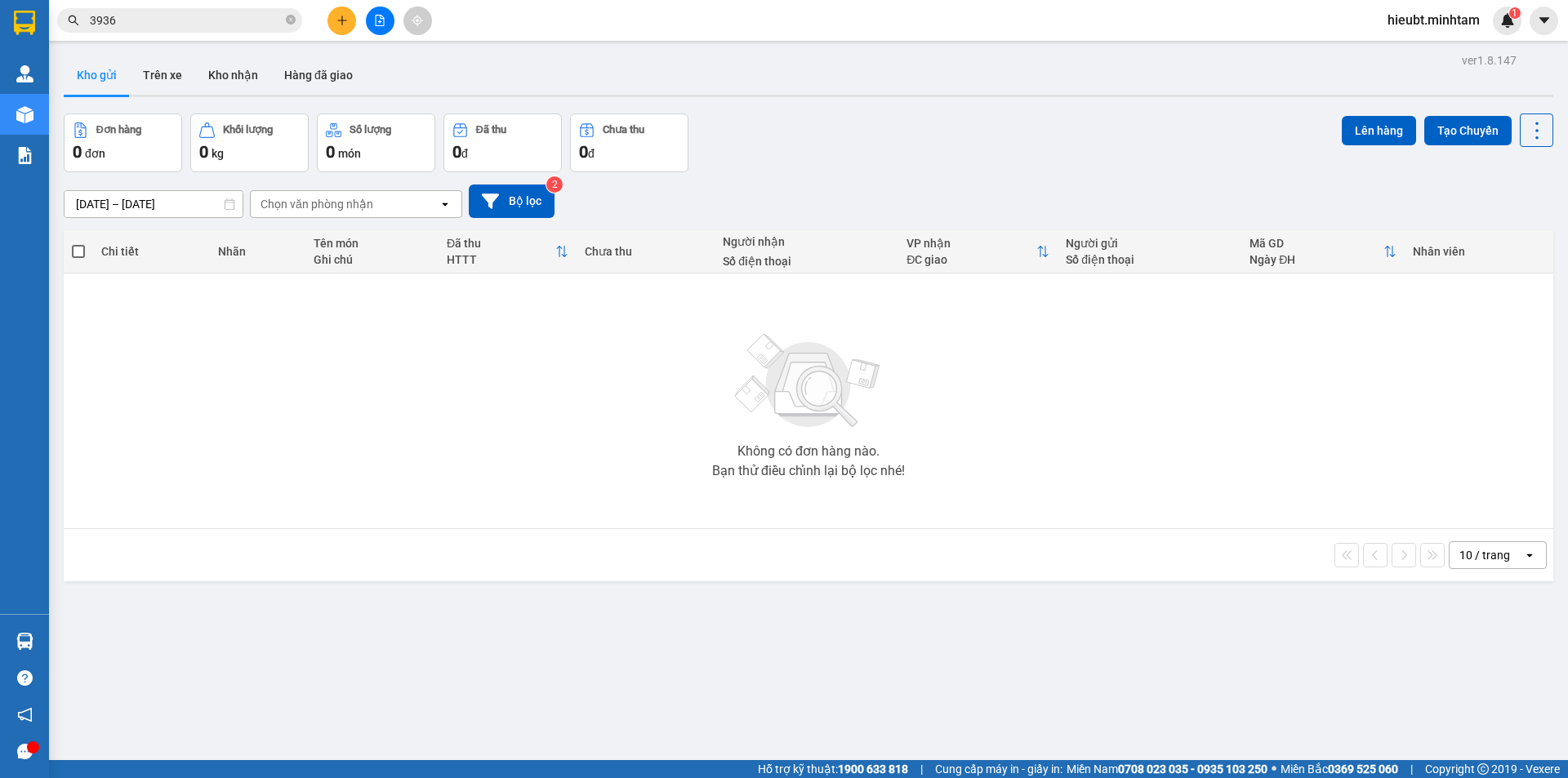
click at [1439, 30] on span "hieubt.minhtam" at bounding box center [1434, 20] width 118 height 21
click at [1423, 62] on li "Đăng xuất" at bounding box center [1433, 51] width 121 height 26
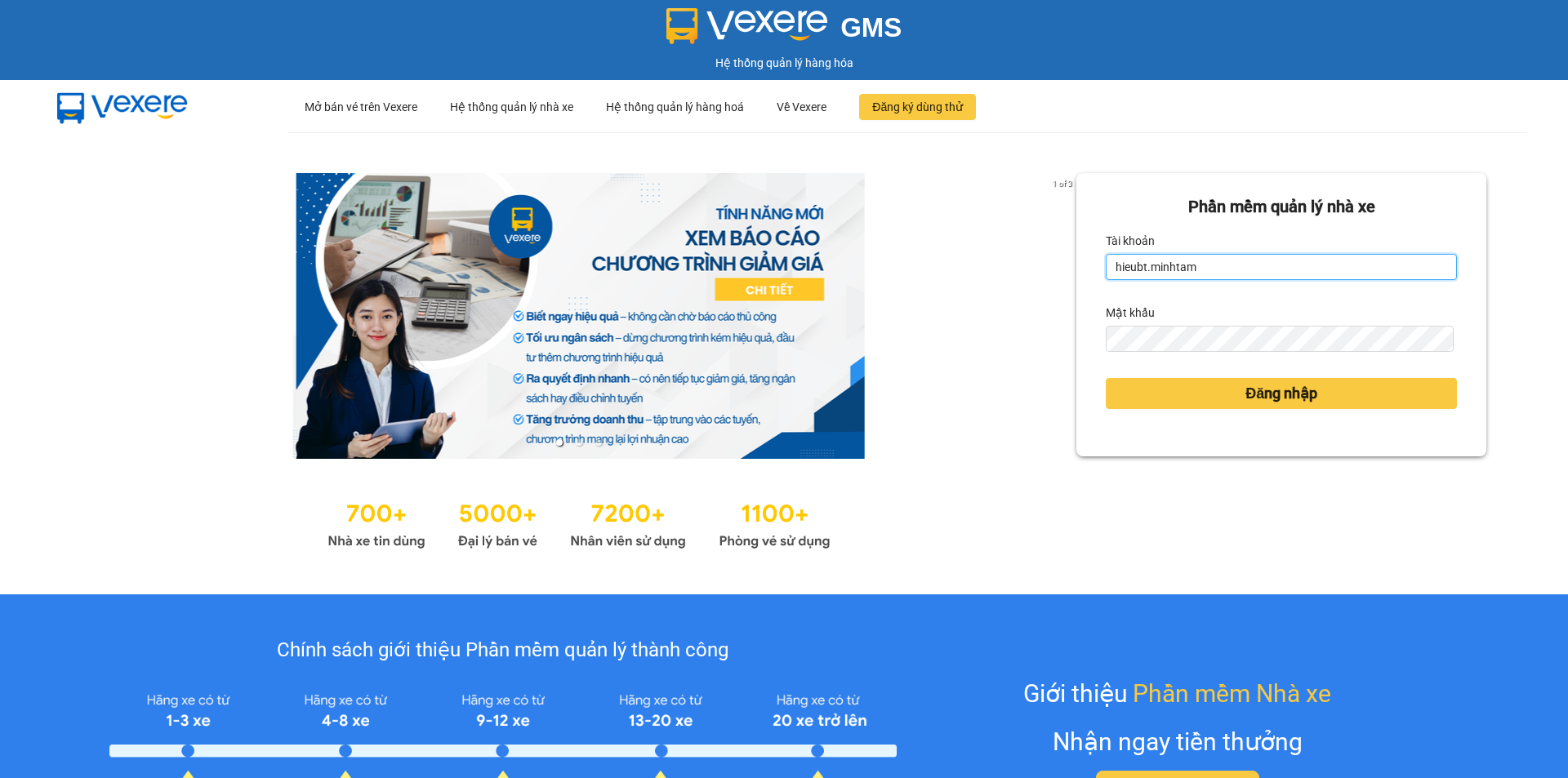
click at [1125, 259] on input "hieubt.minhtam" at bounding box center [1281, 267] width 351 height 26
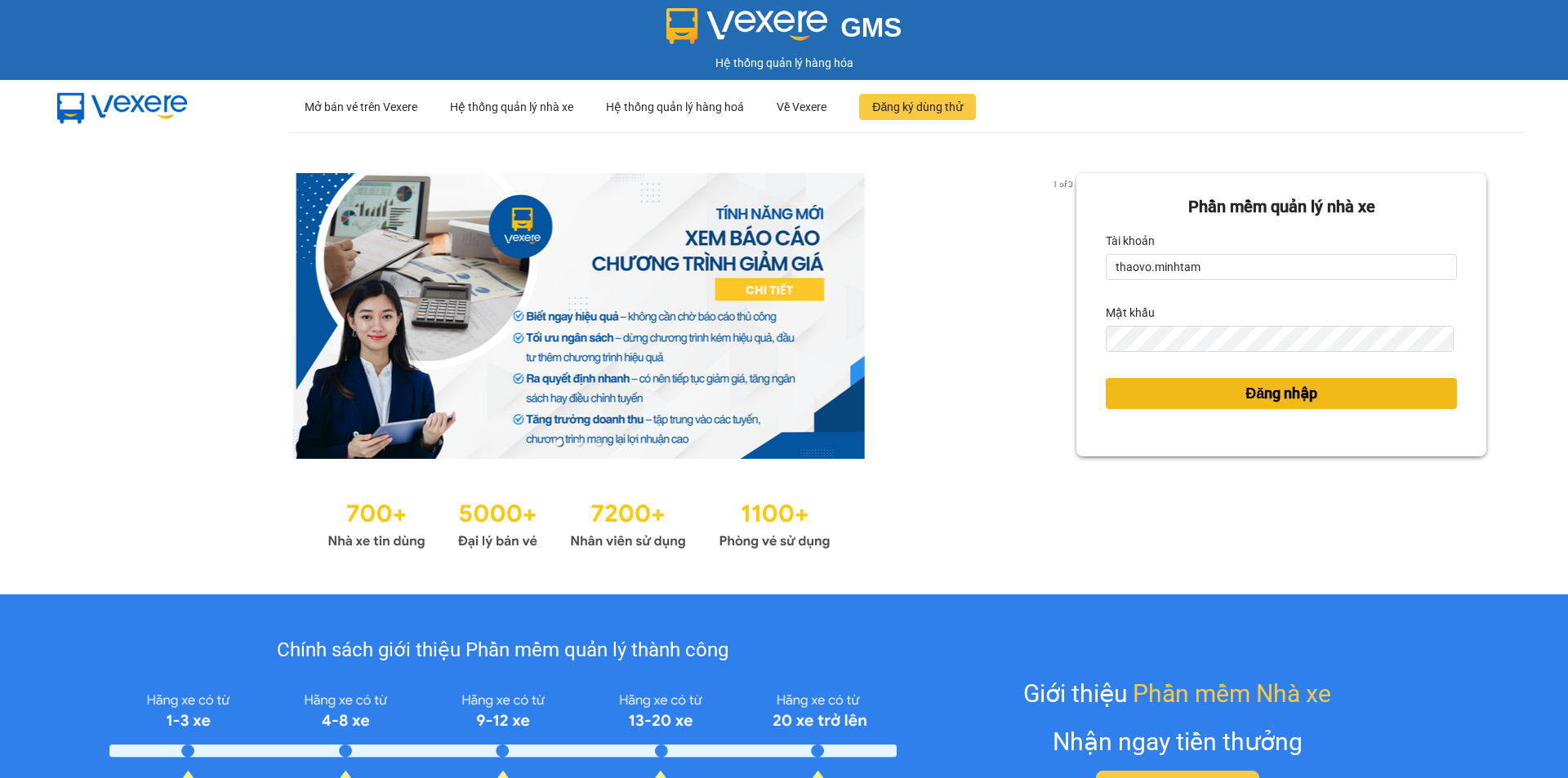
click at [1267, 405] on span "Đăng nhập" at bounding box center [1281, 394] width 72 height 23
click at [1268, 397] on span "Đăng nhập" at bounding box center [1281, 394] width 72 height 23
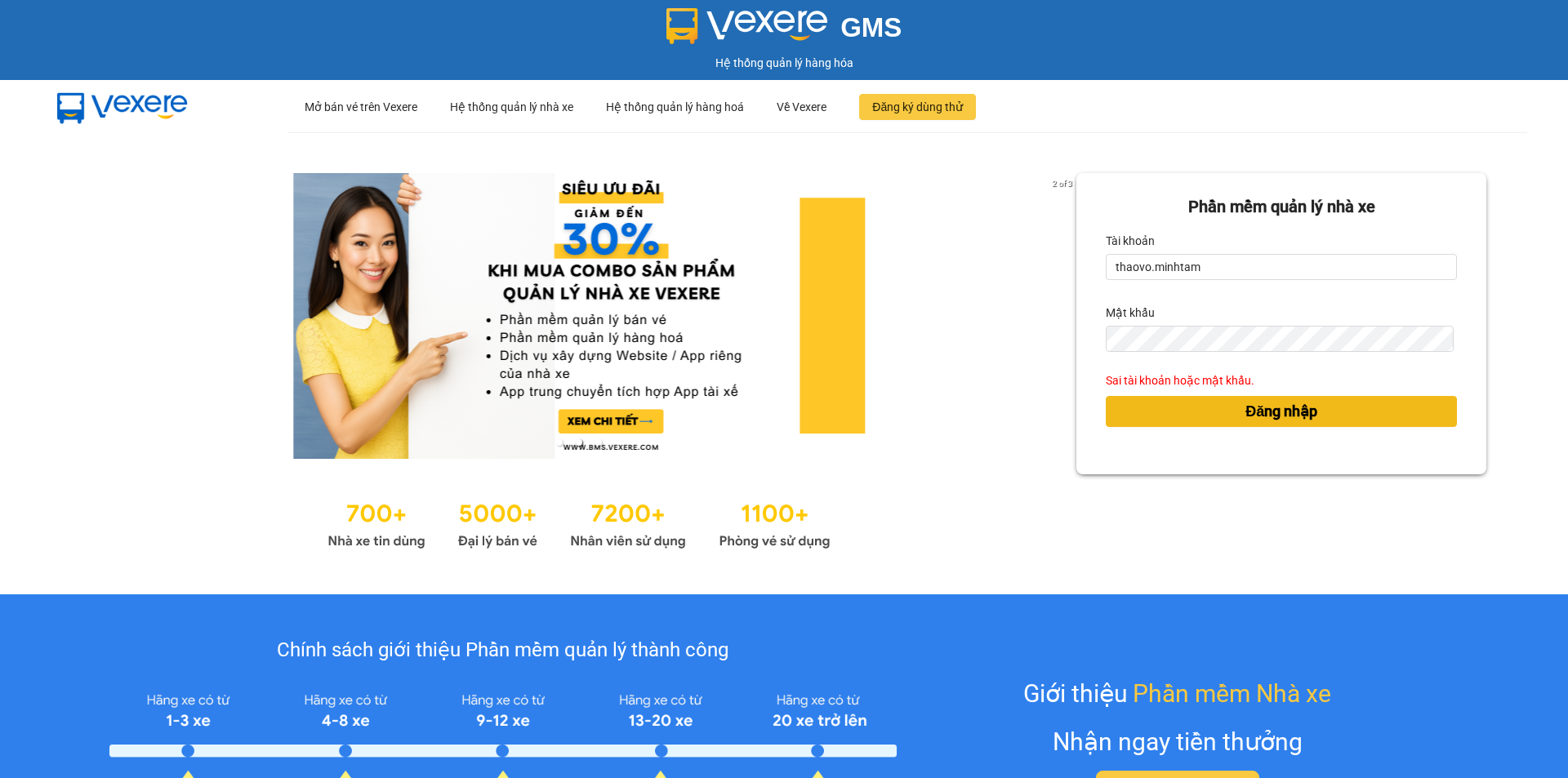
click at [1265, 396] on div "Đăng nhập" at bounding box center [1281, 412] width 351 height 44
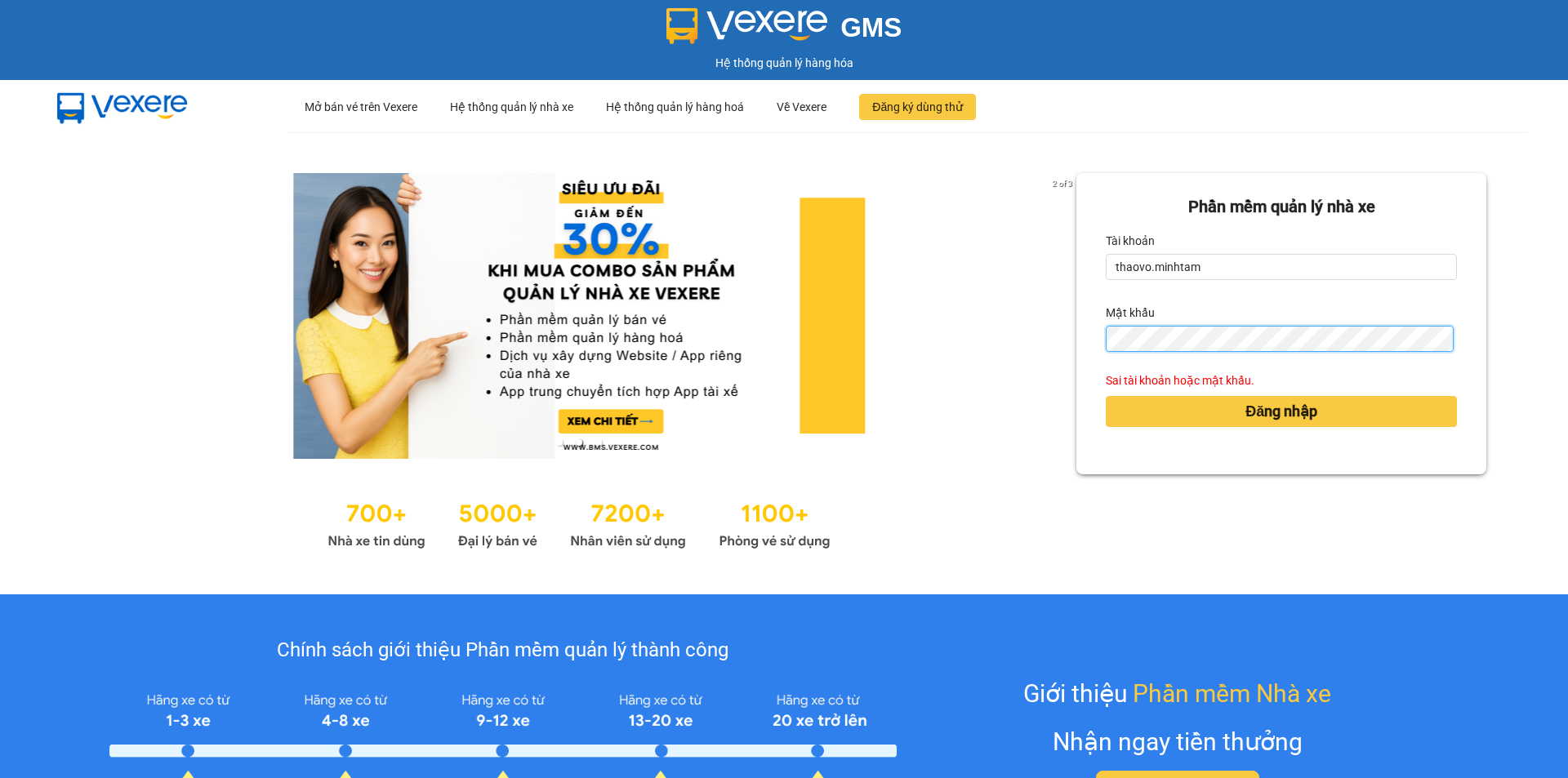
click at [1015, 350] on div "2 of 3 [PERSON_NAME] mềm [PERSON_NAME] nhà xe [PERSON_NAME] thaovo.[PERSON_NAME…" at bounding box center [784, 363] width 1568 height 462
click at [1065, 327] on div "2 of 3 [PERSON_NAME] mềm [PERSON_NAME] nhà xe [PERSON_NAME] thaovo.[PERSON_NAME…" at bounding box center [784, 363] width 1568 height 462
click at [1106, 396] on button "Đăng nhập" at bounding box center [1281, 412] width 351 height 31
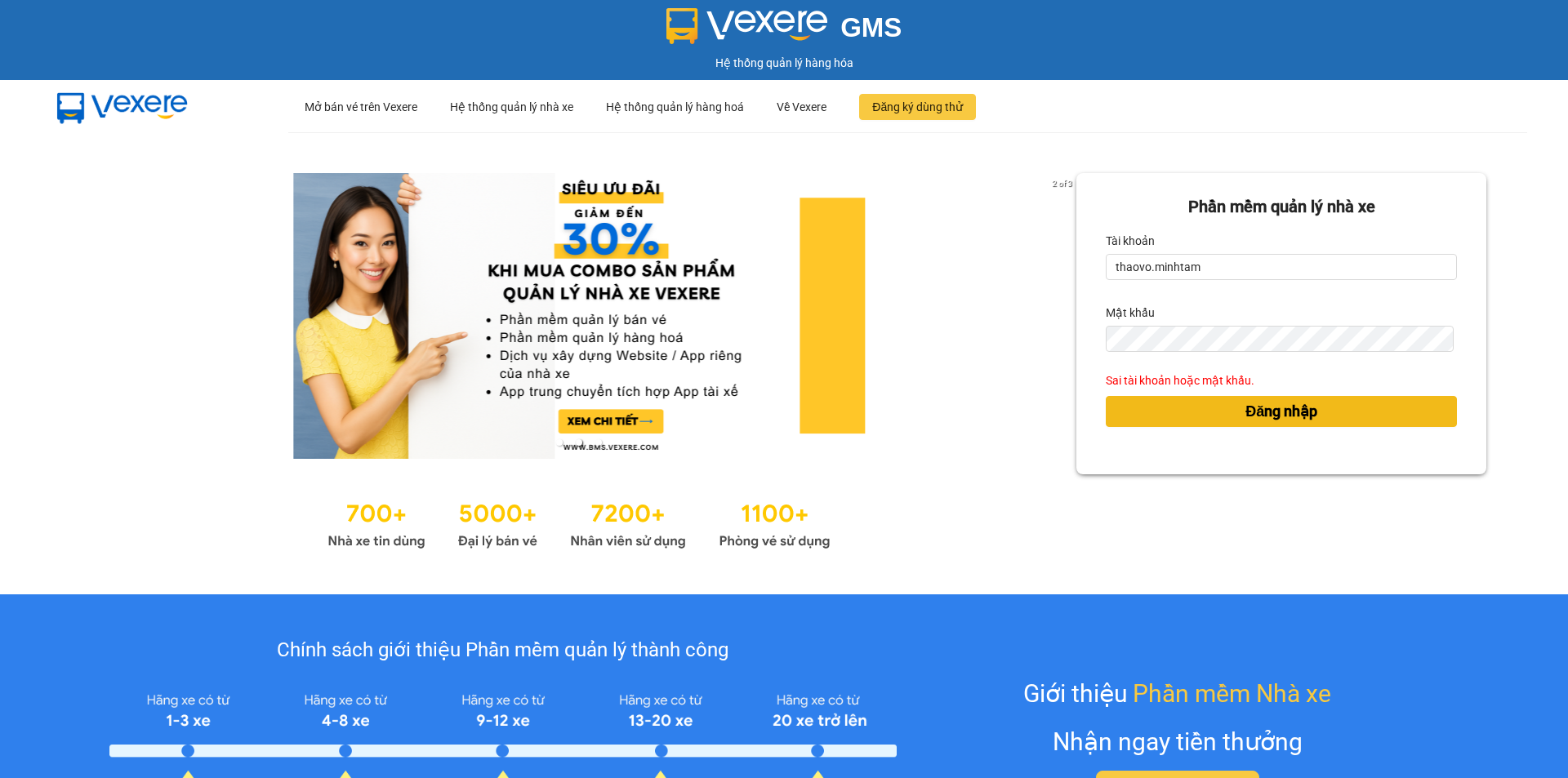
click at [1431, 415] on button "Đăng nhập" at bounding box center [1281, 412] width 351 height 31
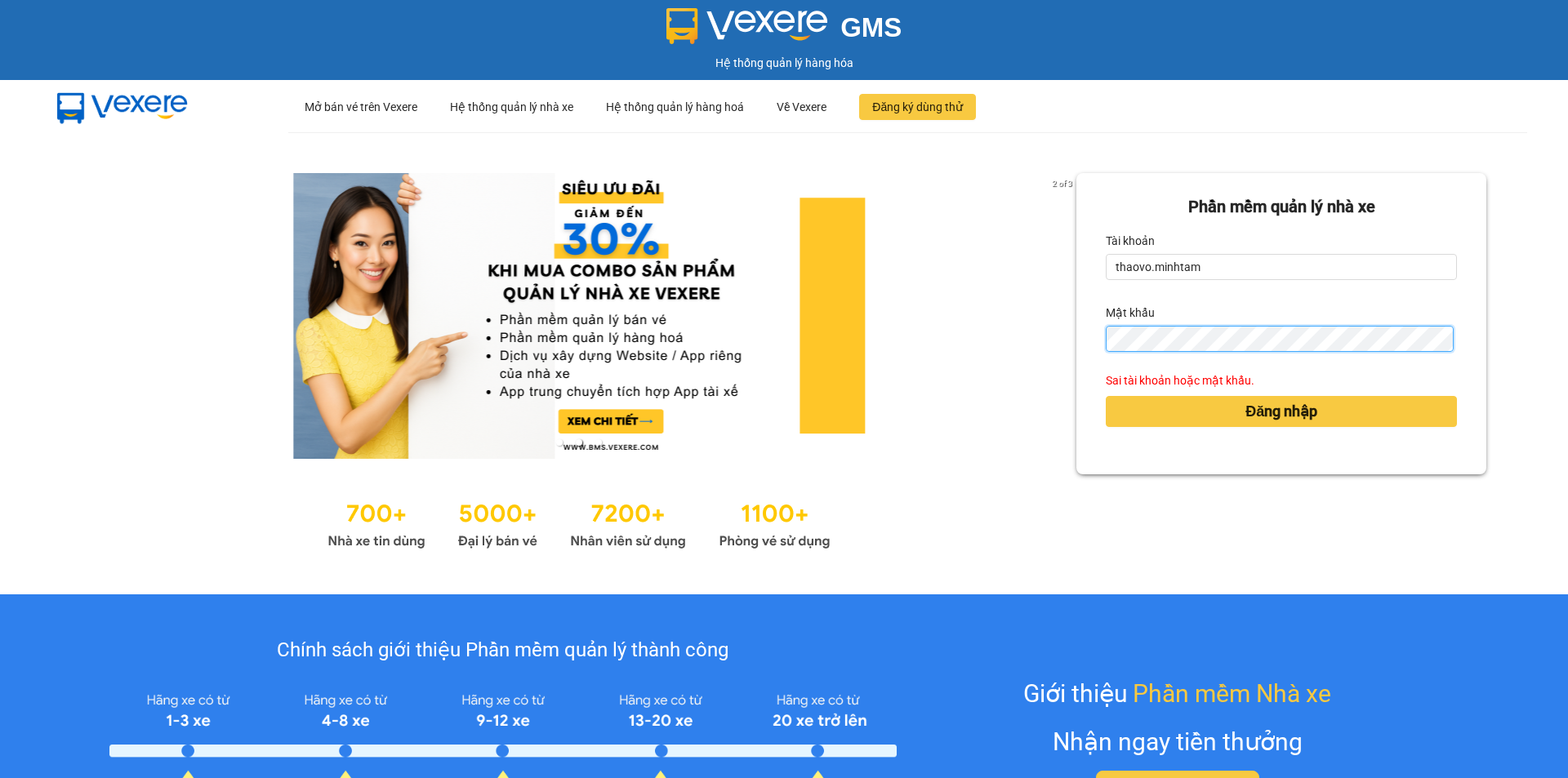
click at [1076, 341] on div "Phần mềm quản lý nhà xe Tài khoản thaovo.minhtam Mật khẩu Sai tài khoản hoặc mậ…" at bounding box center [1281, 323] width 410 height 301
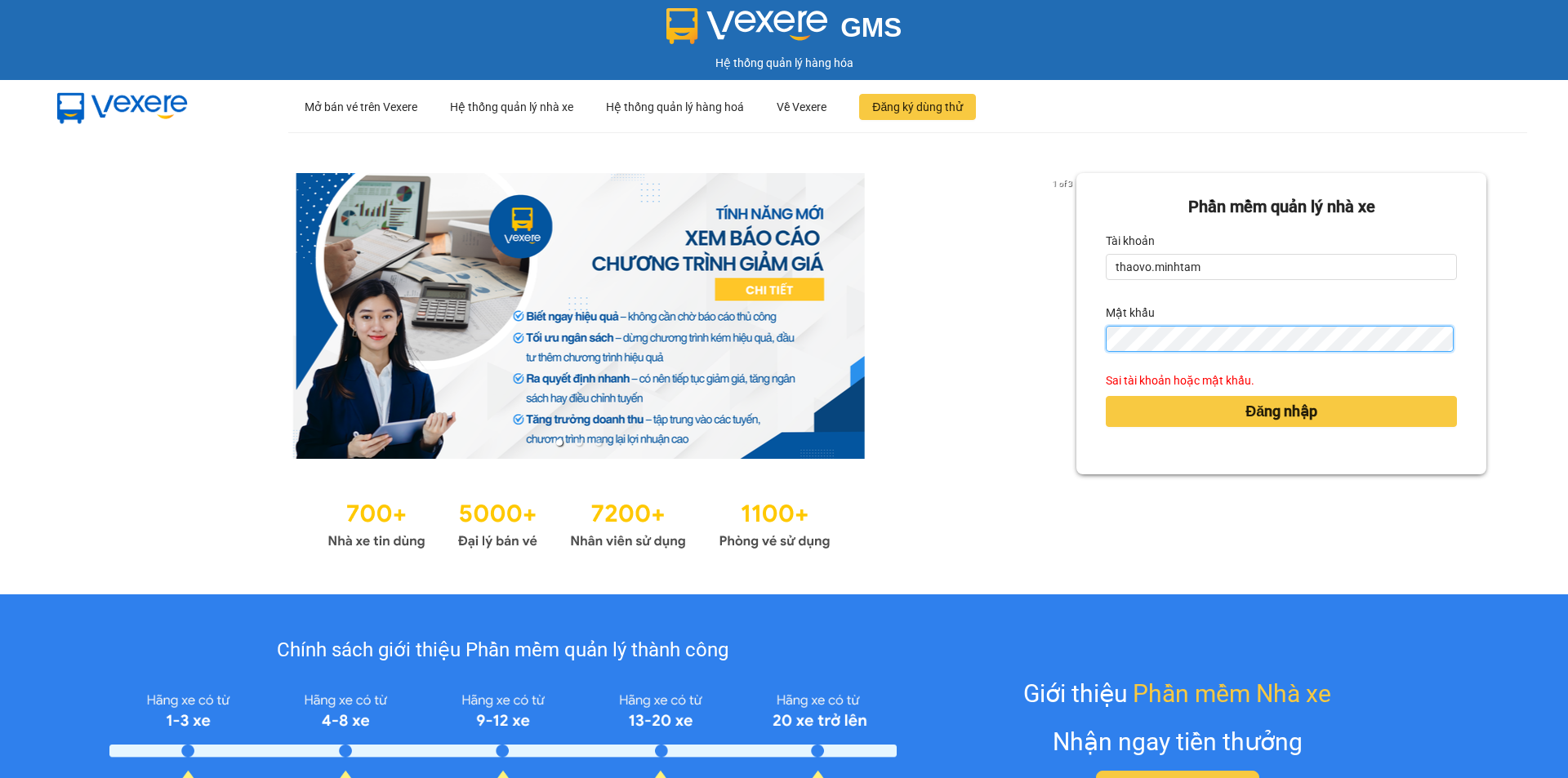
click at [1106, 396] on button "Đăng nhập" at bounding box center [1281, 412] width 351 height 31
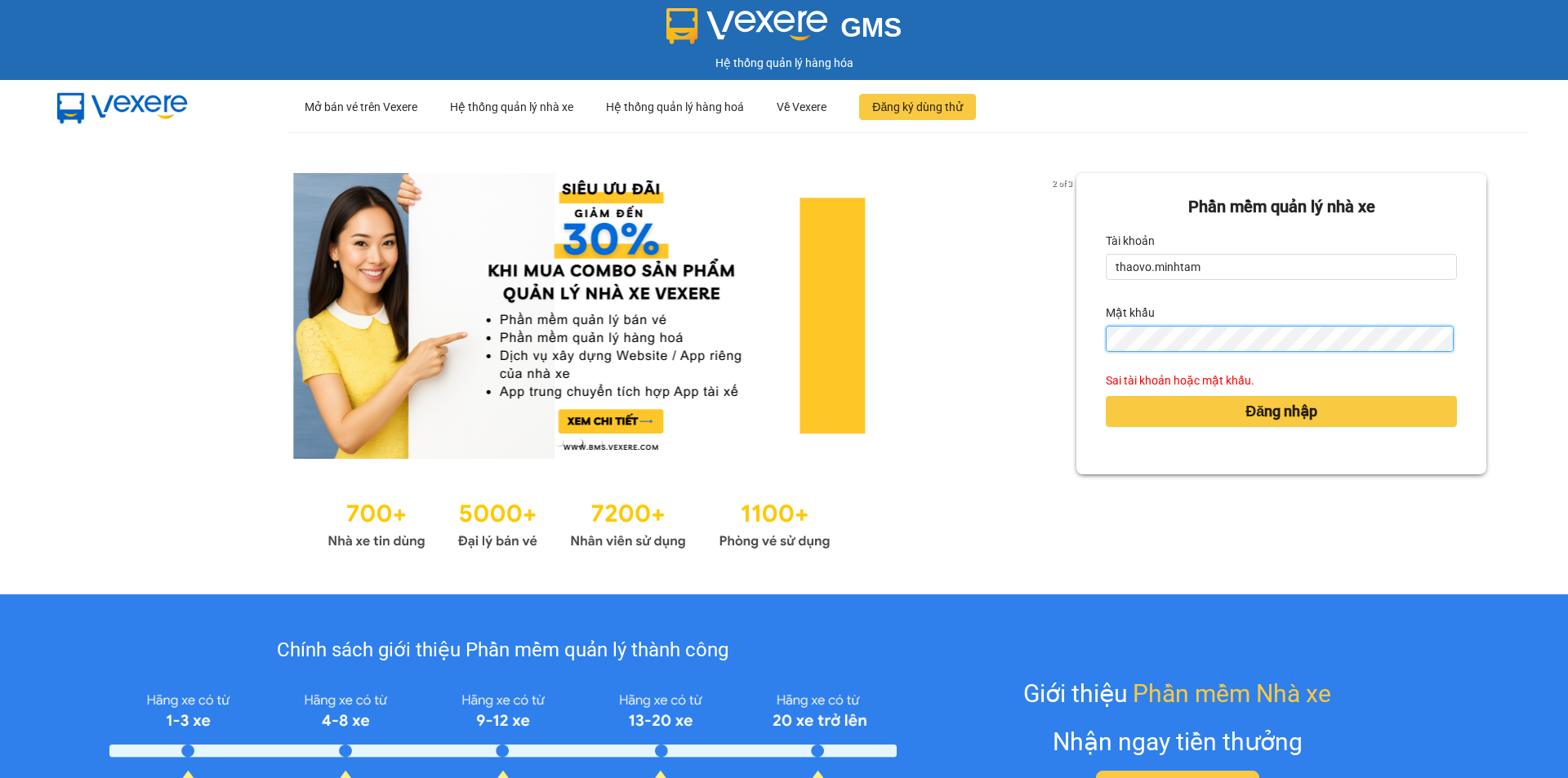
click at [940, 333] on div "2 of 3 [PERSON_NAME] mềm [PERSON_NAME] nhà xe [PERSON_NAME] thaovo.[PERSON_NAME…" at bounding box center [784, 363] width 1568 height 462
click at [1090, 344] on div "Phần mềm quản lý nhà xe Tài khoản thaovo.minhtam Mật khẩu Sai tài khoản hoặc mậ…" at bounding box center [1281, 323] width 410 height 301
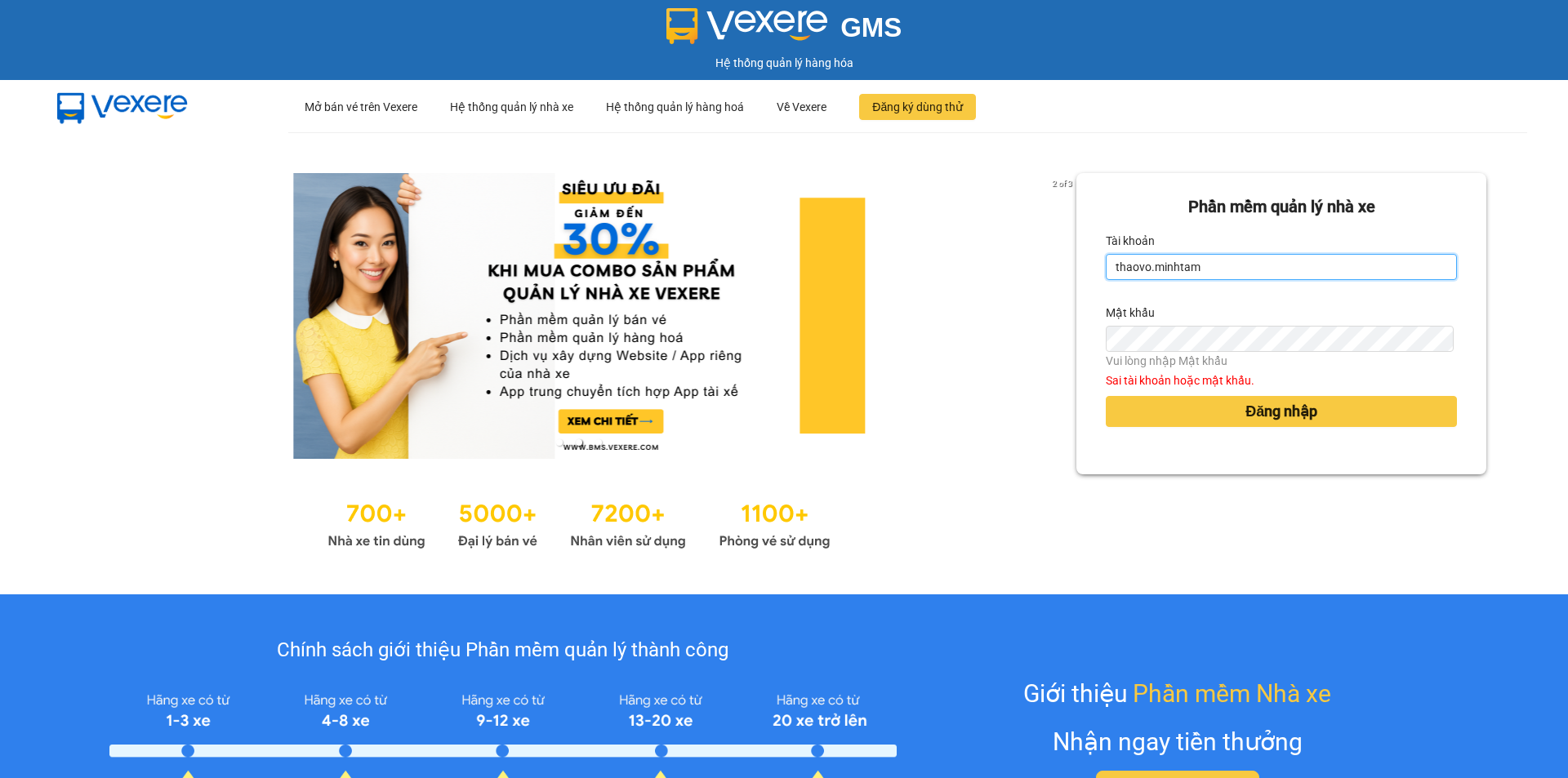
click at [1210, 268] on input "thaovo.minhtam" at bounding box center [1281, 267] width 351 height 26
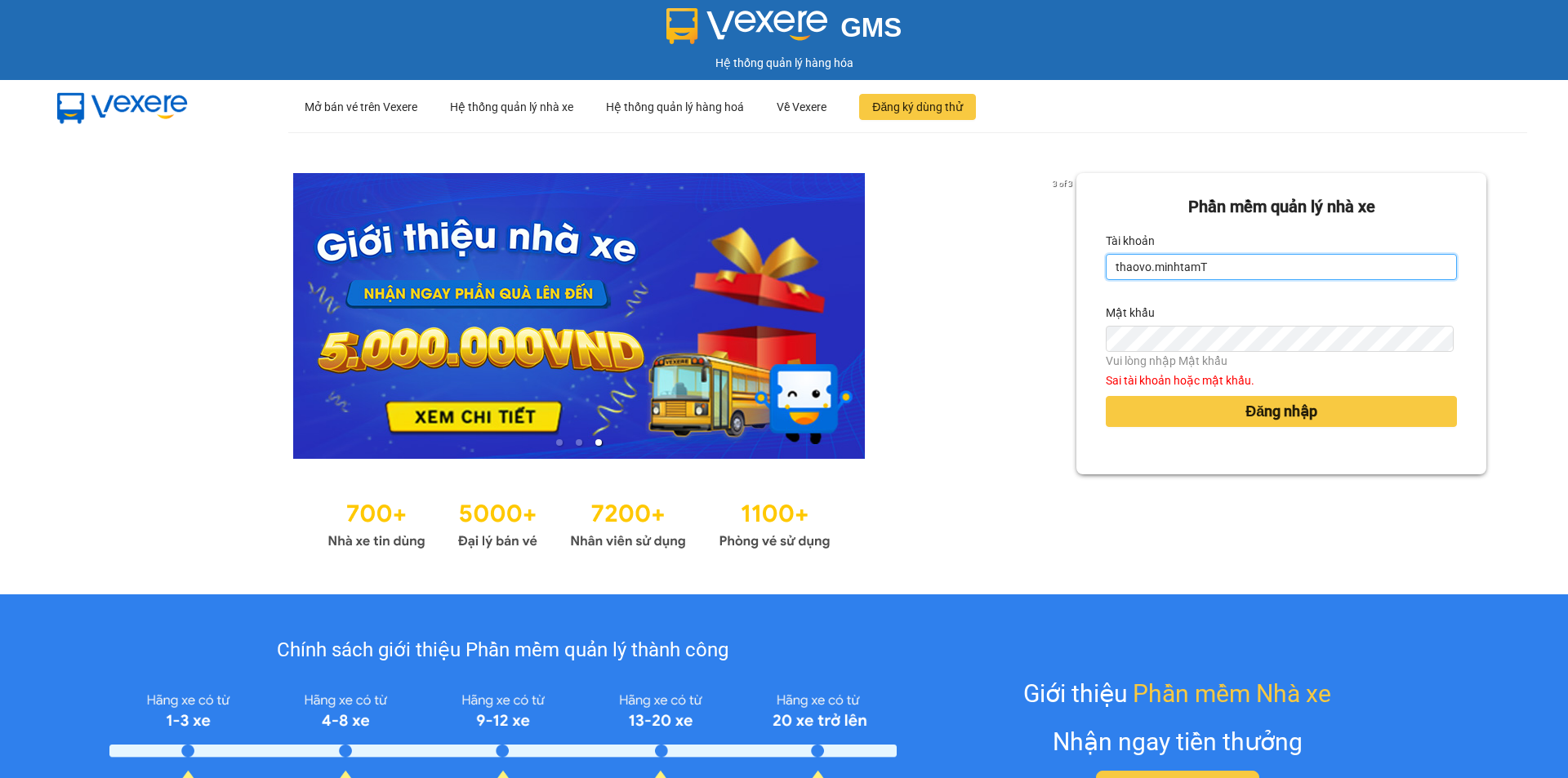
type input "thaovo.minhtam"
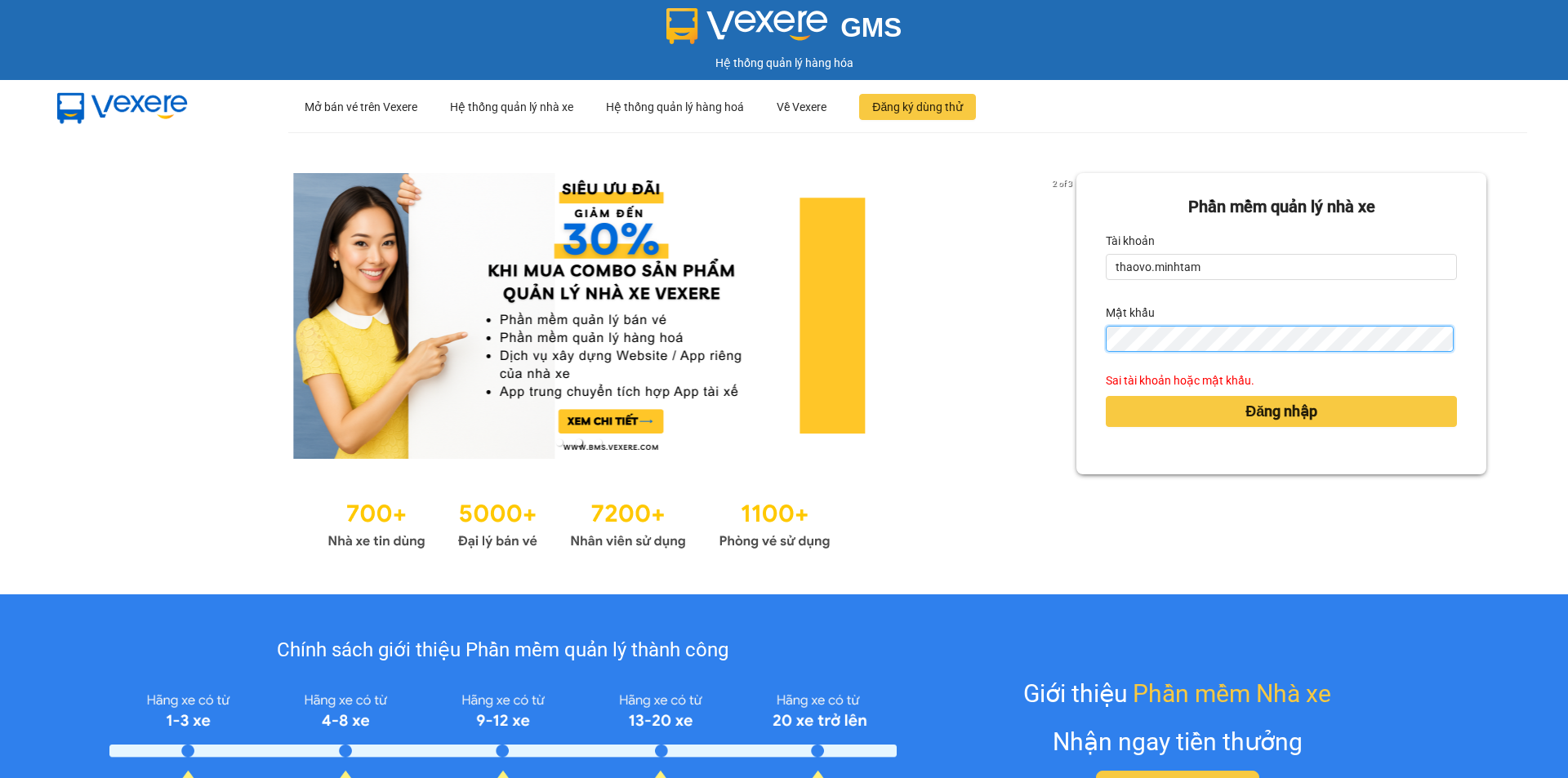
click at [1106, 396] on button "Đăng nhập" at bounding box center [1281, 412] width 351 height 31
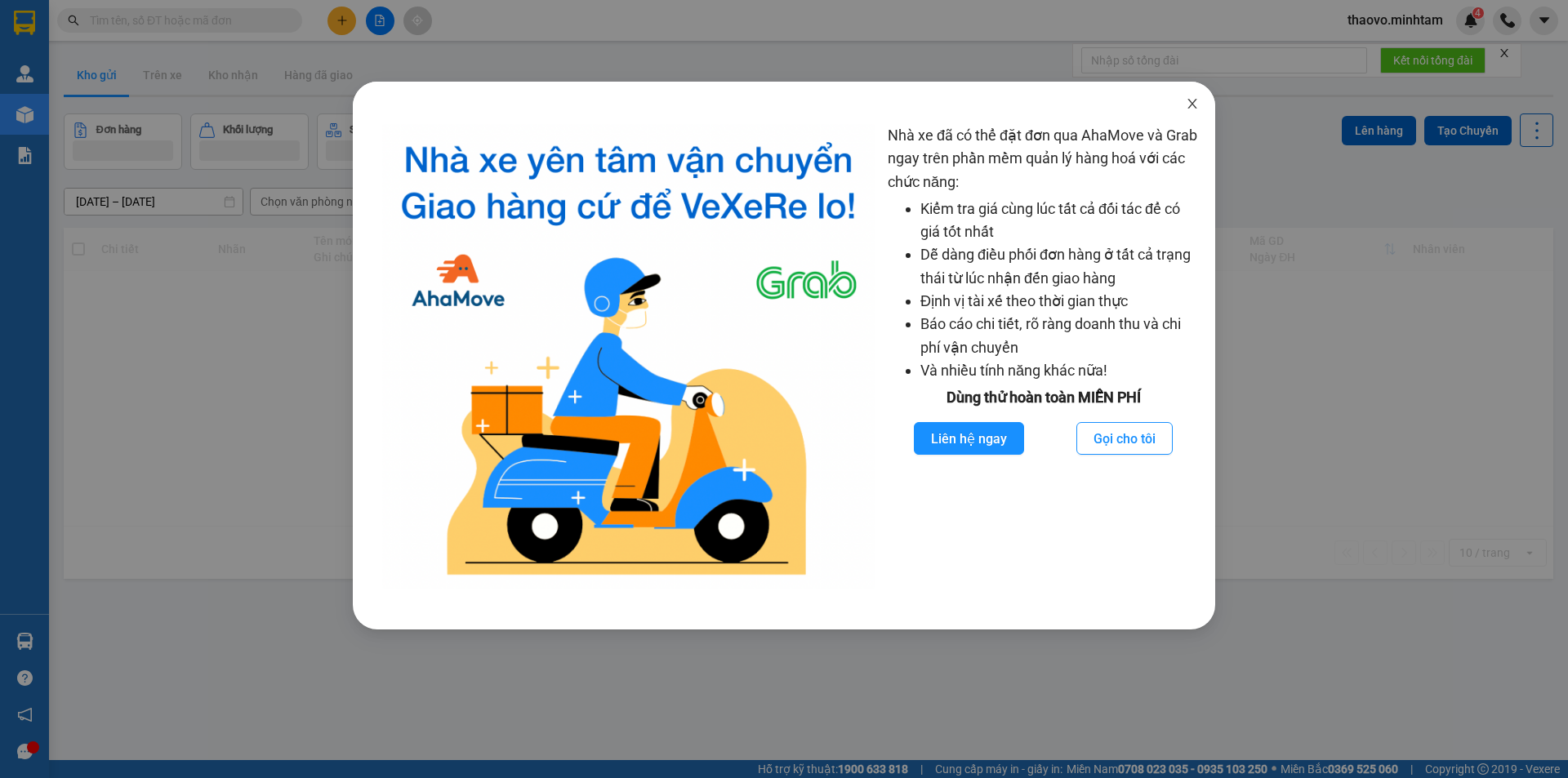
click at [1190, 102] on icon "close" at bounding box center [1192, 103] width 9 height 10
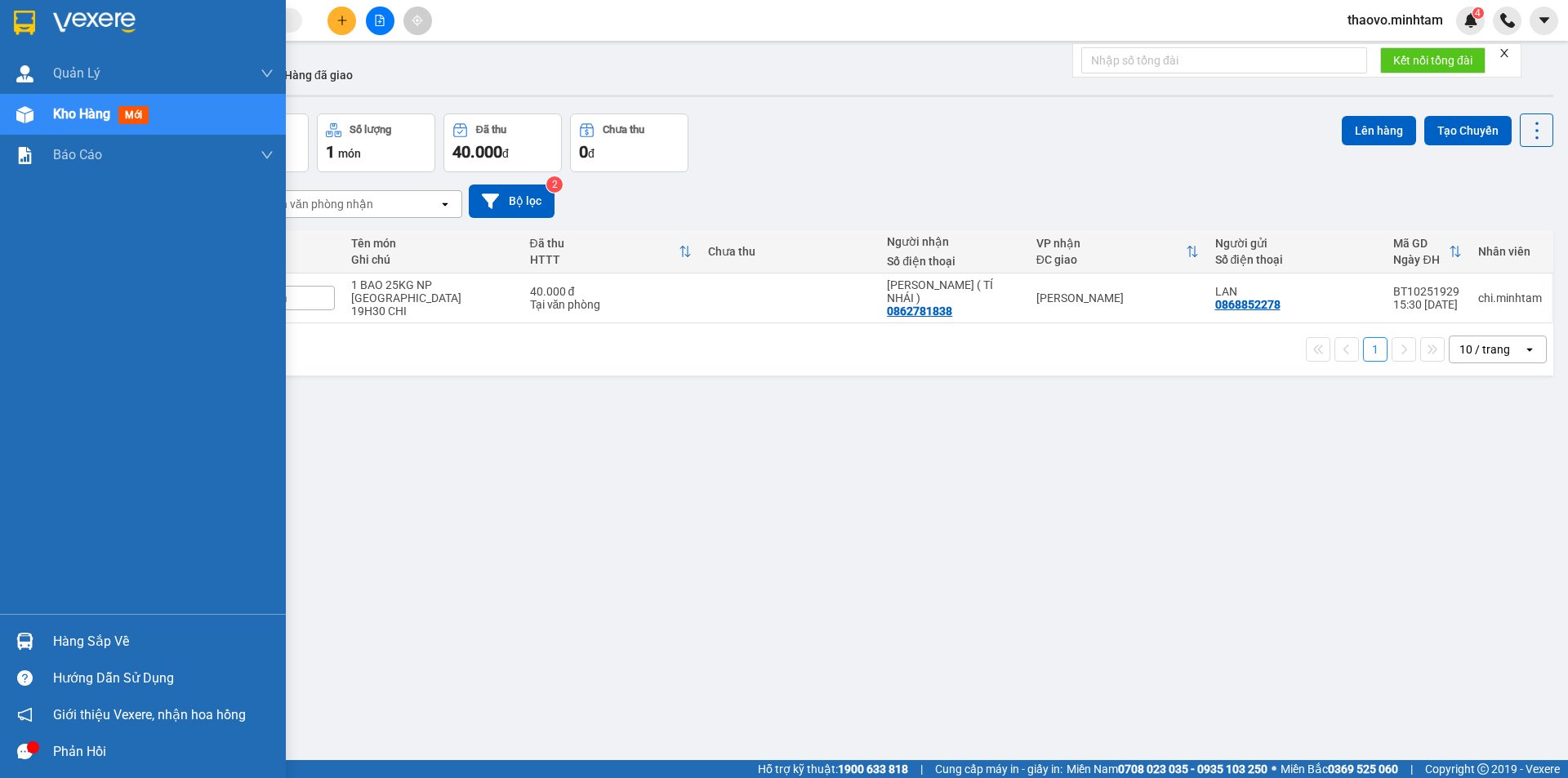
click at [3, 17] on div at bounding box center [143, 26] width 286 height 53
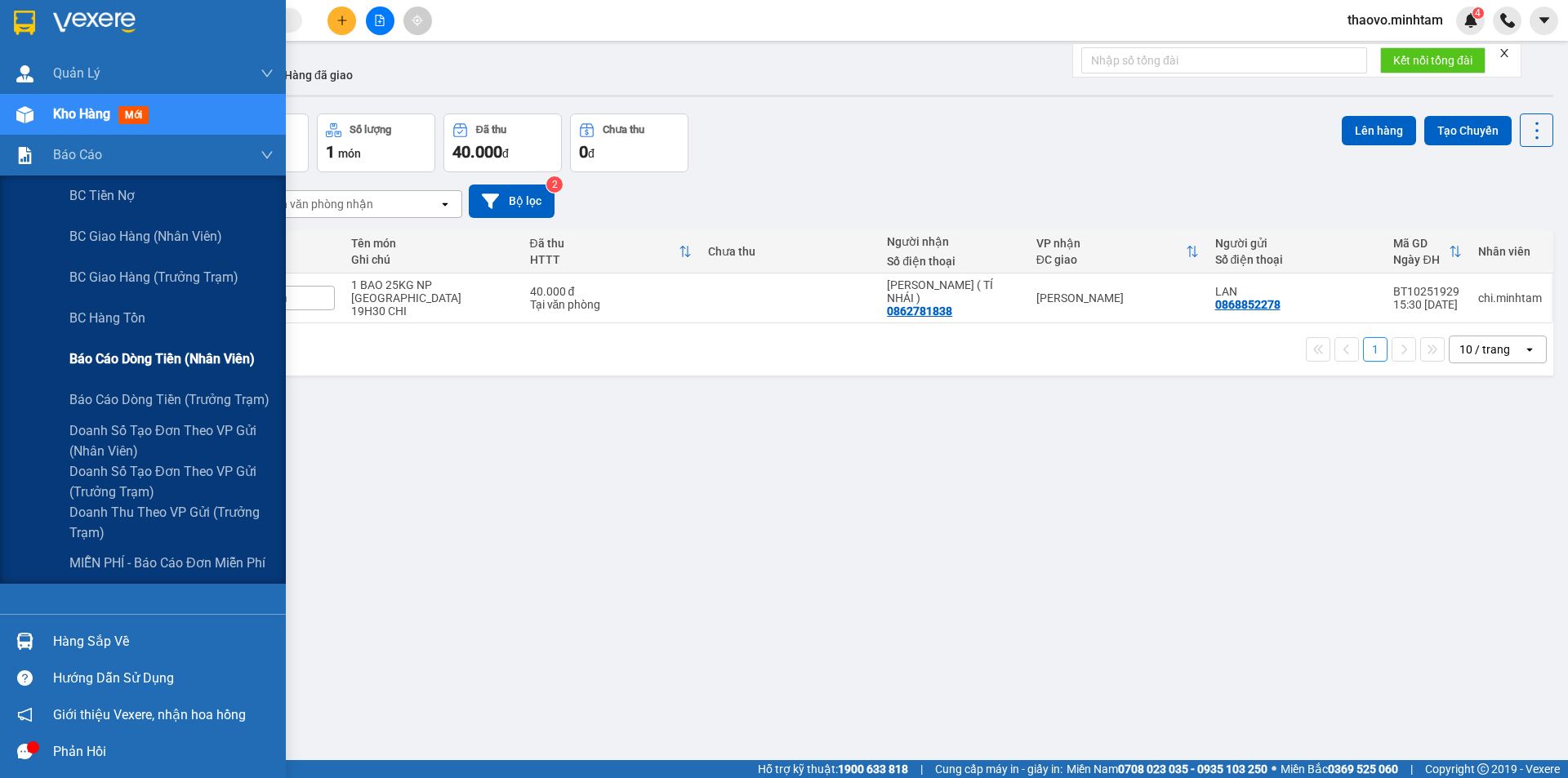
click at [93, 364] on span "Báo cáo dòng tiền (nhân viên)" at bounding box center [163, 359] width 186 height 21
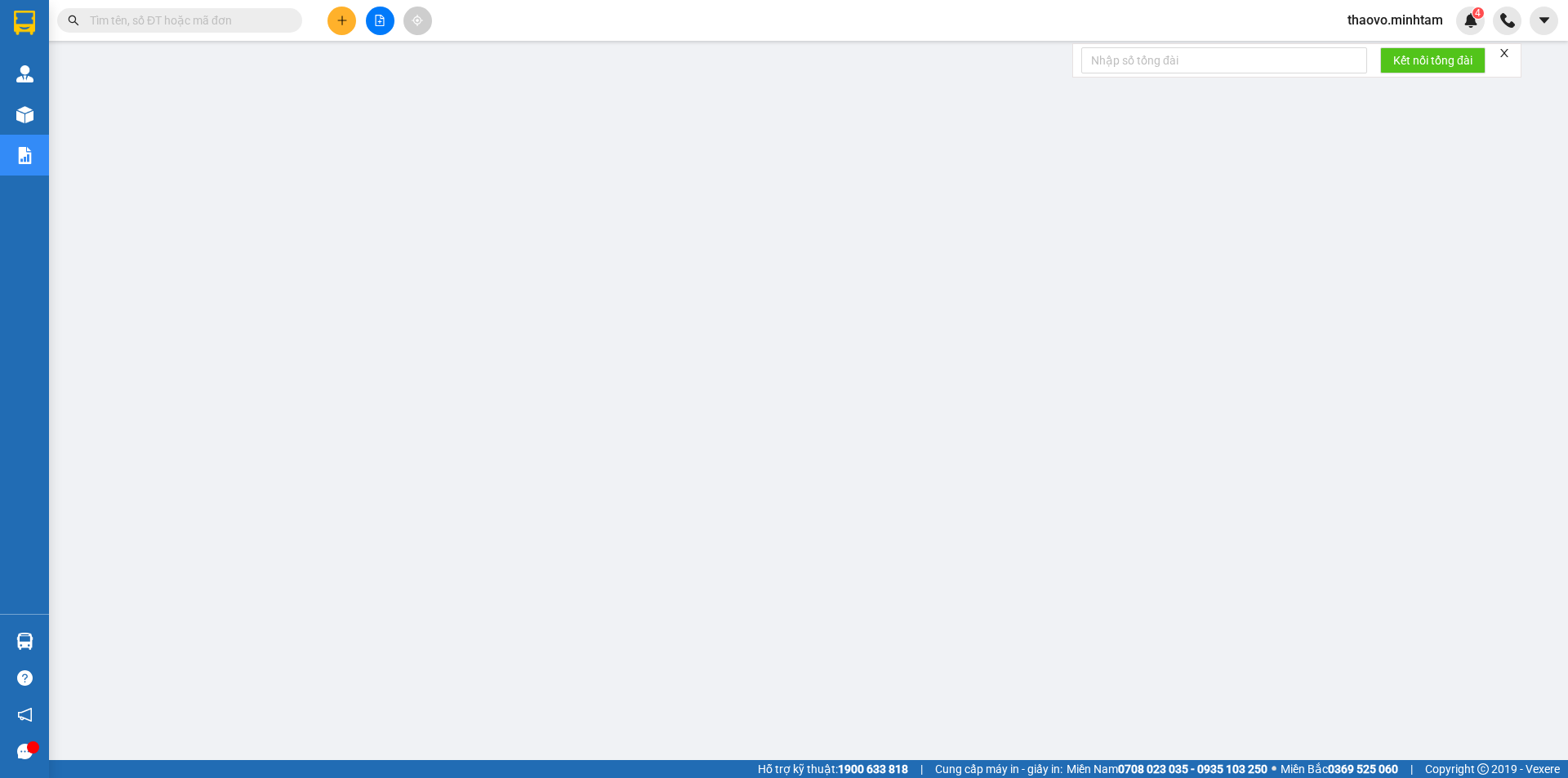
click at [245, 18] on input "text" at bounding box center [186, 21] width 193 height 18
paste input "BT10251876"
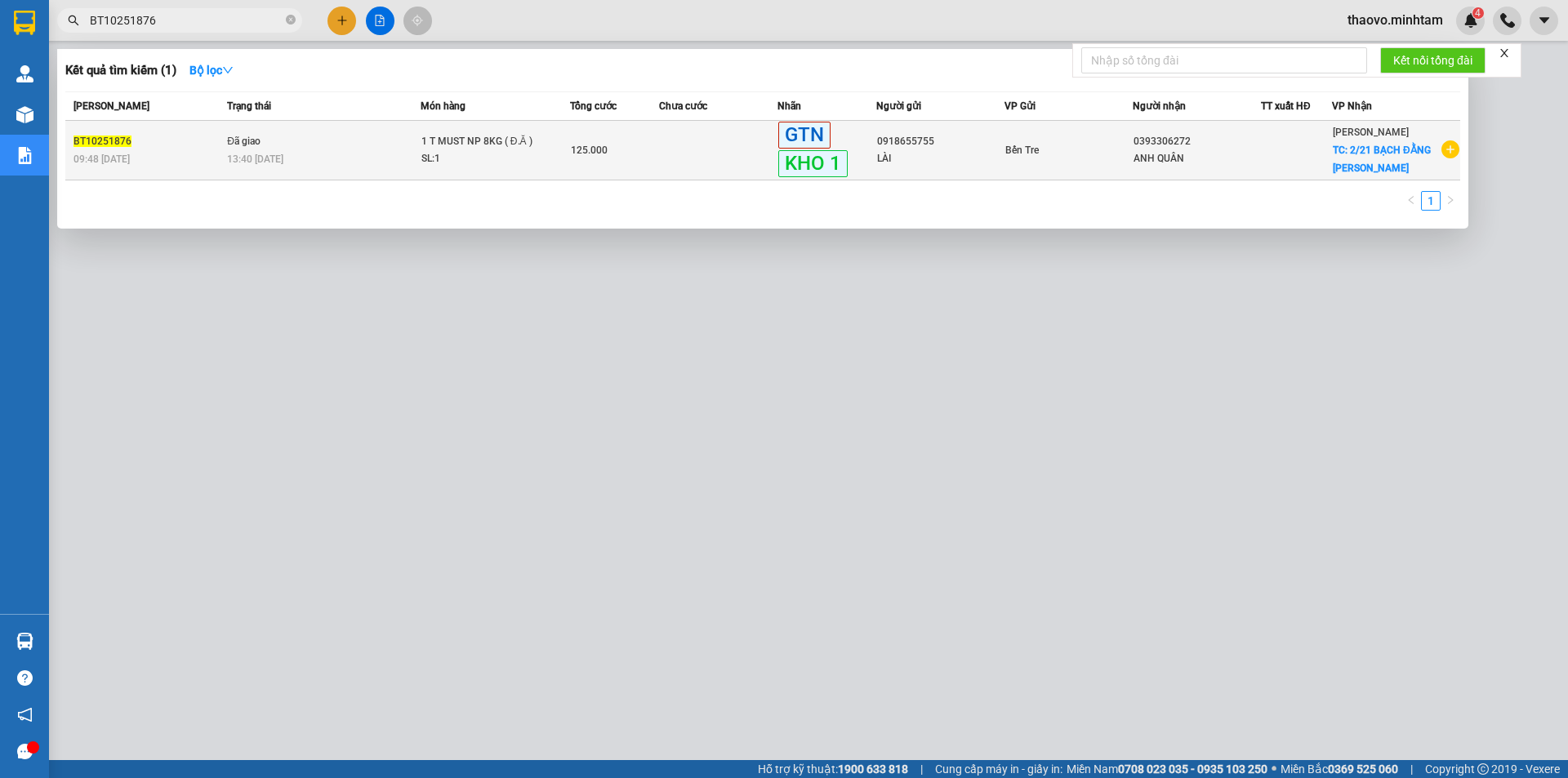
type input "BT10251876"
click at [454, 136] on div "1 T MUST NP 8KG ( Đ.Ă )" at bounding box center [482, 142] width 122 height 18
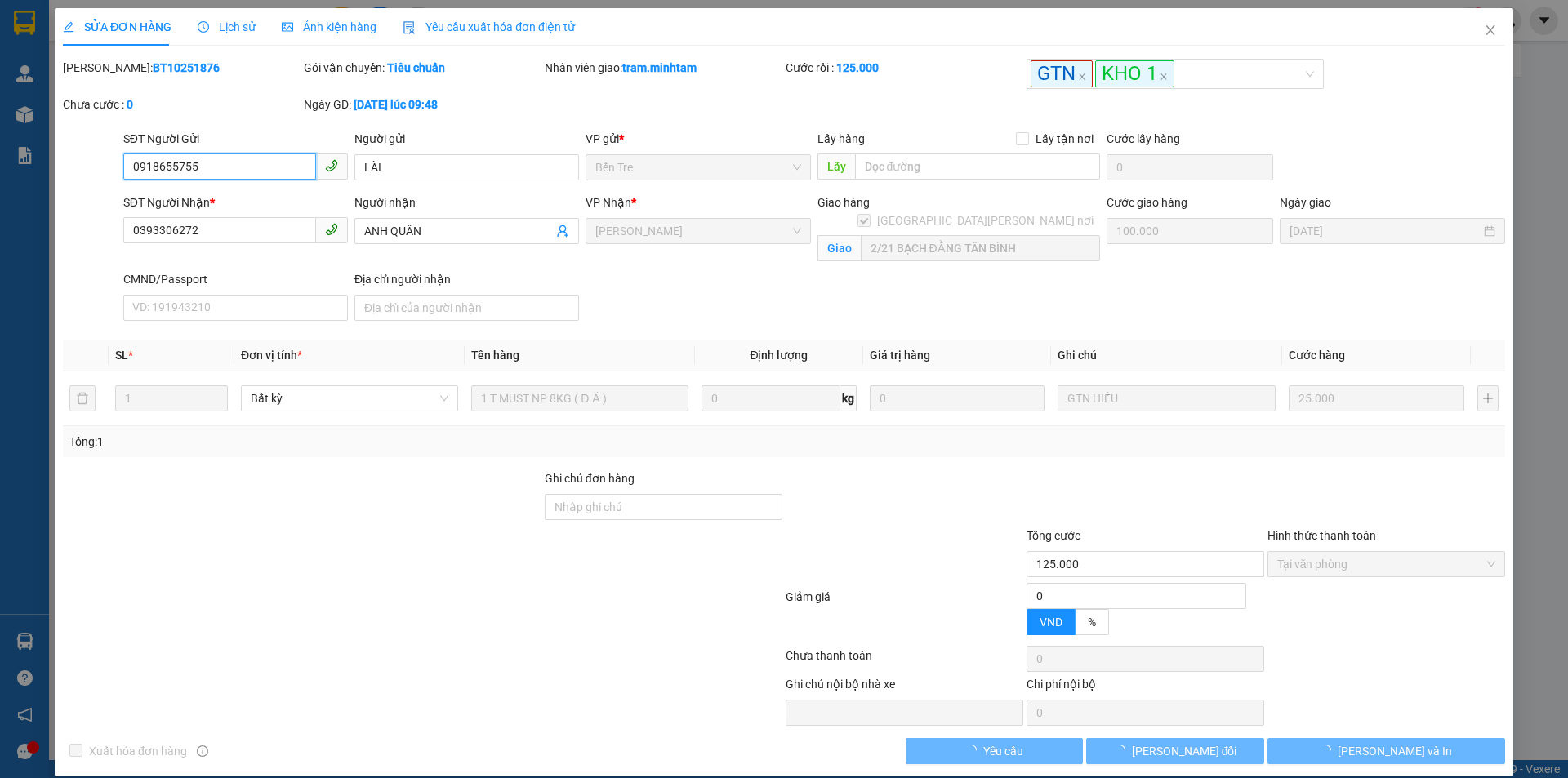
type input "0918655755"
type input "LÀI"
type input "0393306272"
type input "ANH QUÂN"
checkbox input "true"
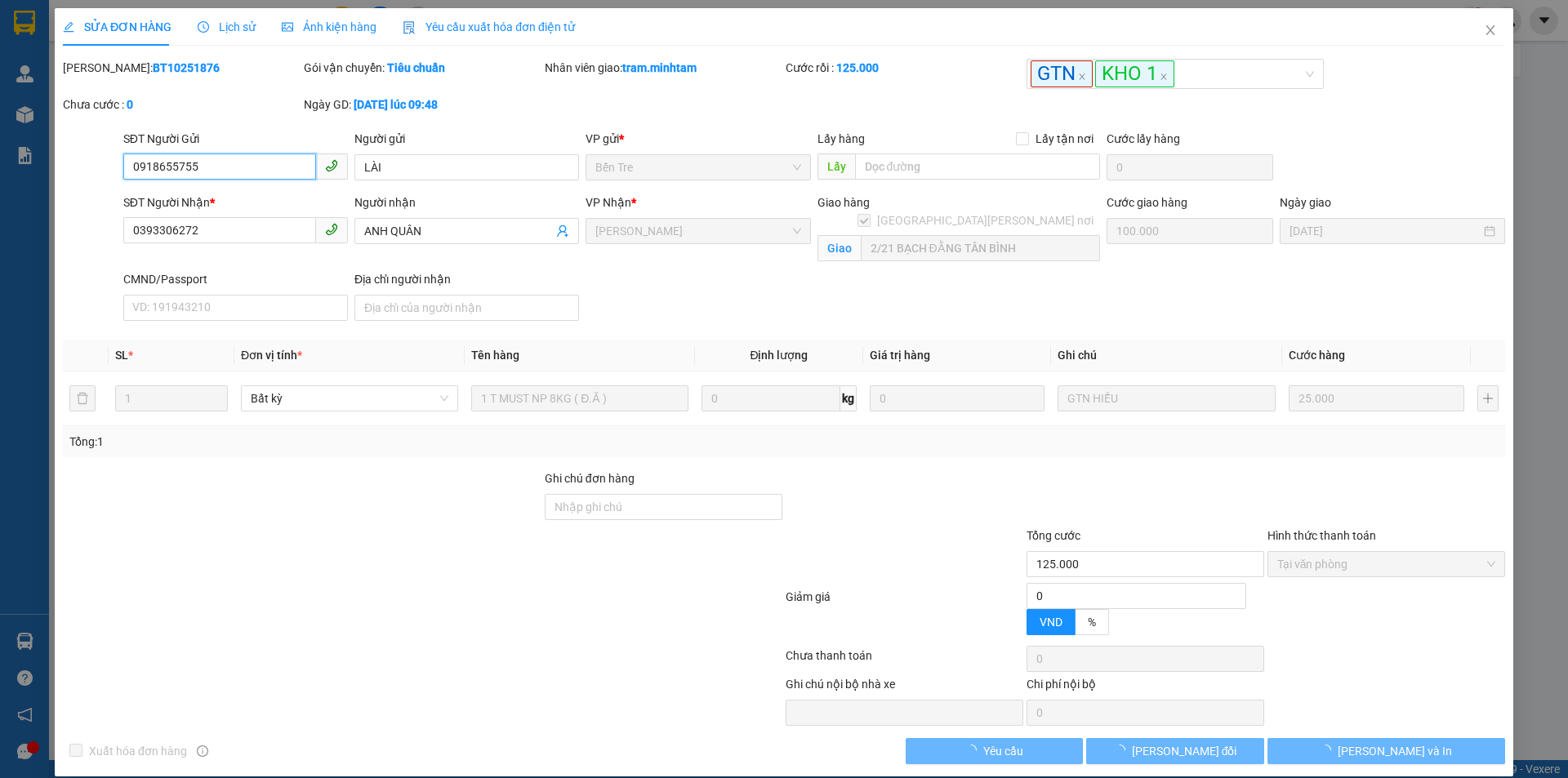
type input "2/21 BẠCH ĐẰNG TÂN BÌNH"
type input "100.000"
type input "125.000"
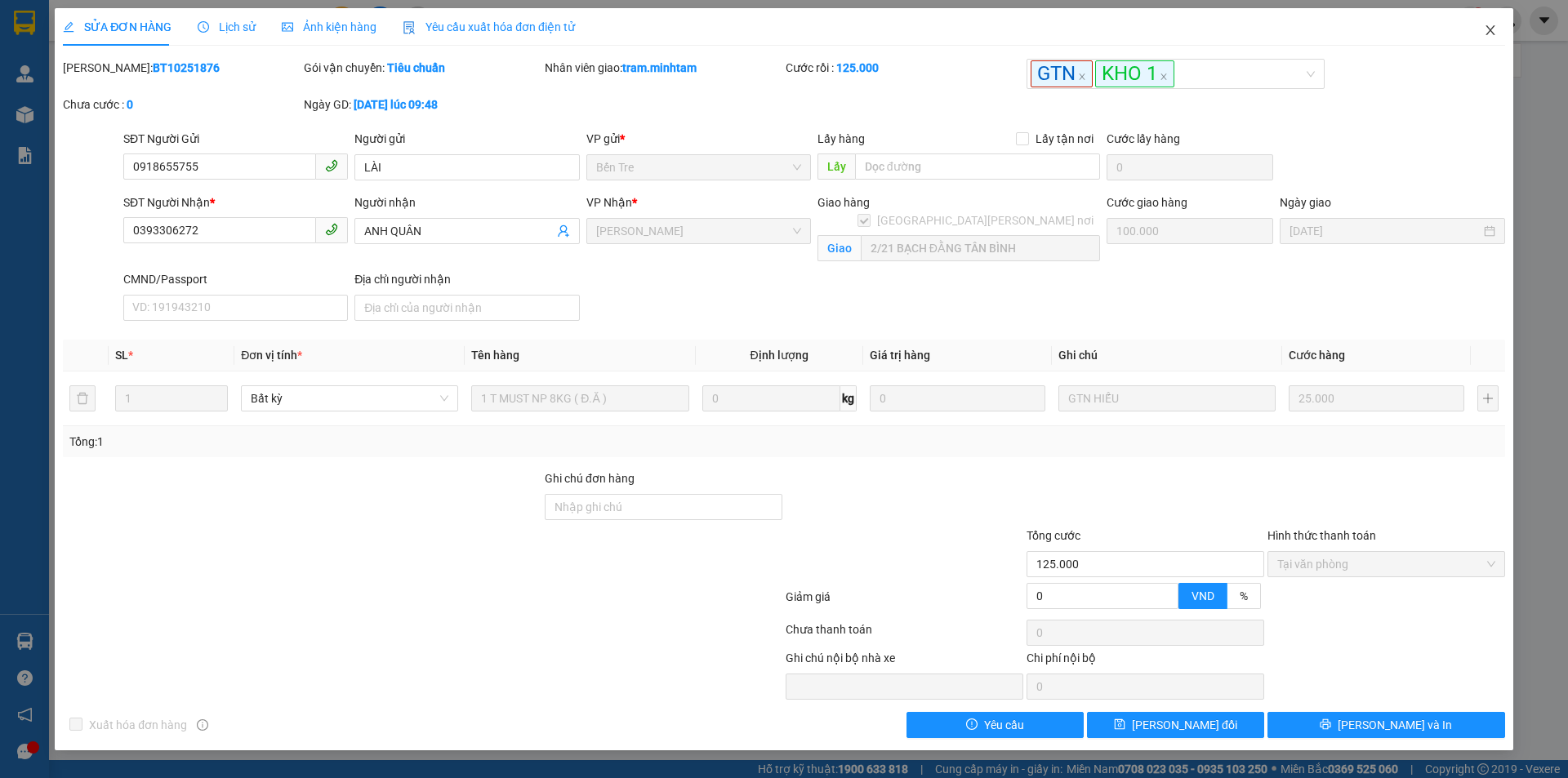
click at [1486, 27] on icon "close" at bounding box center [1491, 30] width 13 height 13
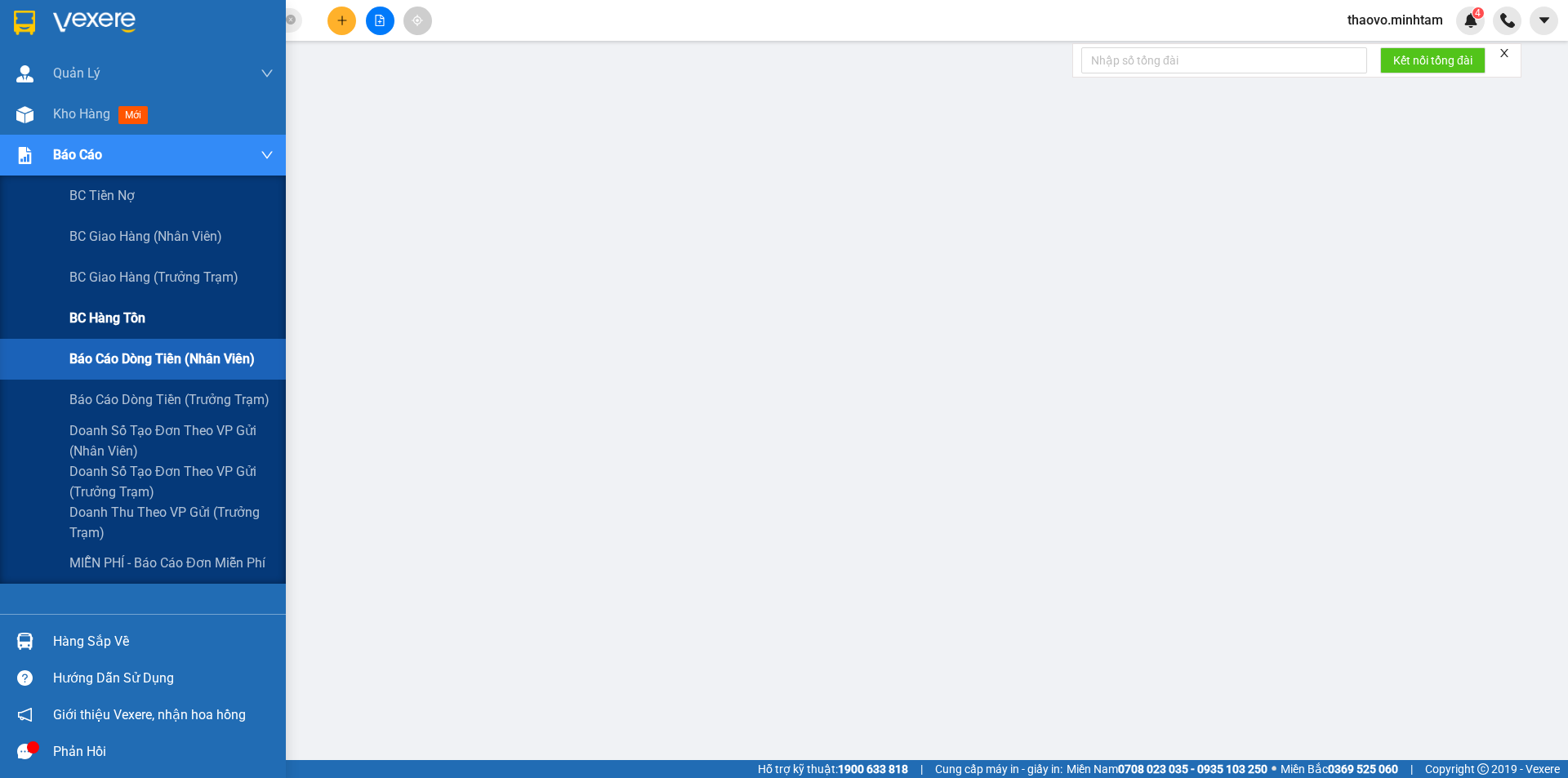
drag, startPoint x: 115, startPoint y: 355, endPoint x: 280, endPoint y: 338, distance: 165.9
click at [115, 356] on span "Báo cáo dòng tiền (nhân viên)" at bounding box center [163, 359] width 186 height 21
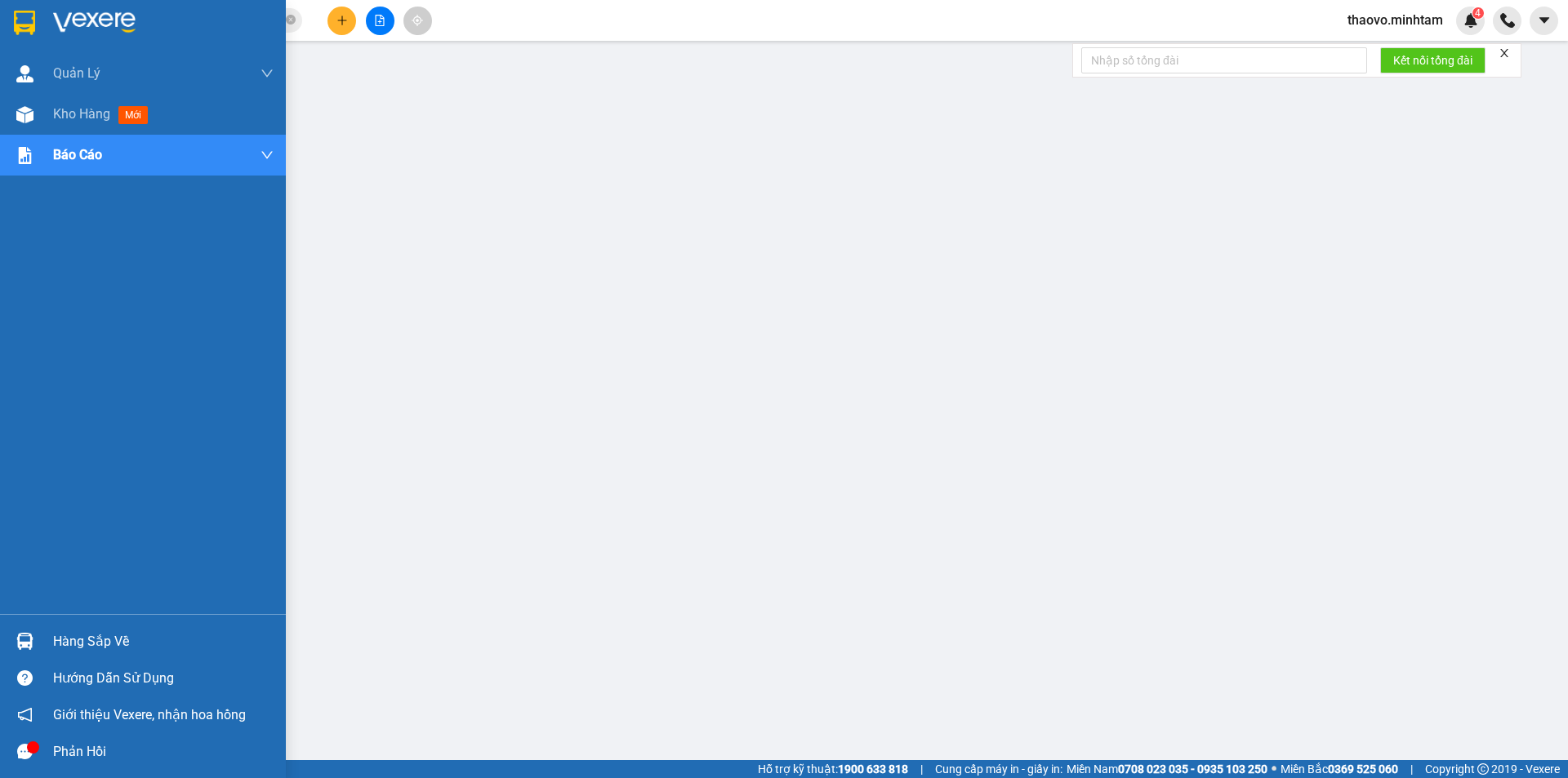
click at [76, 39] on div at bounding box center [143, 26] width 286 height 53
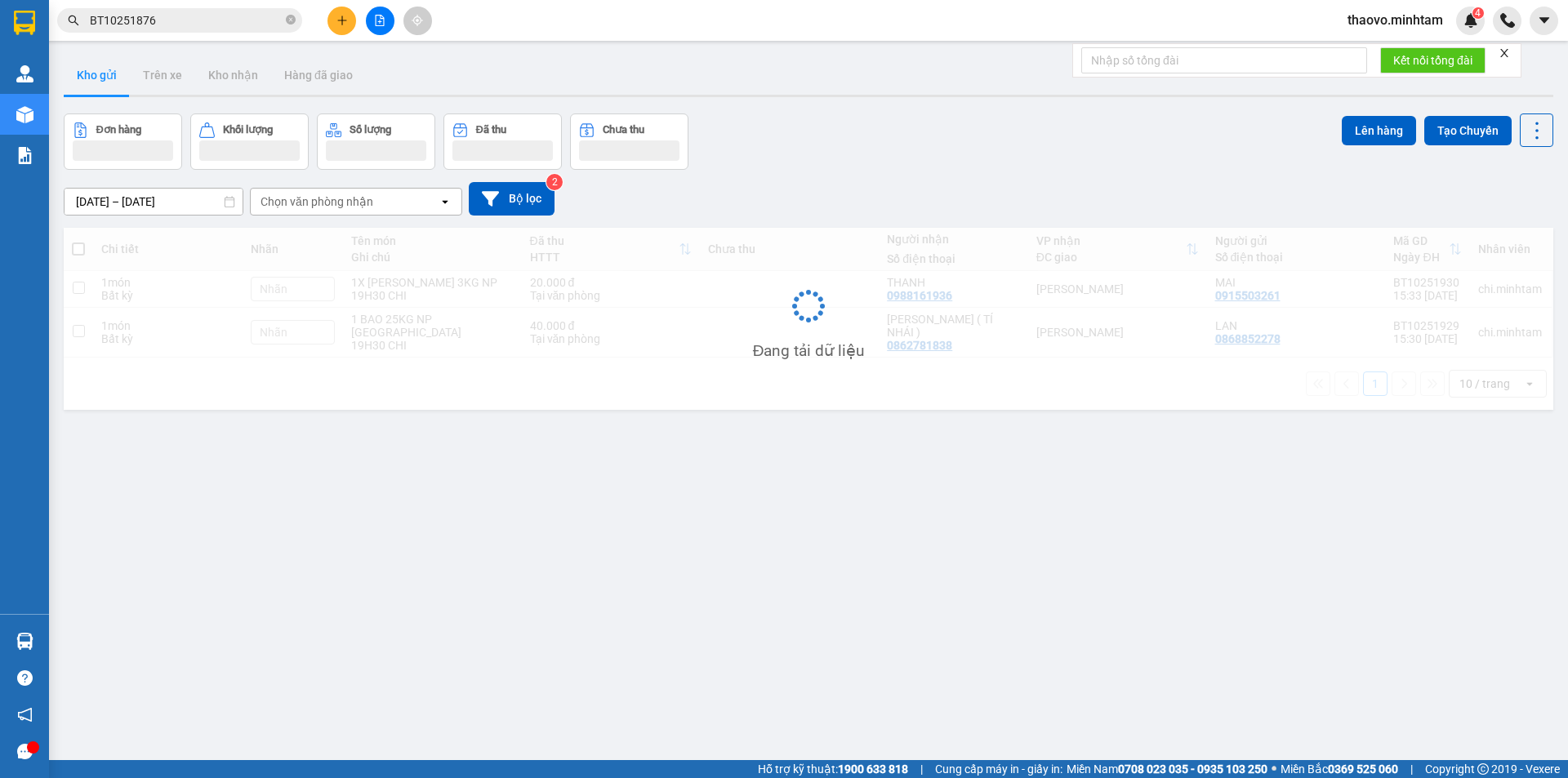
click at [949, 629] on div "ver 1.8.147 Kho gửi Trên xe Kho nhận Hàng đã giao Đơn hàng Khối lượng Số lượng …" at bounding box center [809, 438] width 1503 height 778
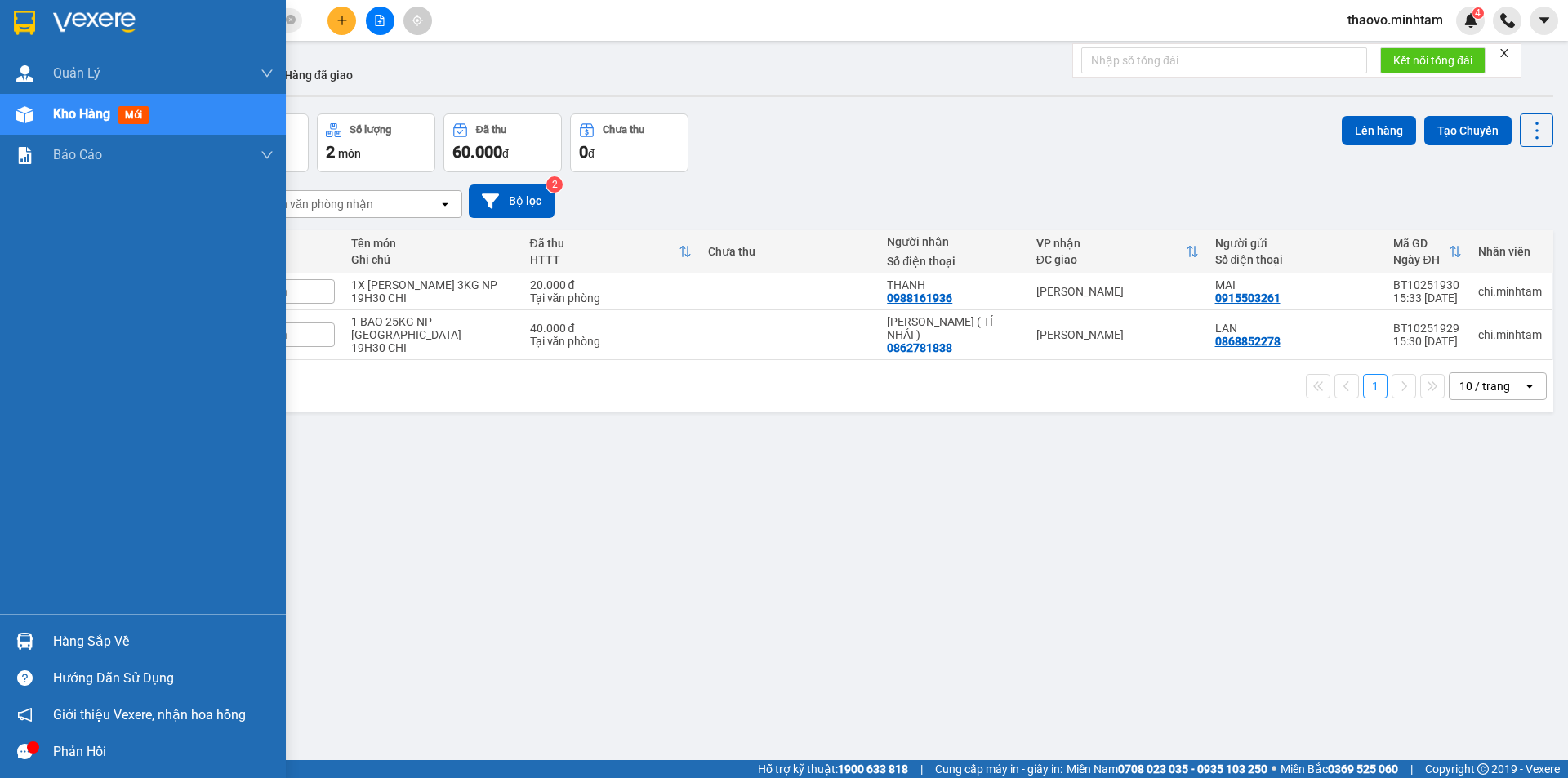
click at [35, 32] on img at bounding box center [25, 23] width 21 height 25
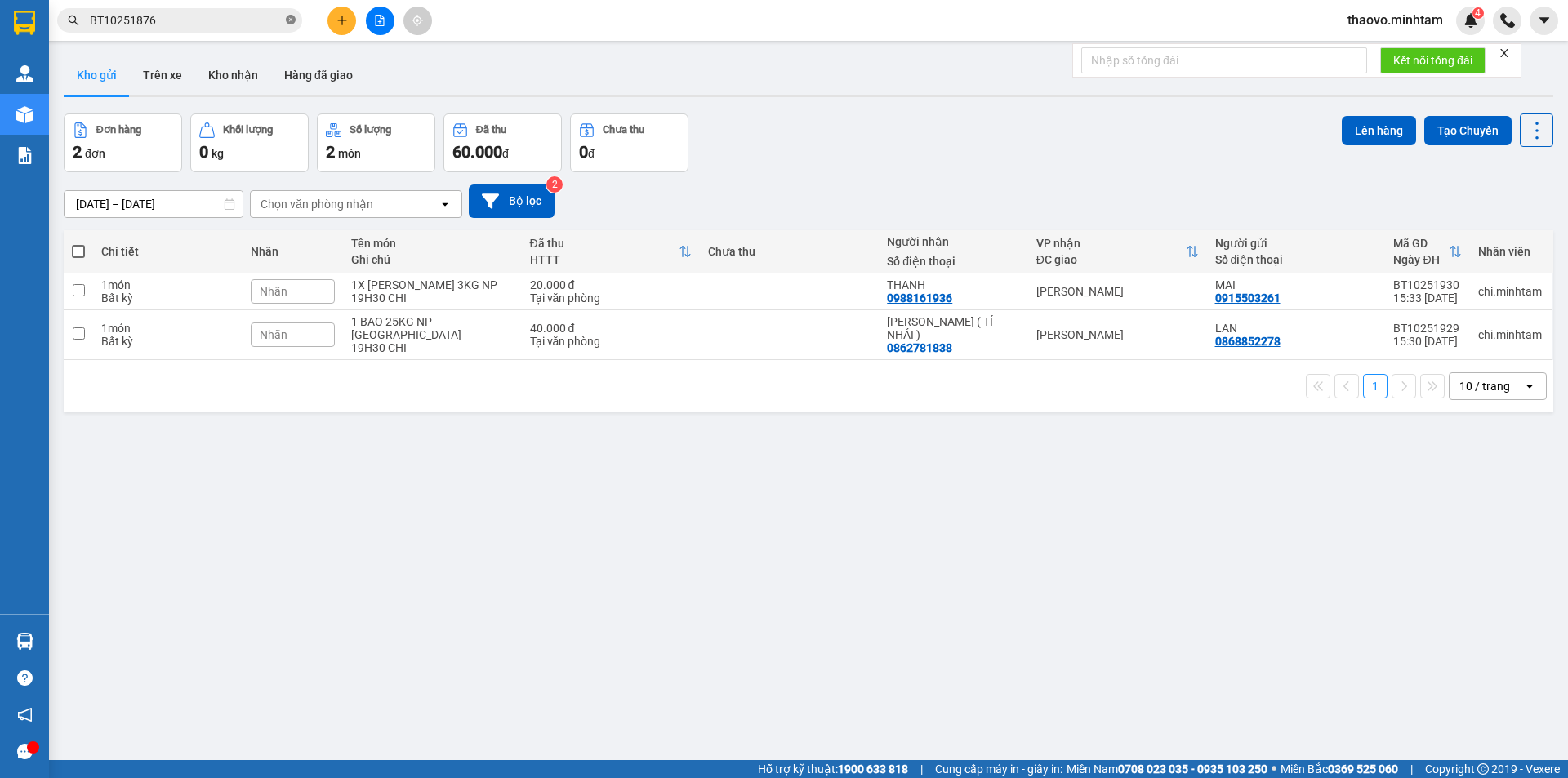
click at [286, 21] on icon "close-circle" at bounding box center [291, 20] width 10 height 10
click at [260, 21] on input "text" at bounding box center [186, 21] width 193 height 18
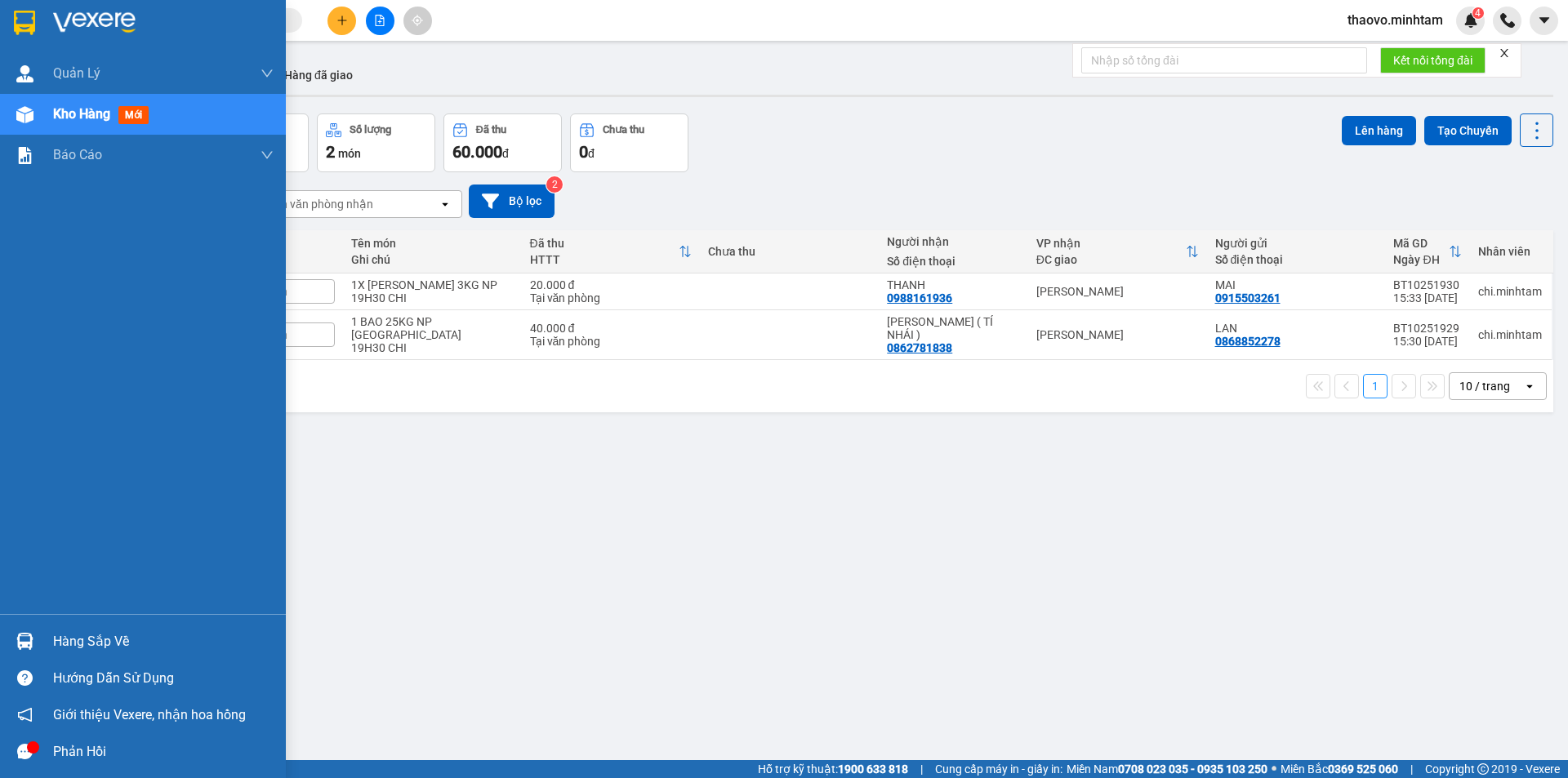
click at [31, 27] on img at bounding box center [25, 23] width 21 height 25
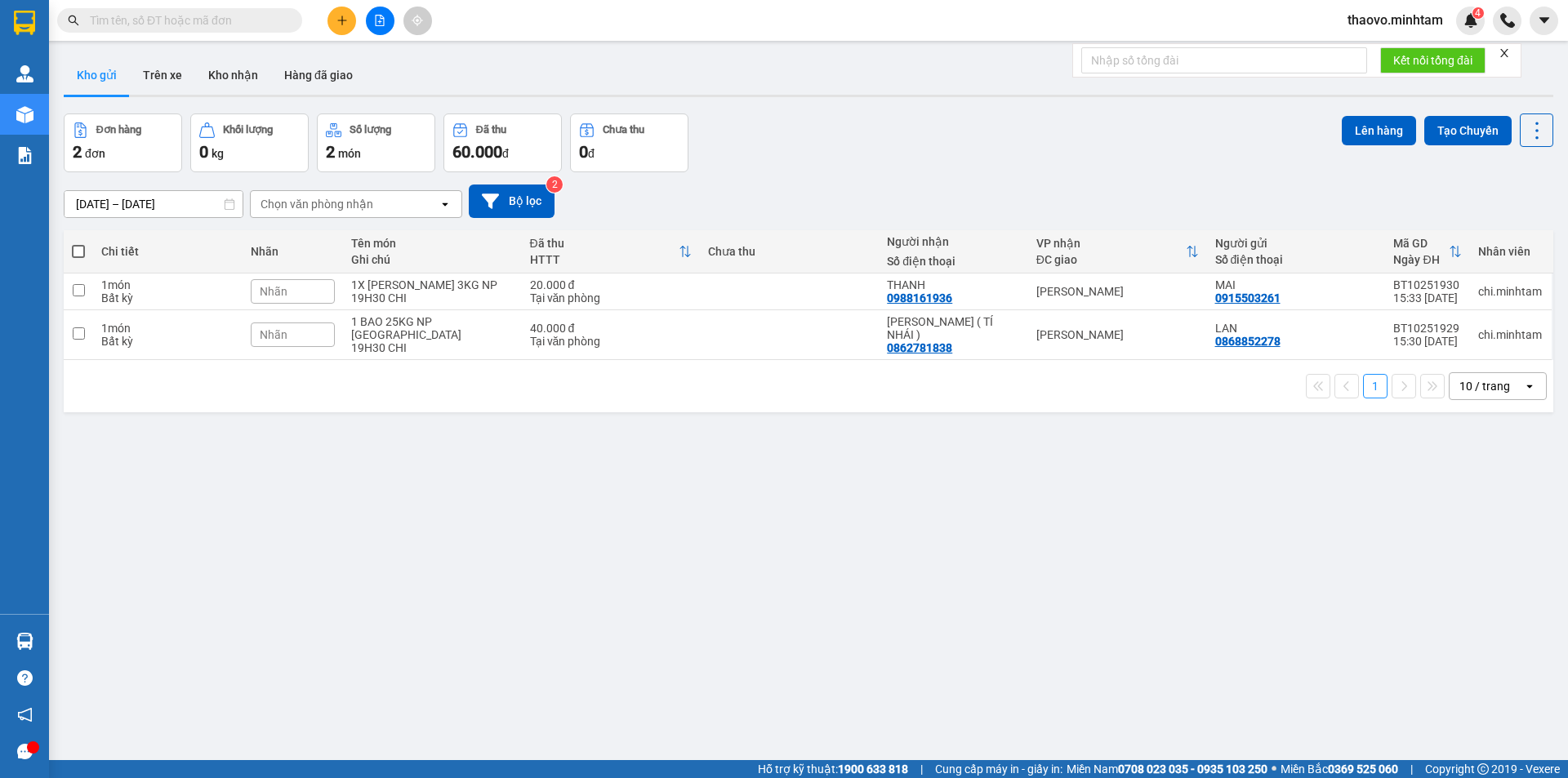
click at [259, 18] on input "text" at bounding box center [186, 21] width 193 height 18
drag, startPoint x: 447, startPoint y: 648, endPoint x: 833, endPoint y: 254, distance: 551.6
click at [448, 648] on div "ver 1.8.147 Kho gửi Trên xe Kho nhận Hàng đã giao Đơn hàng 2 đơn Khối lượng 0 k…" at bounding box center [809, 438] width 1503 height 778
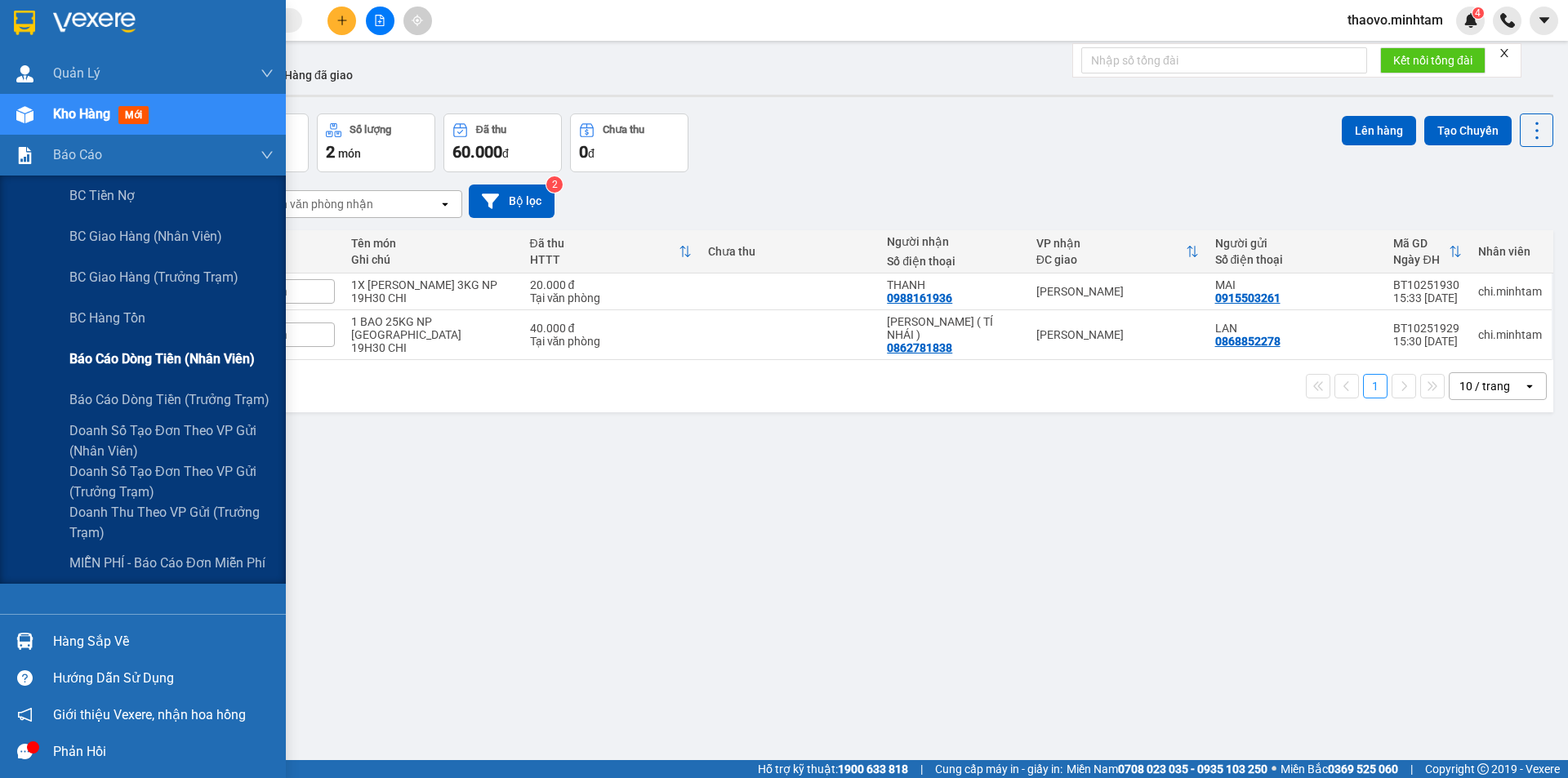
click at [124, 354] on span "Báo cáo dòng tiền (nhân viên)" at bounding box center [163, 359] width 186 height 21
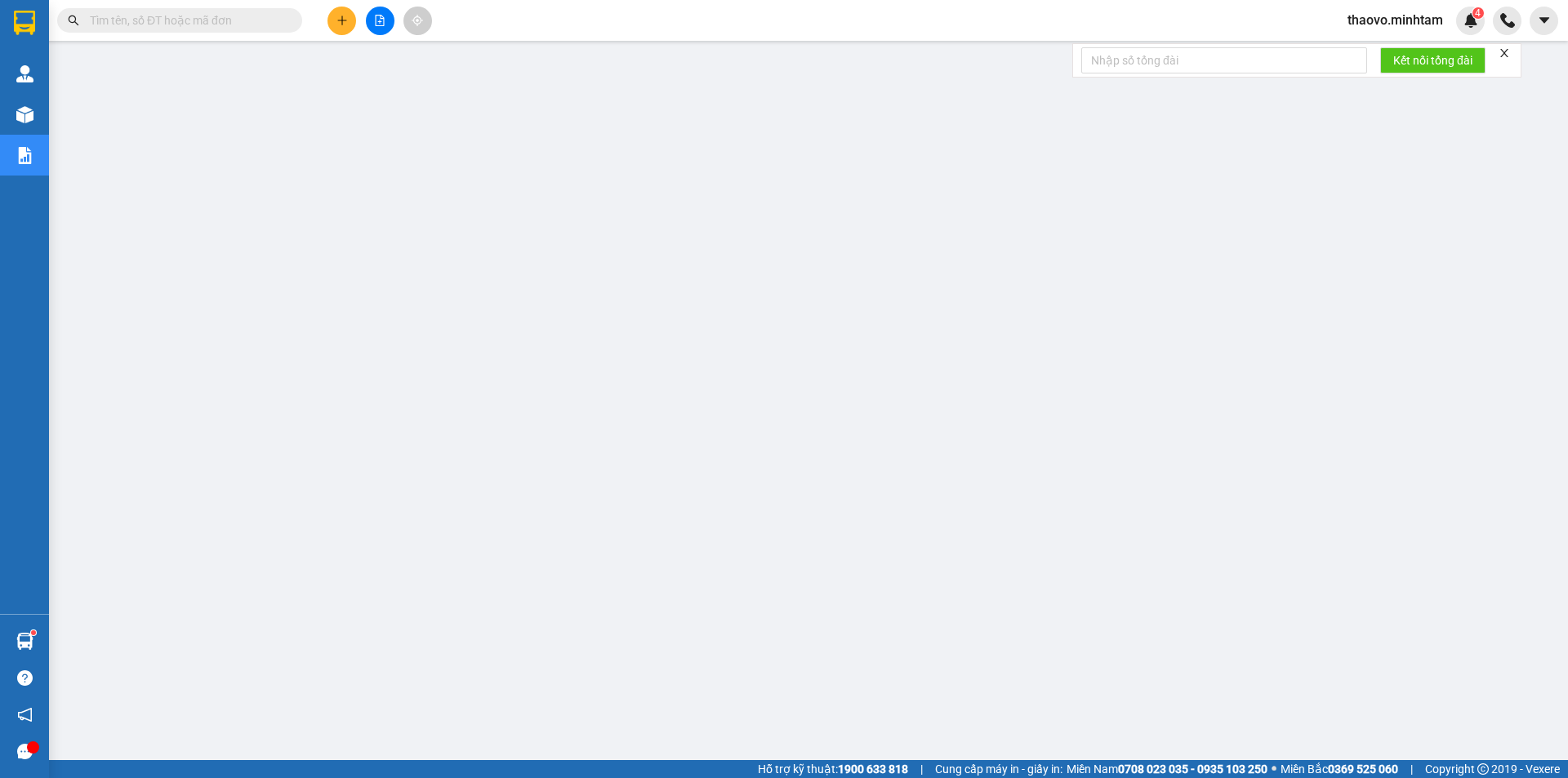
click at [343, 27] on button at bounding box center [342, 21] width 29 height 29
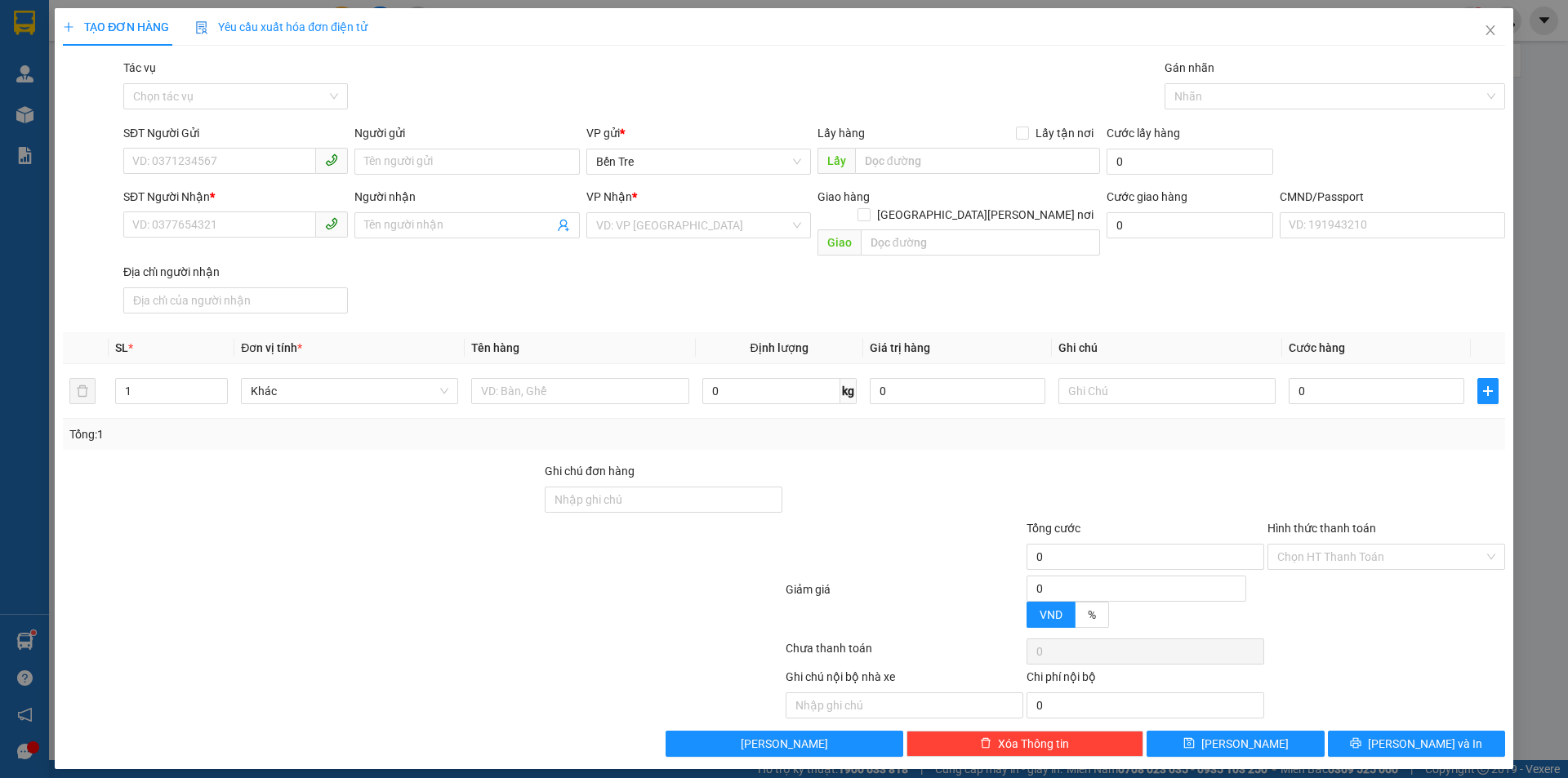
click at [392, 140] on div "Người gửi" at bounding box center [467, 133] width 225 height 18
click at [392, 149] on input "Người gửi" at bounding box center [467, 162] width 225 height 26
click at [390, 166] on input "Người gửi" at bounding box center [467, 162] width 225 height 26
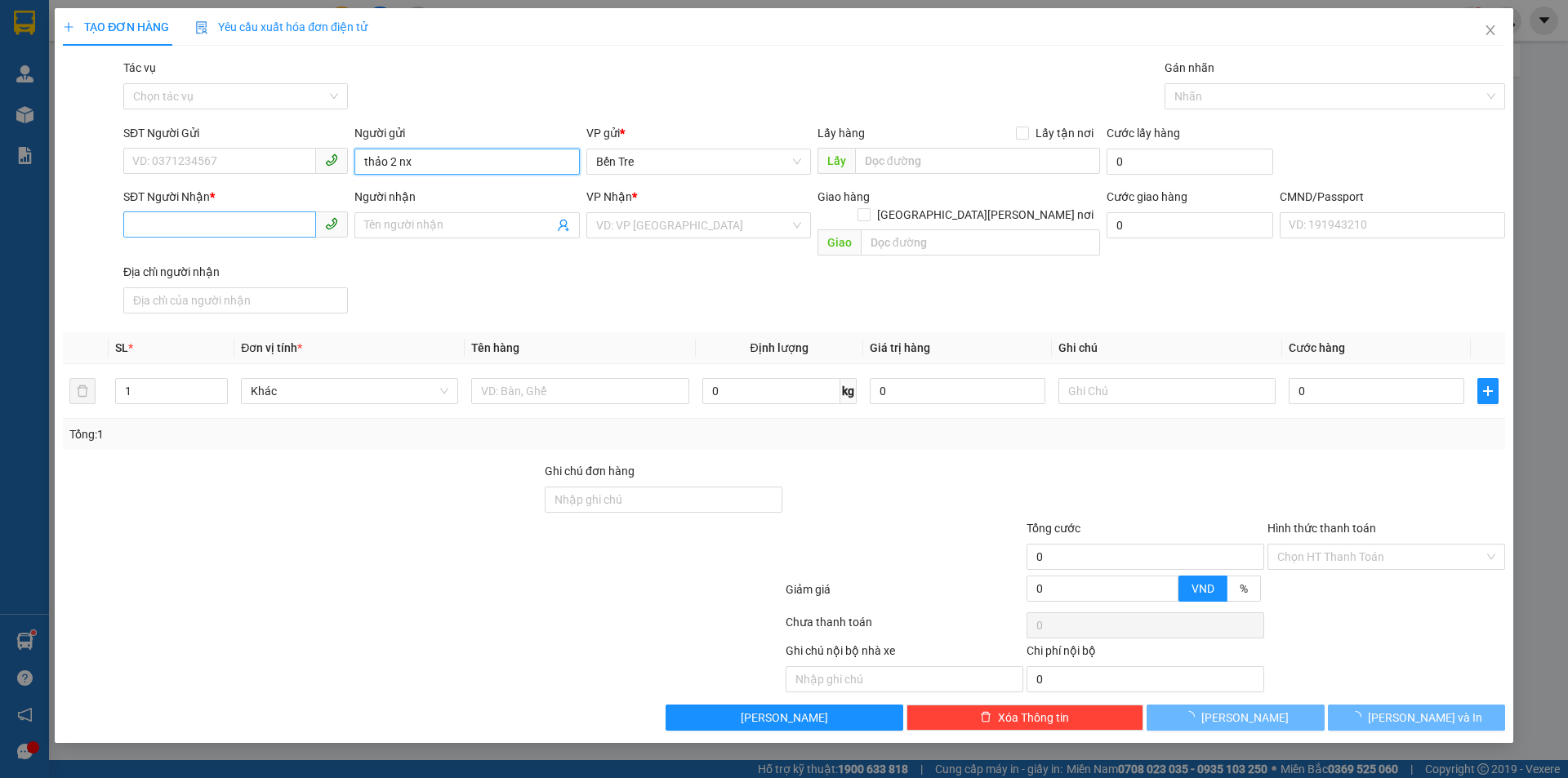
type input "thảo 2 nx"
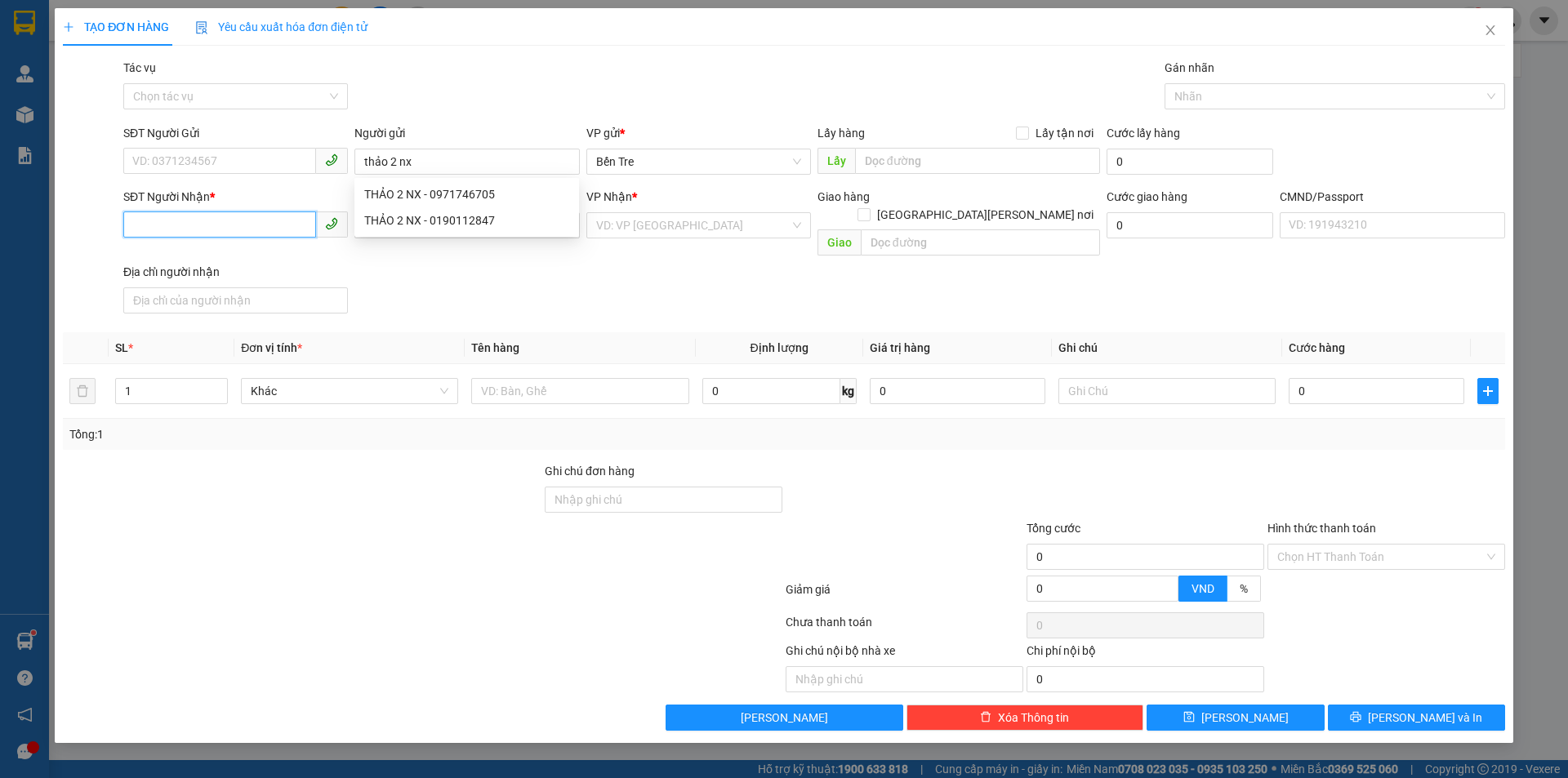
click at [251, 230] on input "SĐT Người Nhận *" at bounding box center [219, 225] width 193 height 26
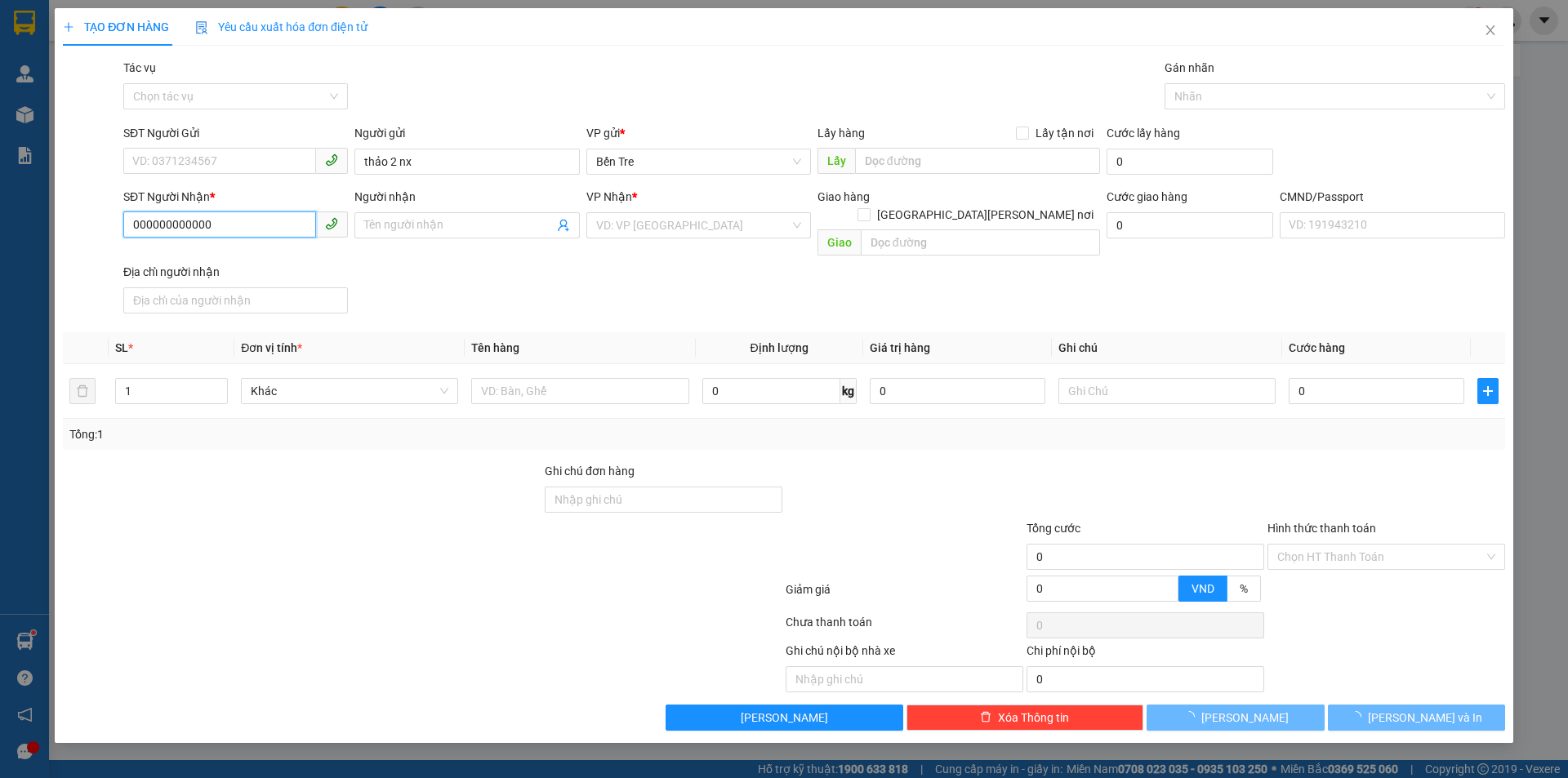
type input "000000000000"
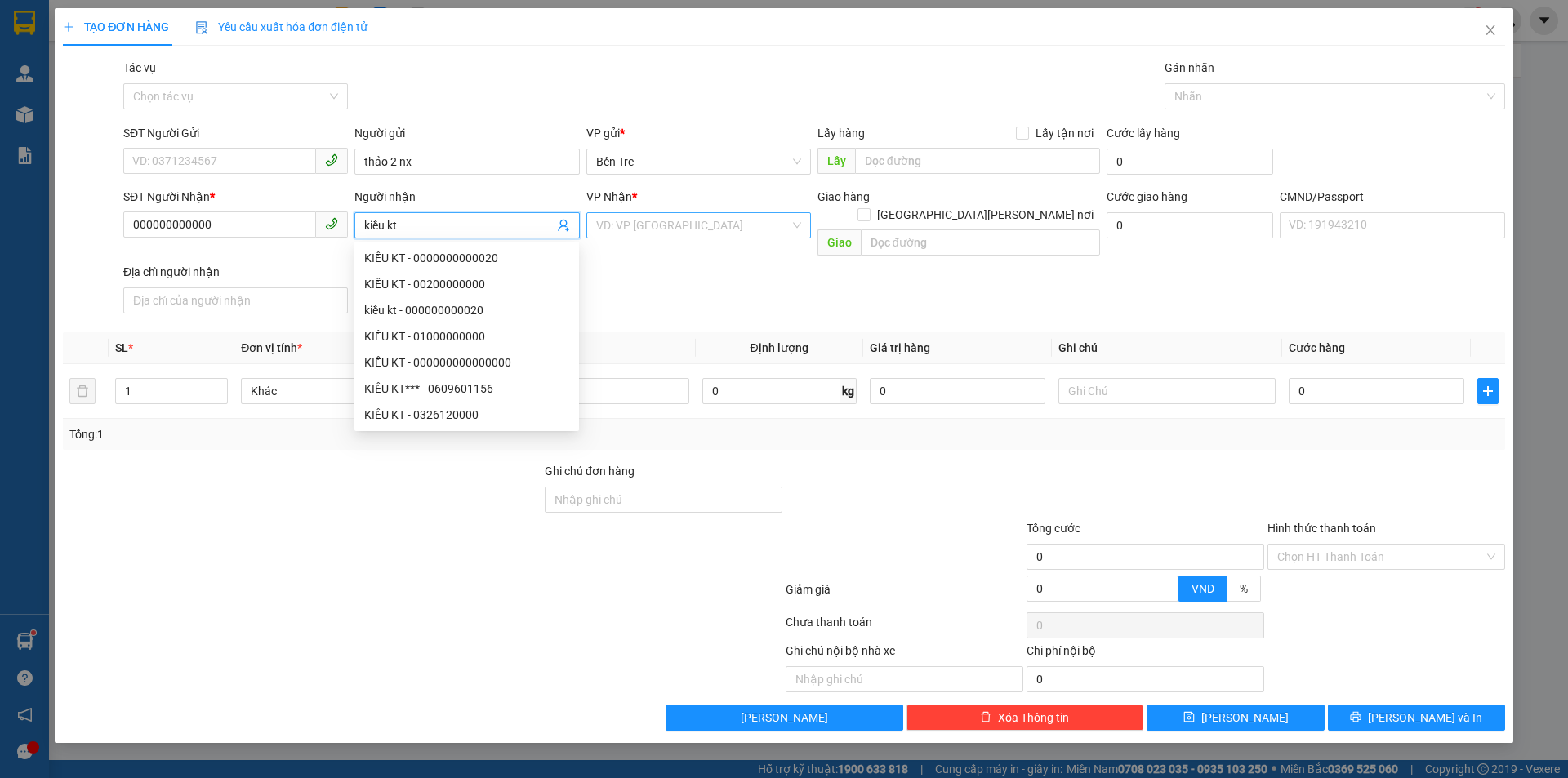
type input "kiều kt"
click at [690, 226] on input "search" at bounding box center [693, 226] width 194 height 25
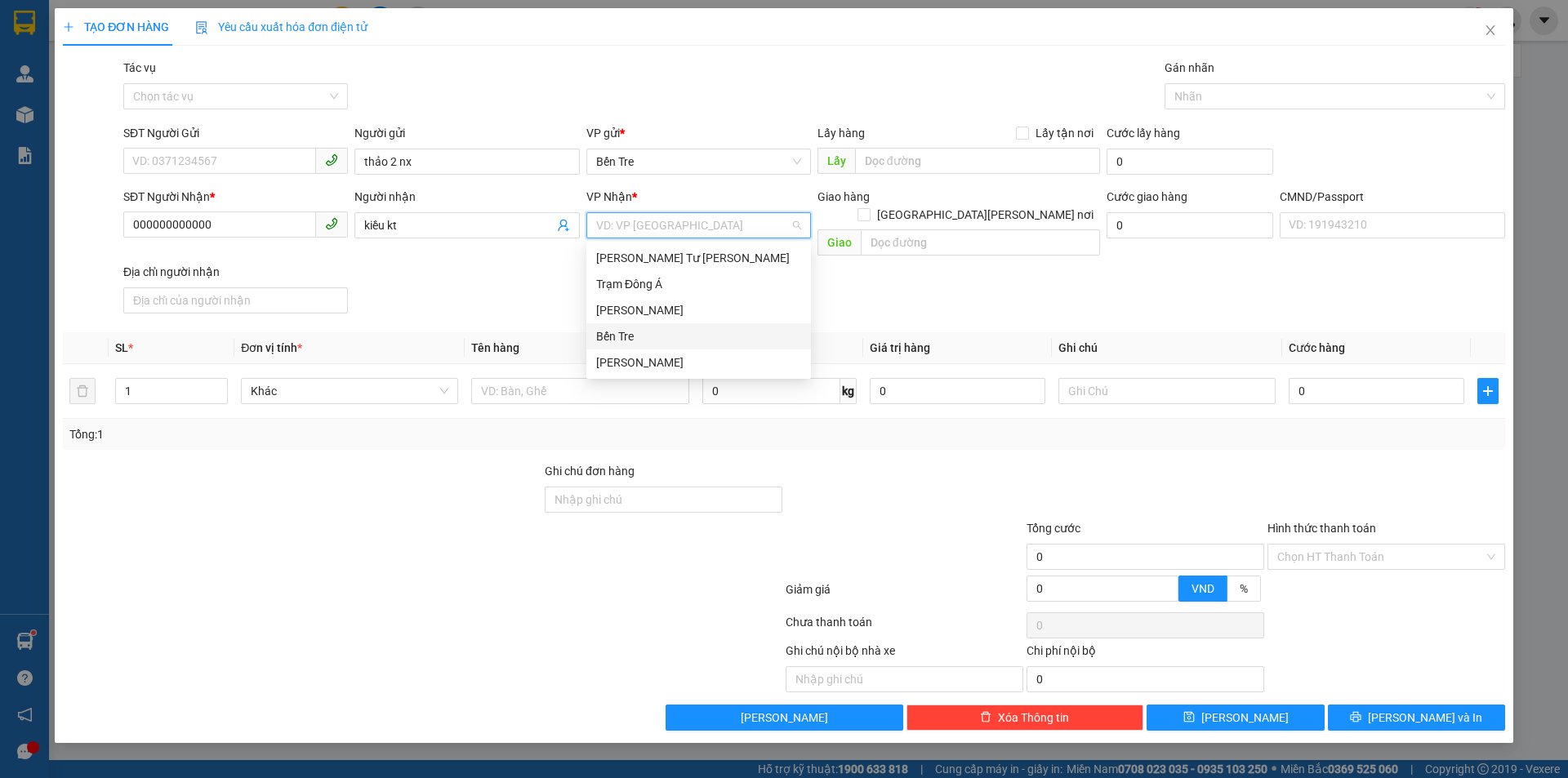
click at [651, 334] on div "Bến Tre" at bounding box center [699, 336] width 205 height 18
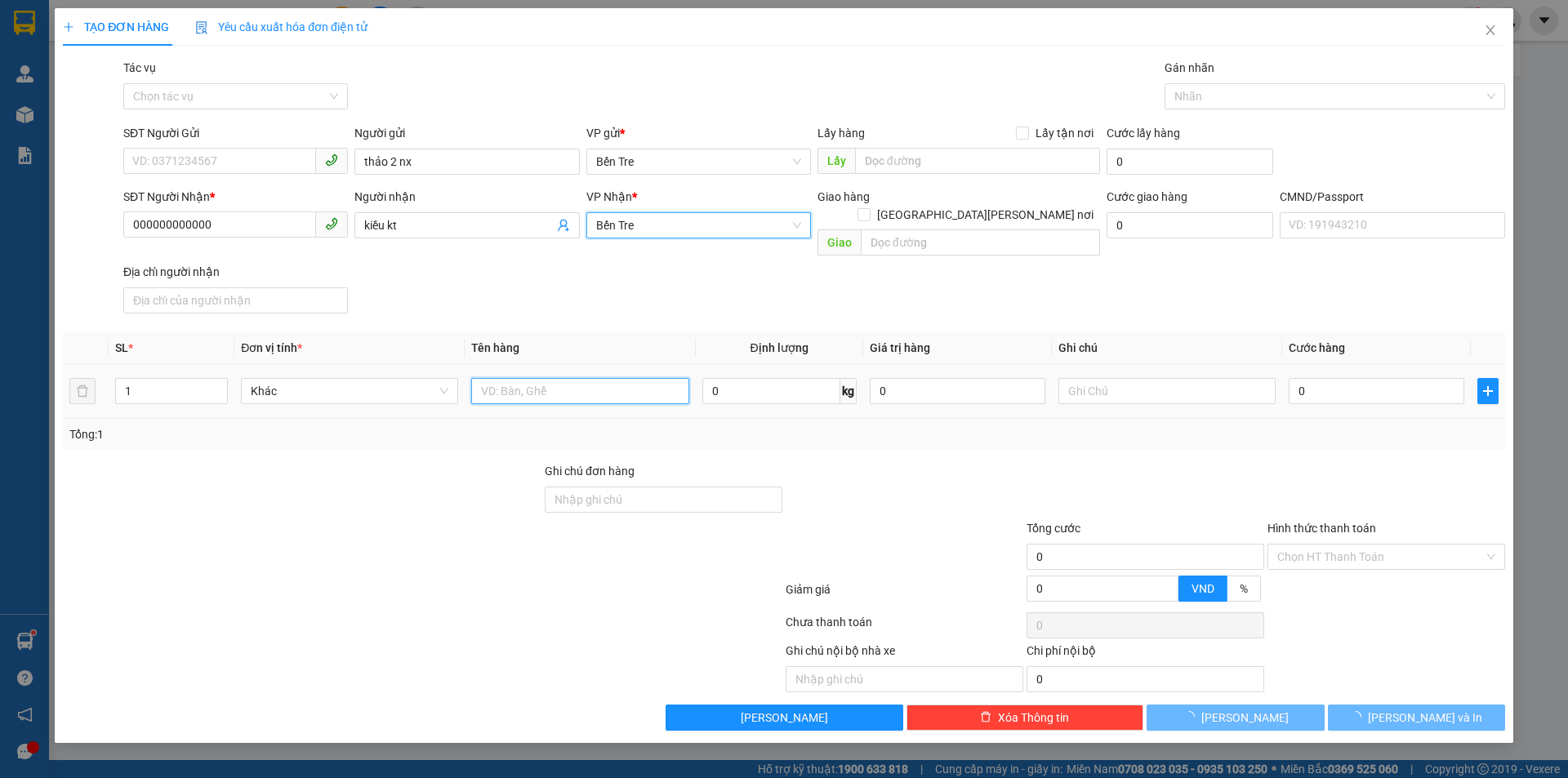
click at [571, 378] on input "text" at bounding box center [580, 391] width 218 height 26
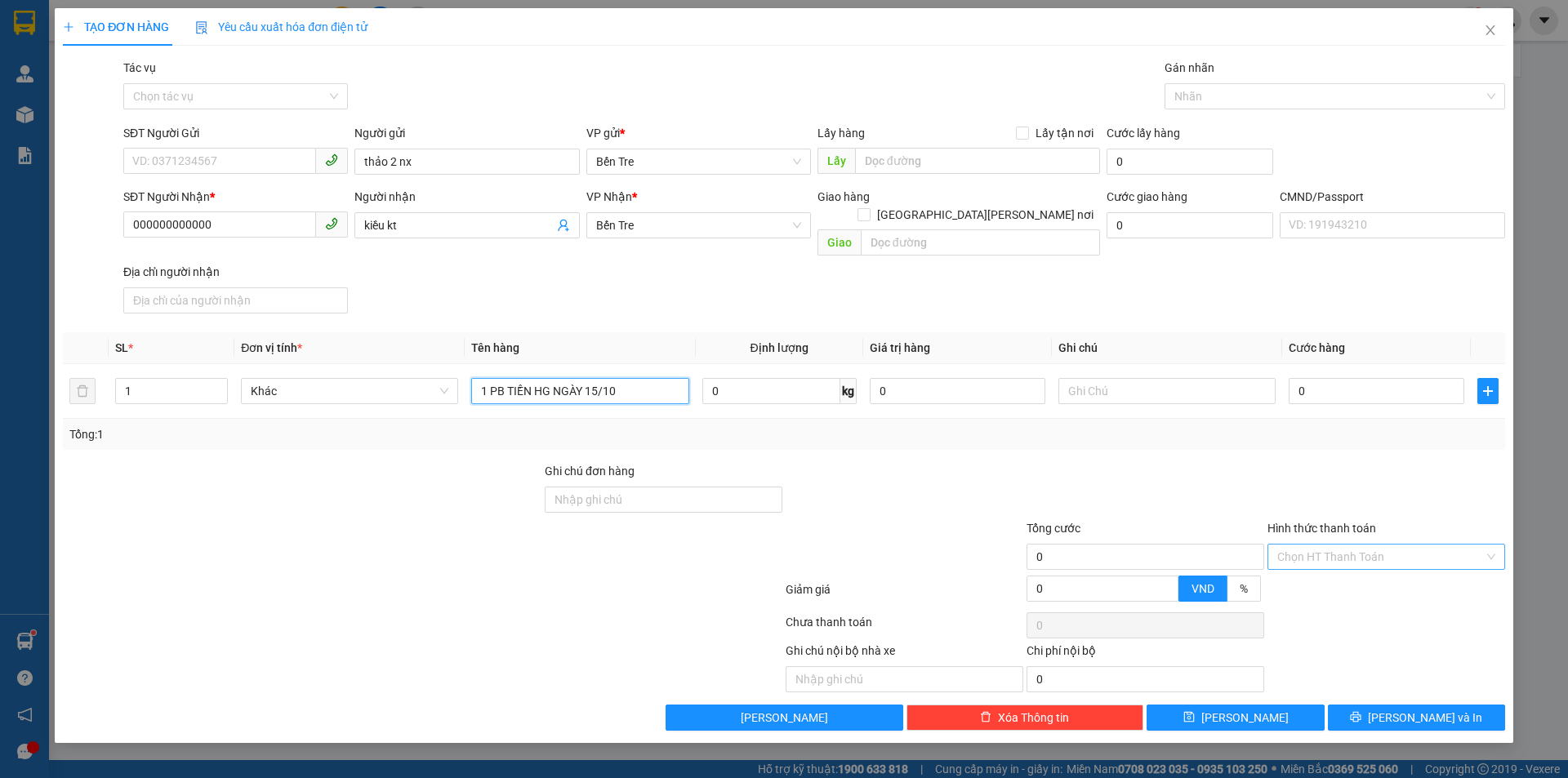
type input "1 PB TIỀN HG NGÀY 15/10"
drag, startPoint x: 1393, startPoint y: 528, endPoint x: 1392, endPoint y: 549, distance: 21.0
click at [1393, 545] on input "Hình thức thanh toán" at bounding box center [1381, 557] width 207 height 25
drag, startPoint x: 1323, startPoint y: 594, endPoint x: 1368, endPoint y: 657, distance: 77.4
click at [1323, 595] on div "Miễn phí" at bounding box center [1387, 597] width 218 height 18
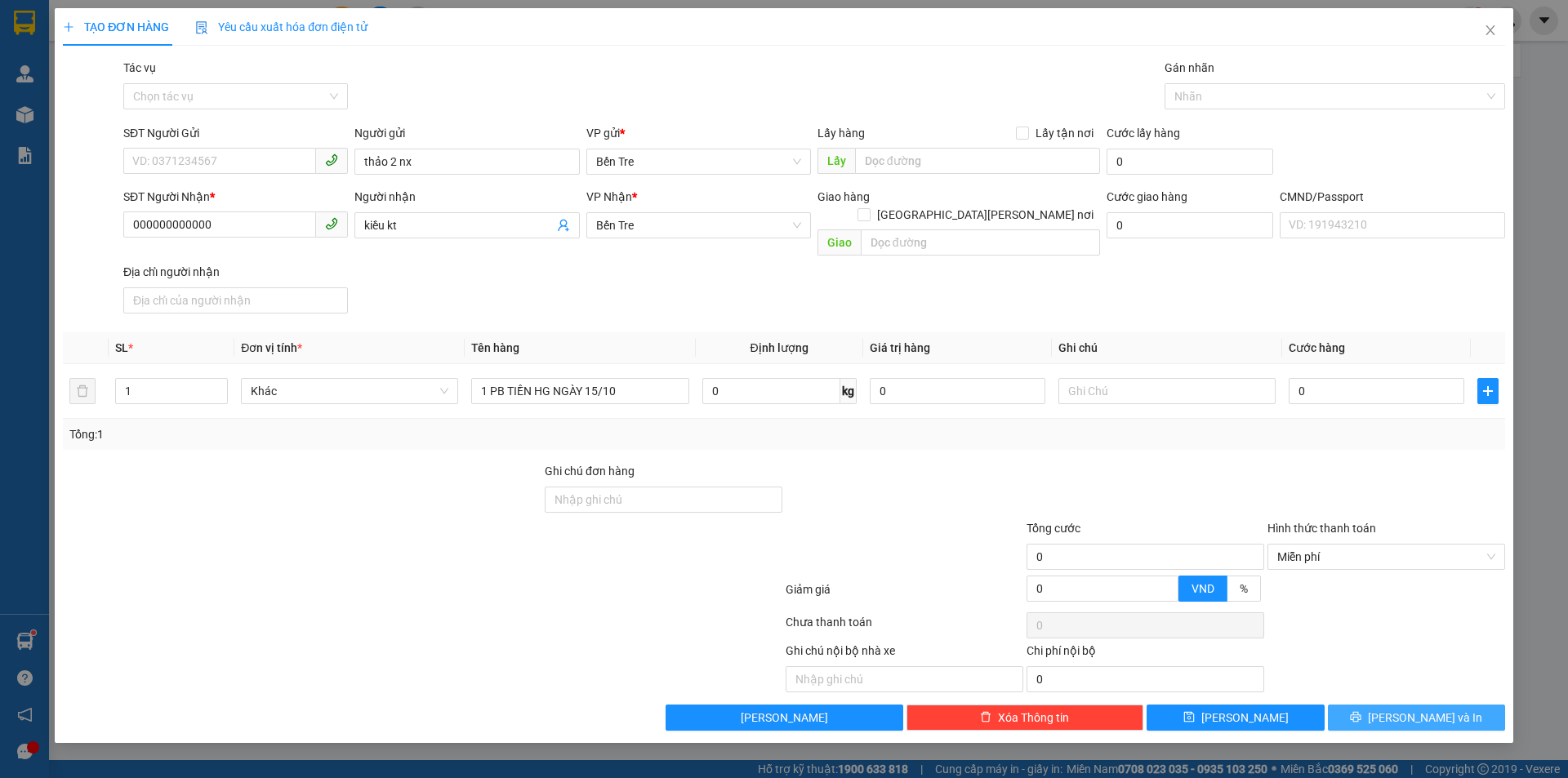
click at [1421, 709] on span "Lưu và In" at bounding box center [1425, 718] width 114 height 18
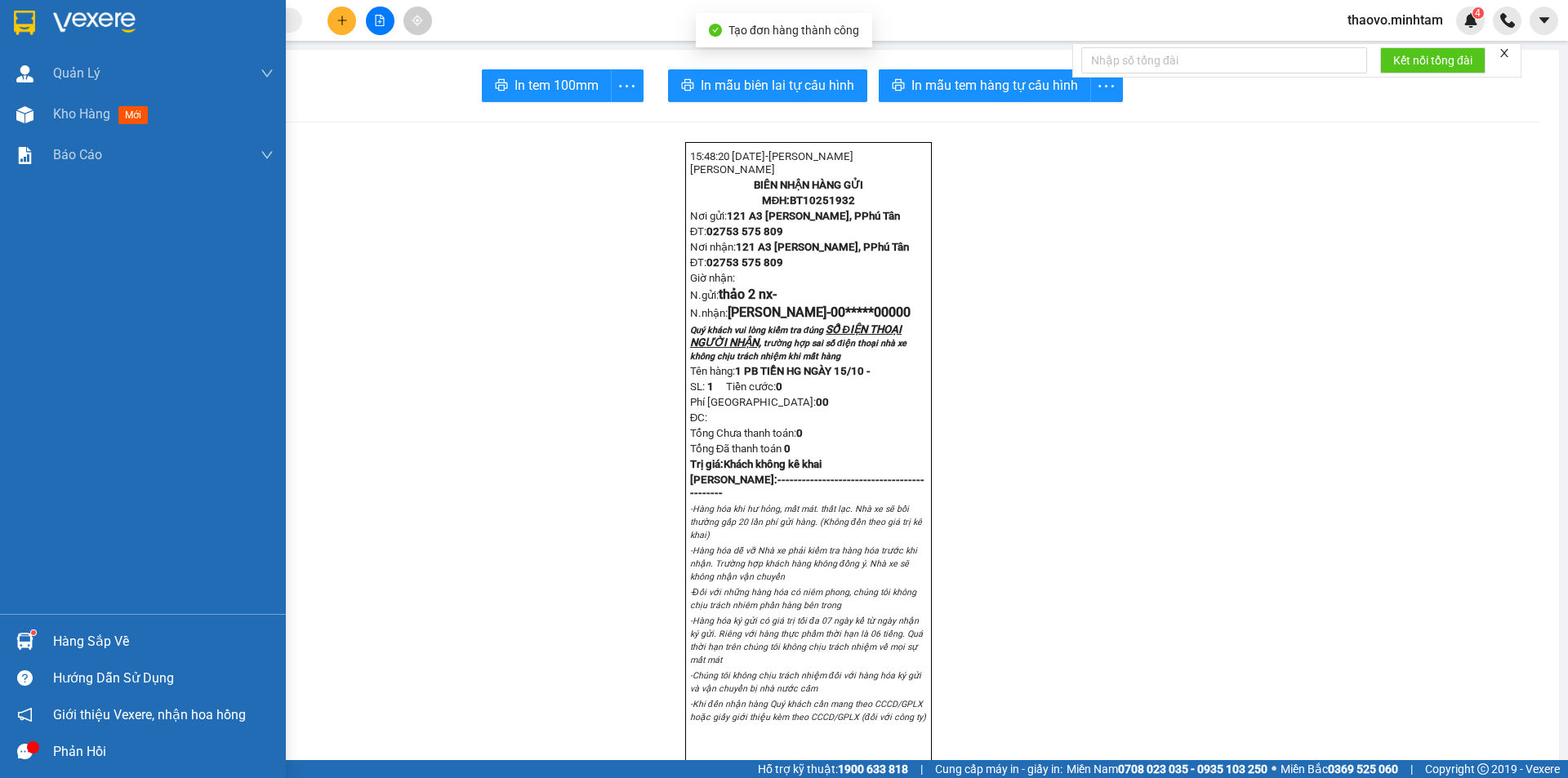
click at [25, 27] on img at bounding box center [25, 23] width 21 height 25
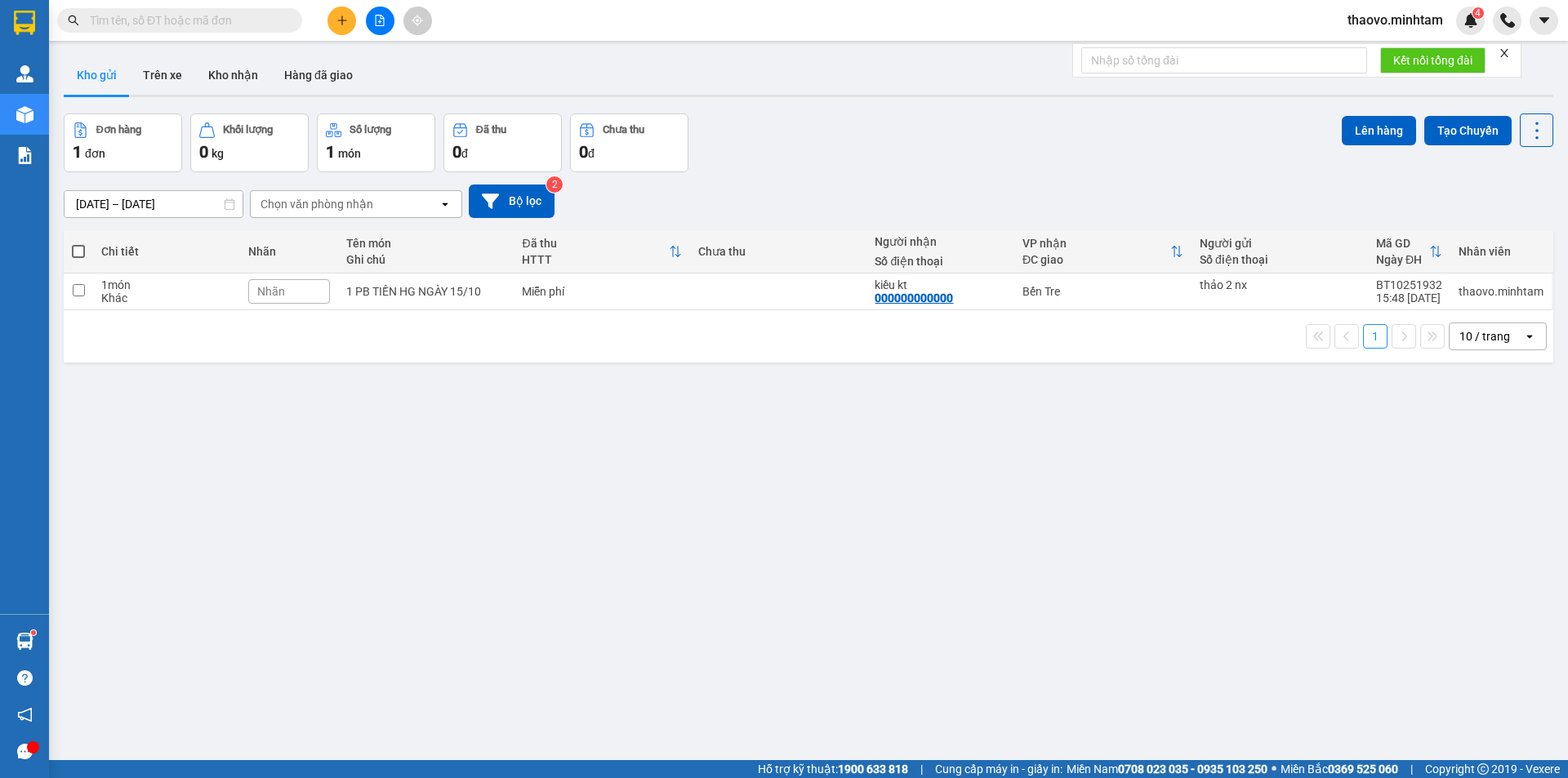
click at [829, 368] on div "ver 1.8.147 Kho gửi Trên xe Kho nhận Hàng đã giao Đơn hàng 1 đơn Khối lượng 0 k…" at bounding box center [809, 438] width 1503 height 778
drag, startPoint x: 1348, startPoint y: 11, endPoint x: 1352, endPoint y: 18, distance: 8.1
click at [1351, 16] on span "thaovo.minhtam" at bounding box center [1396, 20] width 121 height 21
click at [1363, 62] on li "Đăng xuất" at bounding box center [1394, 51] width 124 height 26
